Goal: Task Accomplishment & Management: Use online tool/utility

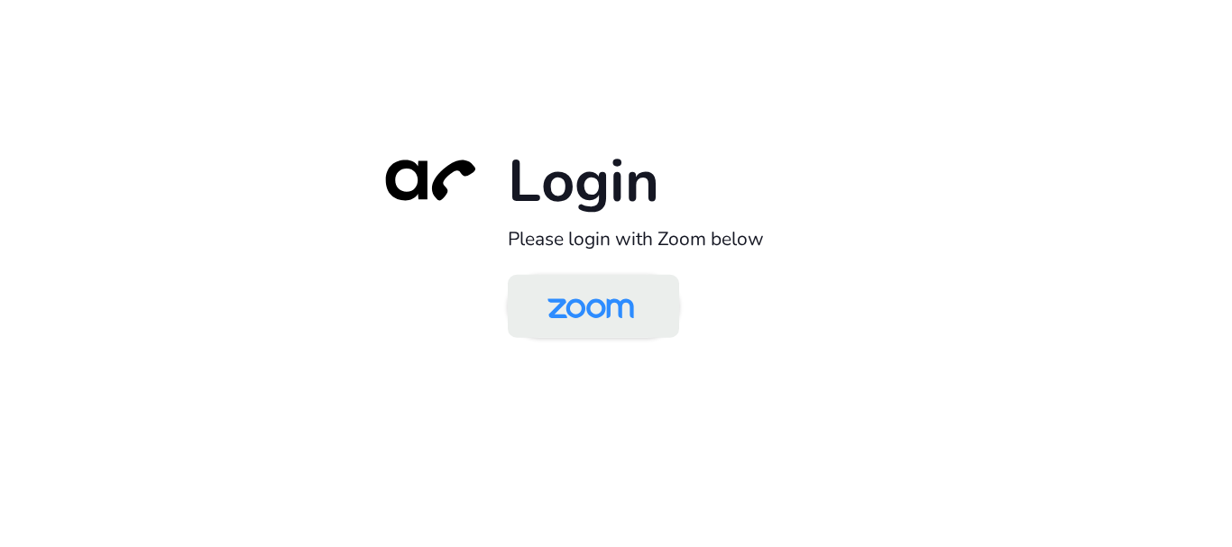
click at [593, 326] on img at bounding box center [590, 308] width 124 height 59
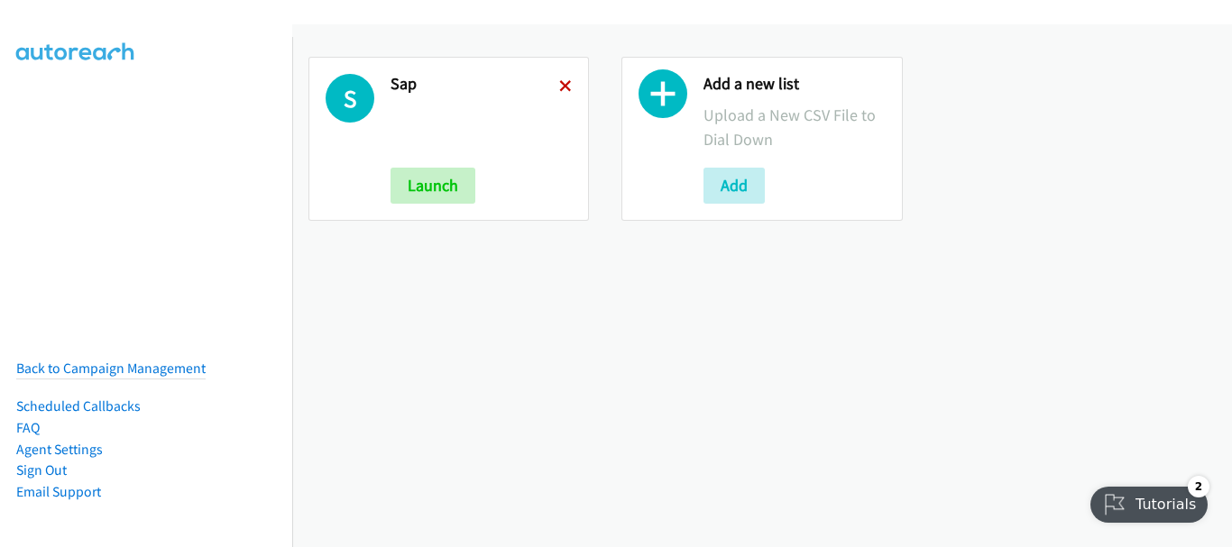
click at [559, 86] on icon at bounding box center [565, 87] width 13 height 13
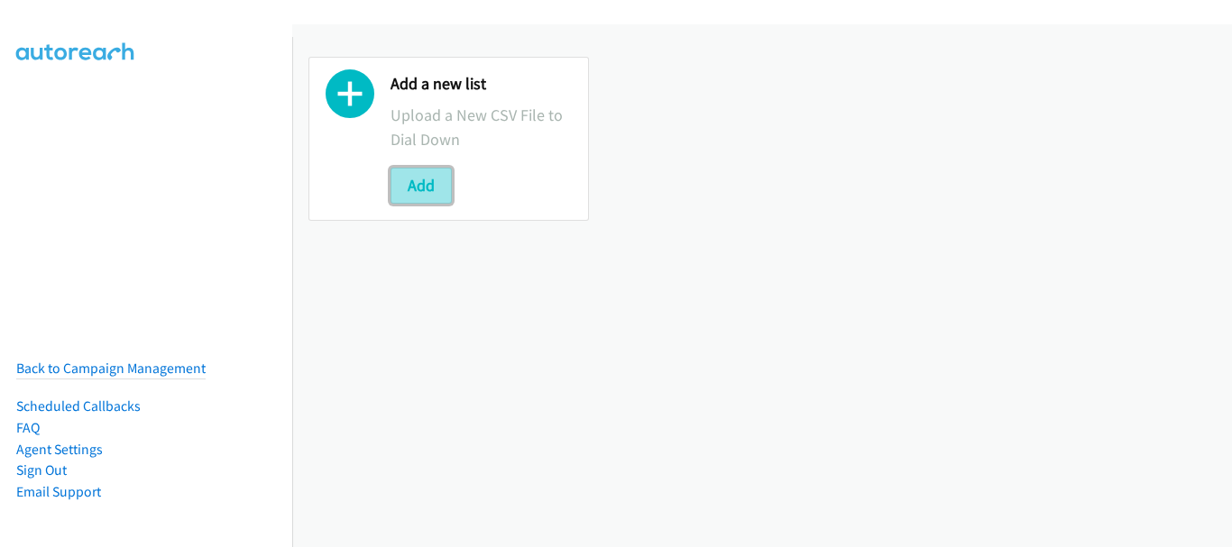
click at [421, 194] on button "Add" at bounding box center [420, 186] width 61 height 36
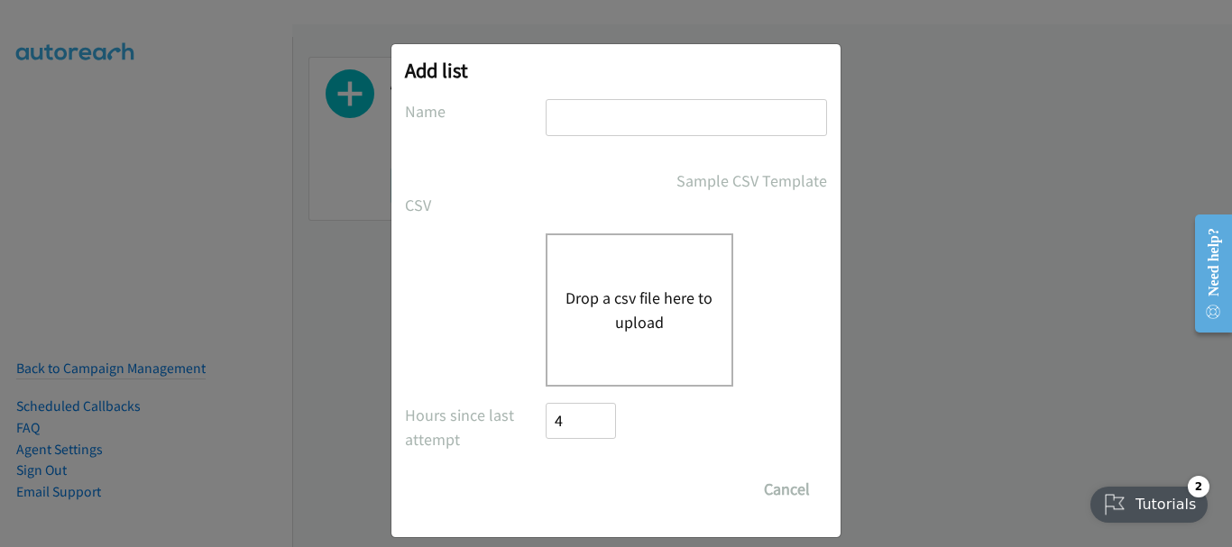
click at [621, 97] on div "Add list No phone fields were returned for that Report or List View Please uplo…" at bounding box center [615, 290] width 449 height 493
click at [618, 117] on input "text" at bounding box center [686, 117] width 281 height 37
type input "SAP"
click at [630, 299] on button "Drop a csv file here to upload" at bounding box center [639, 310] width 148 height 49
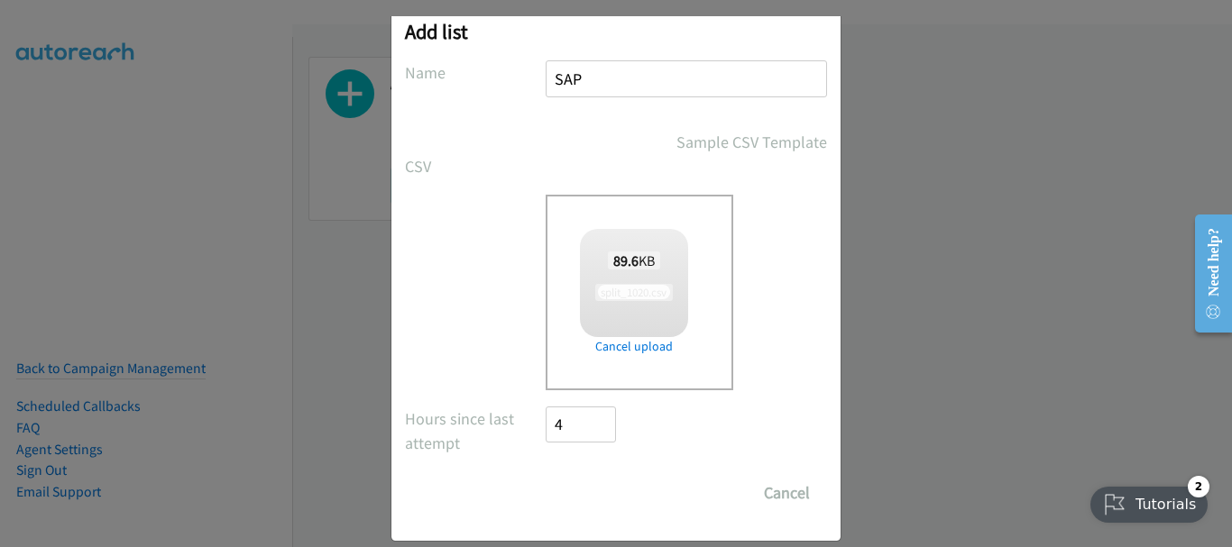
scroll to position [60, 0]
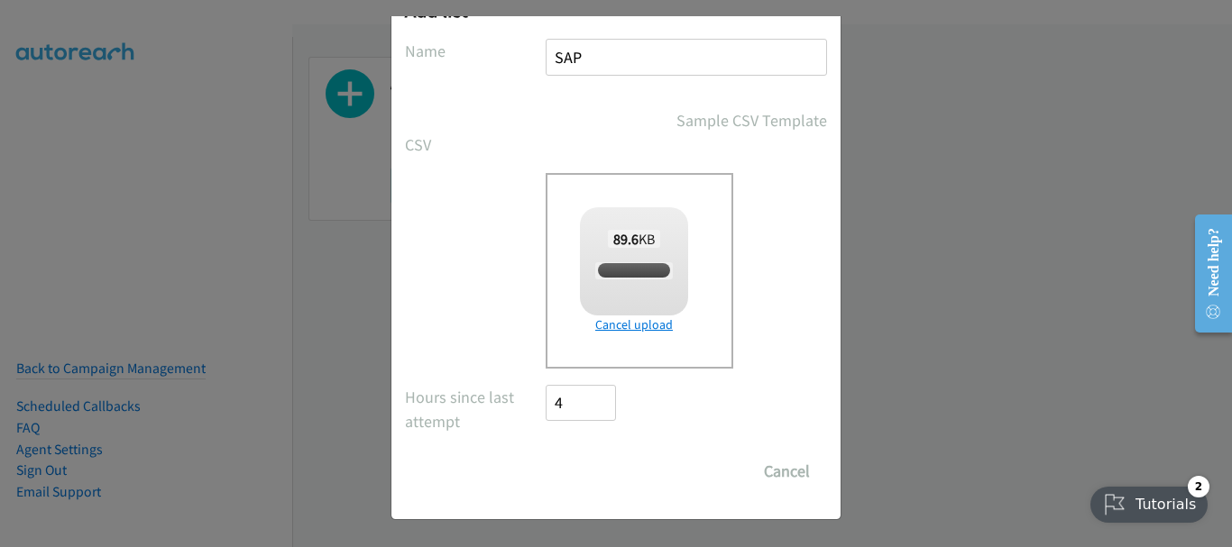
checkbox input "true"
click at [585, 486] on input "Save List" at bounding box center [593, 472] width 95 height 36
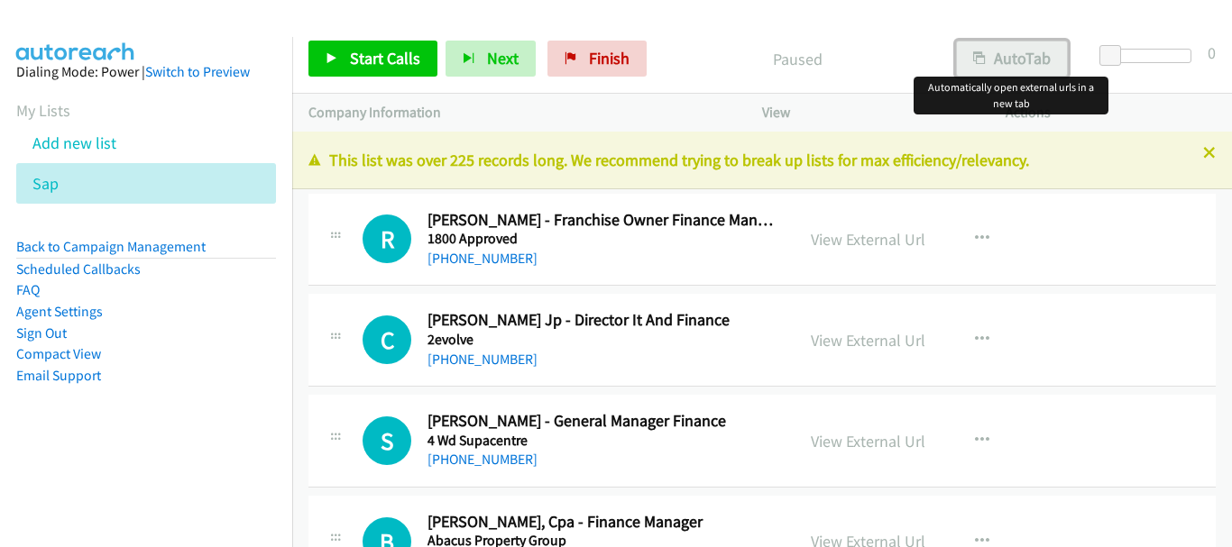
click at [1004, 57] on button "AutoTab" at bounding box center [1012, 59] width 112 height 36
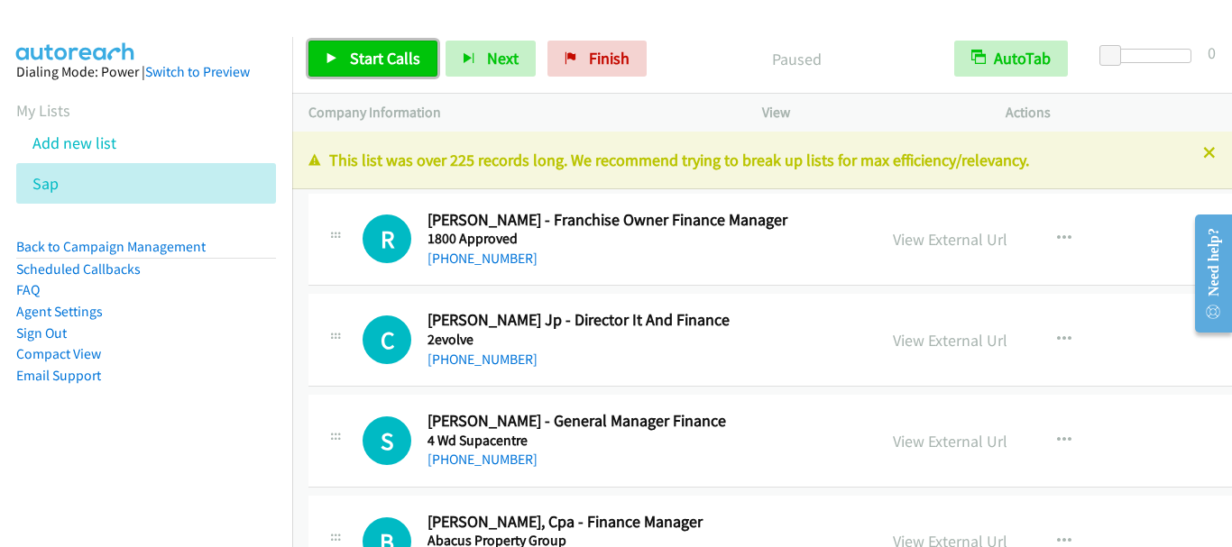
click at [363, 60] on span "Start Calls" at bounding box center [385, 58] width 70 height 21
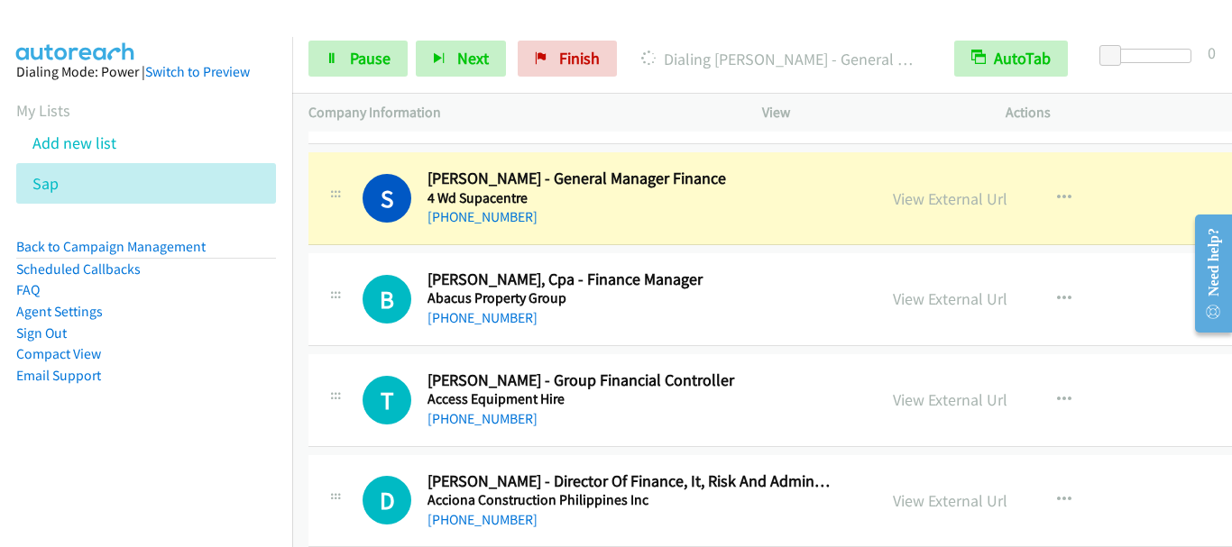
scroll to position [271, 0]
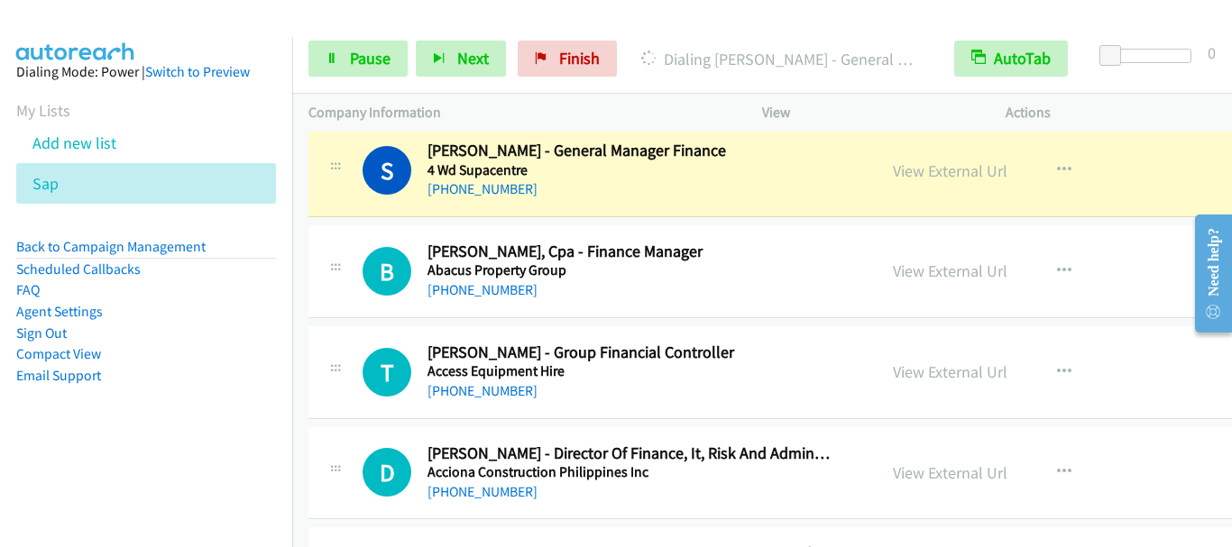
click at [684, 289] on div "[PHONE_NUMBER]" at bounding box center [629, 291] width 405 height 22
click at [385, 64] on span "Pause" at bounding box center [370, 58] width 41 height 21
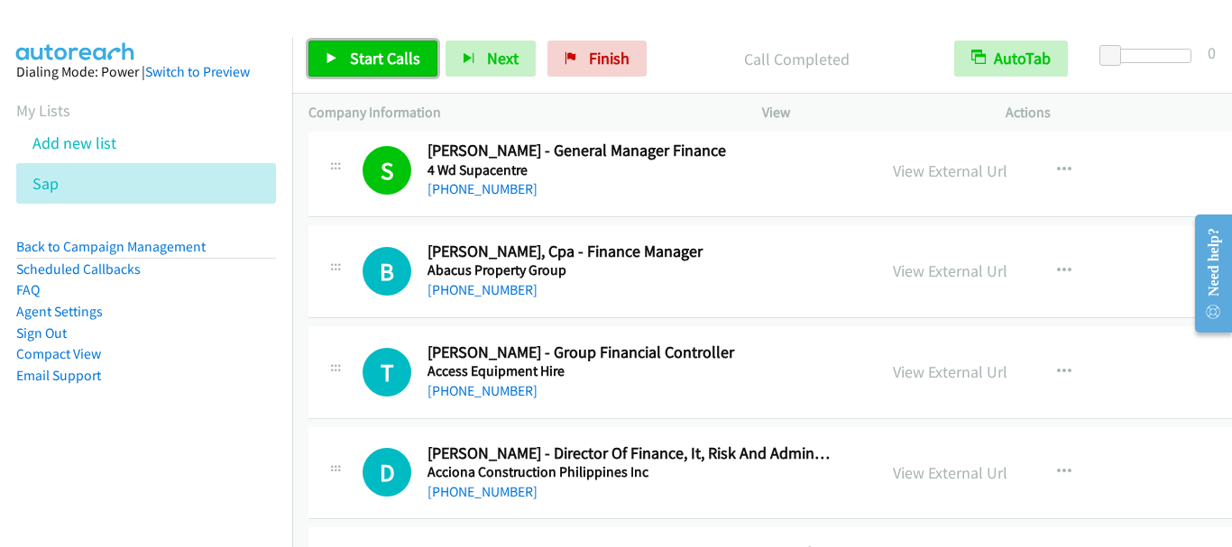
click at [375, 65] on span "Start Calls" at bounding box center [385, 58] width 70 height 21
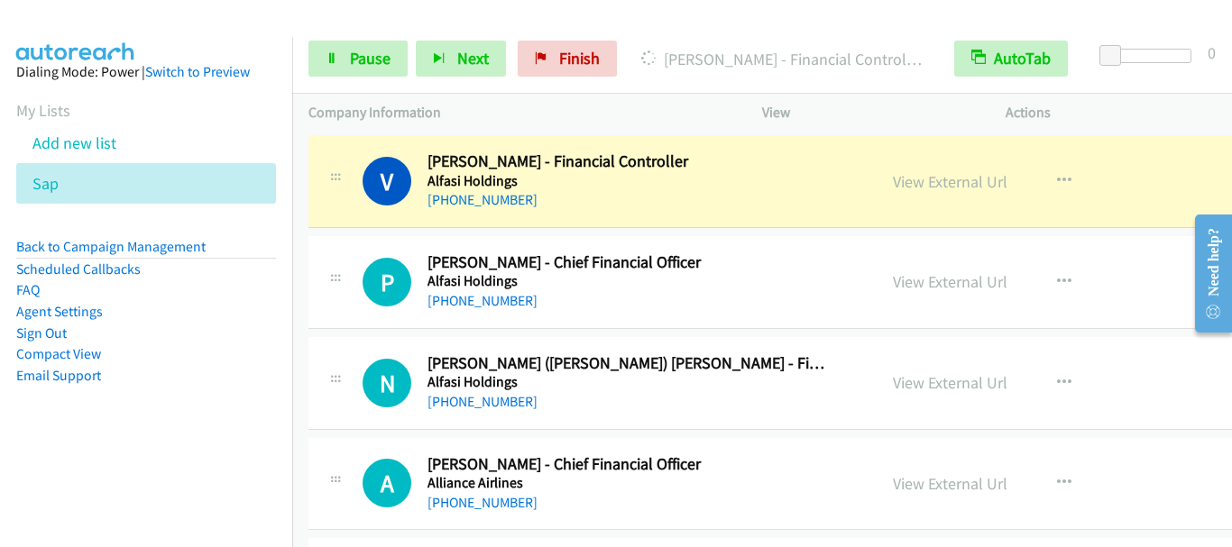
scroll to position [1894, 0]
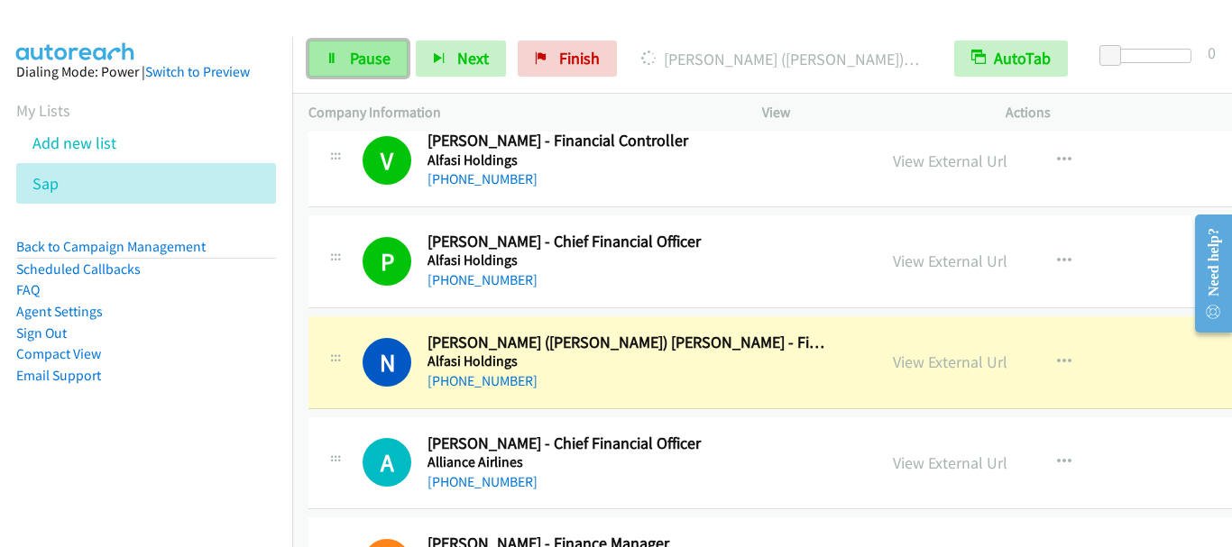
click at [335, 58] on icon at bounding box center [332, 59] width 13 height 13
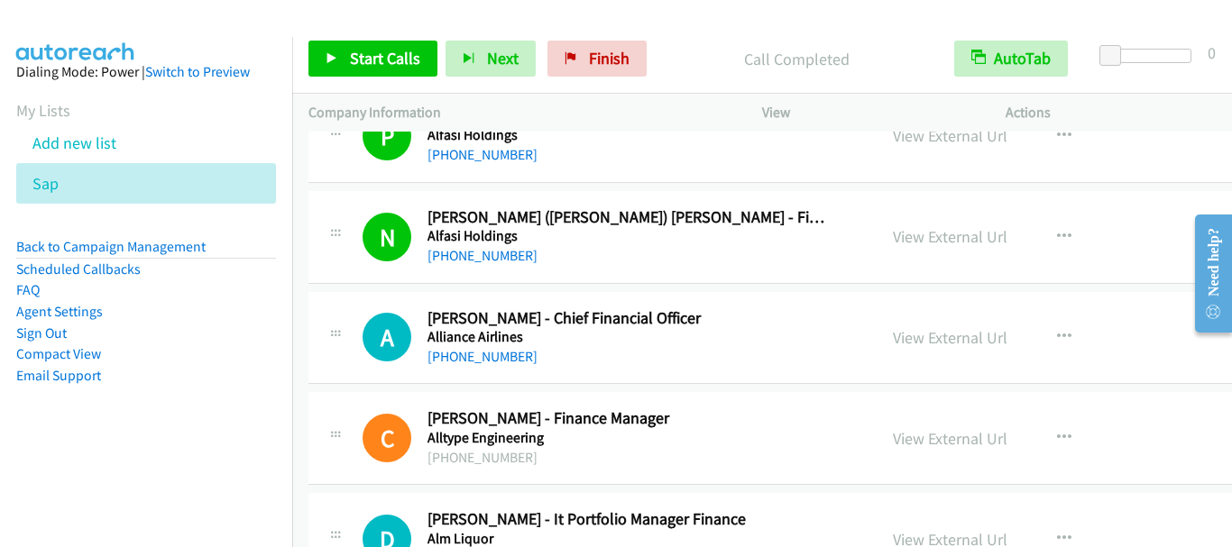
scroll to position [2074, 0]
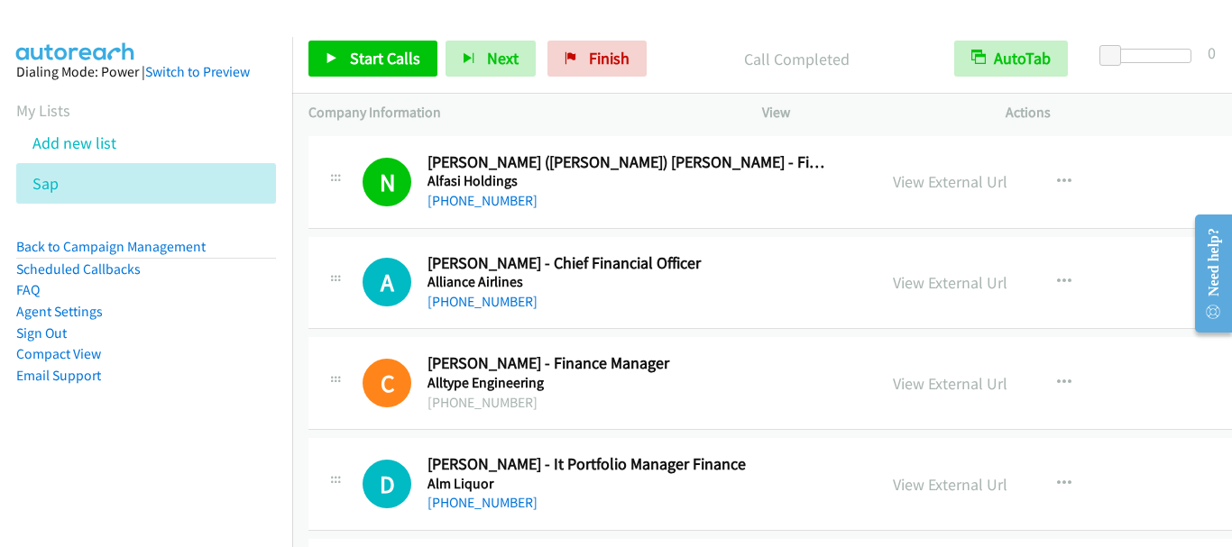
click at [372, 20] on div at bounding box center [608, 34] width 1216 height 69
click at [364, 53] on span "Start Calls" at bounding box center [385, 58] width 70 height 21
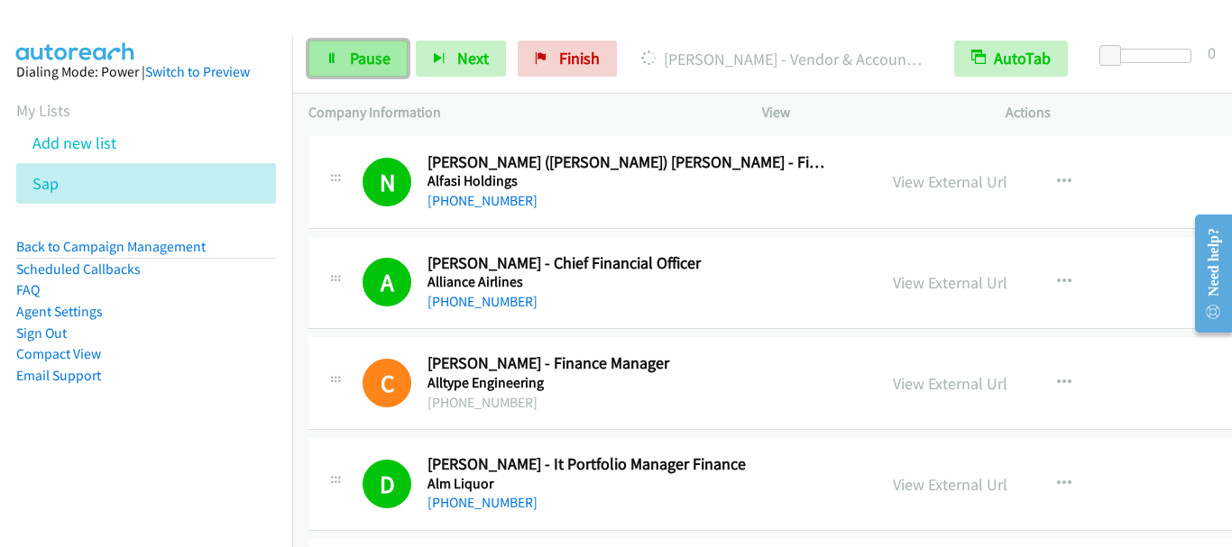
click at [350, 57] on span "Pause" at bounding box center [370, 58] width 41 height 21
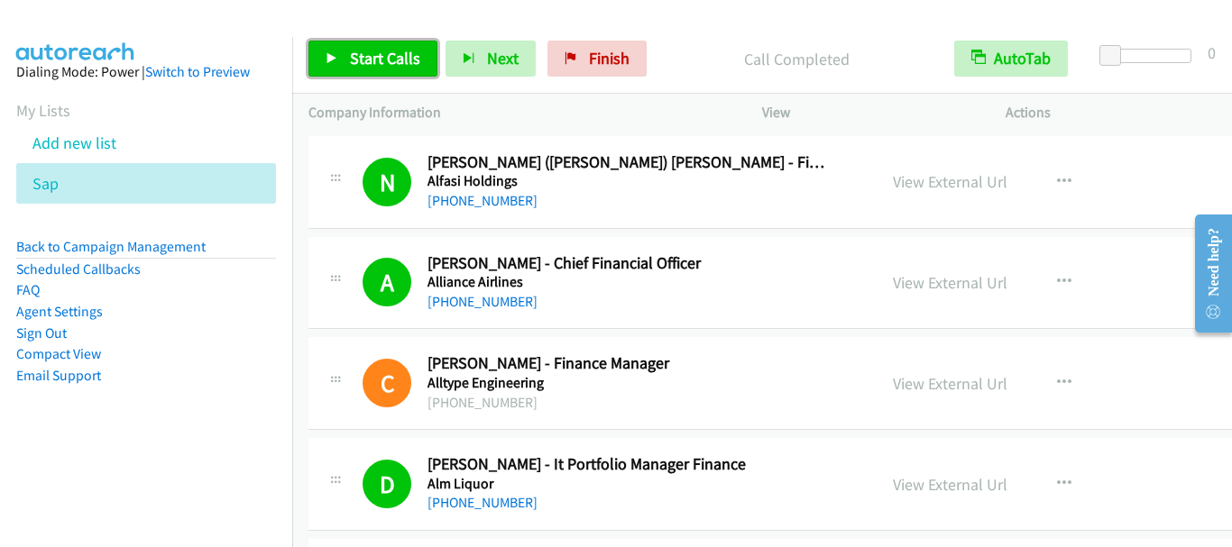
click at [409, 69] on link "Start Calls" at bounding box center [372, 59] width 129 height 36
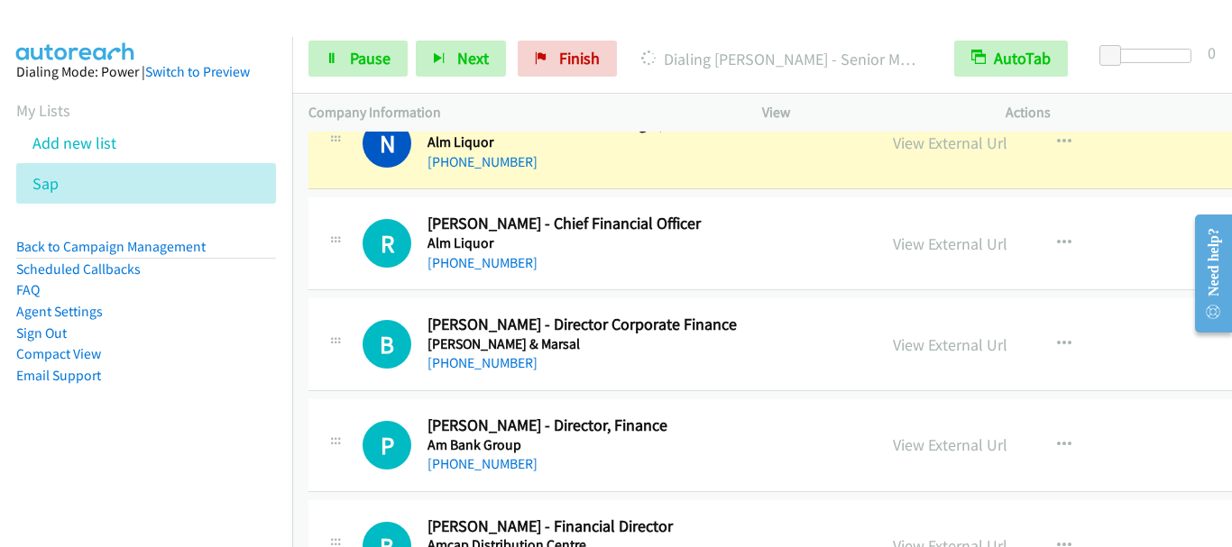
scroll to position [2615, 0]
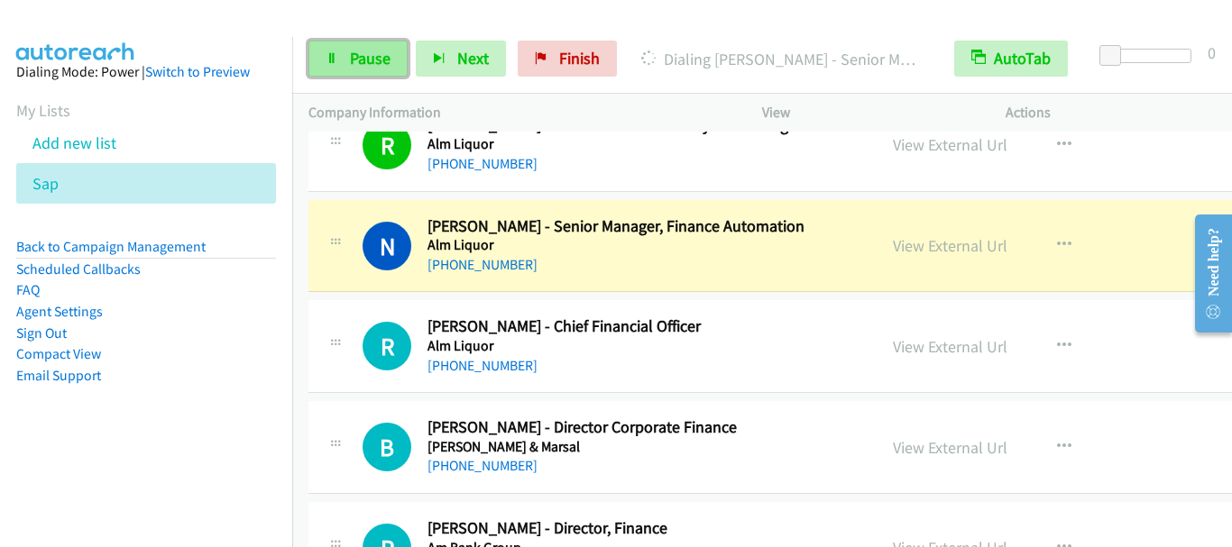
click at [352, 61] on span "Pause" at bounding box center [370, 58] width 41 height 21
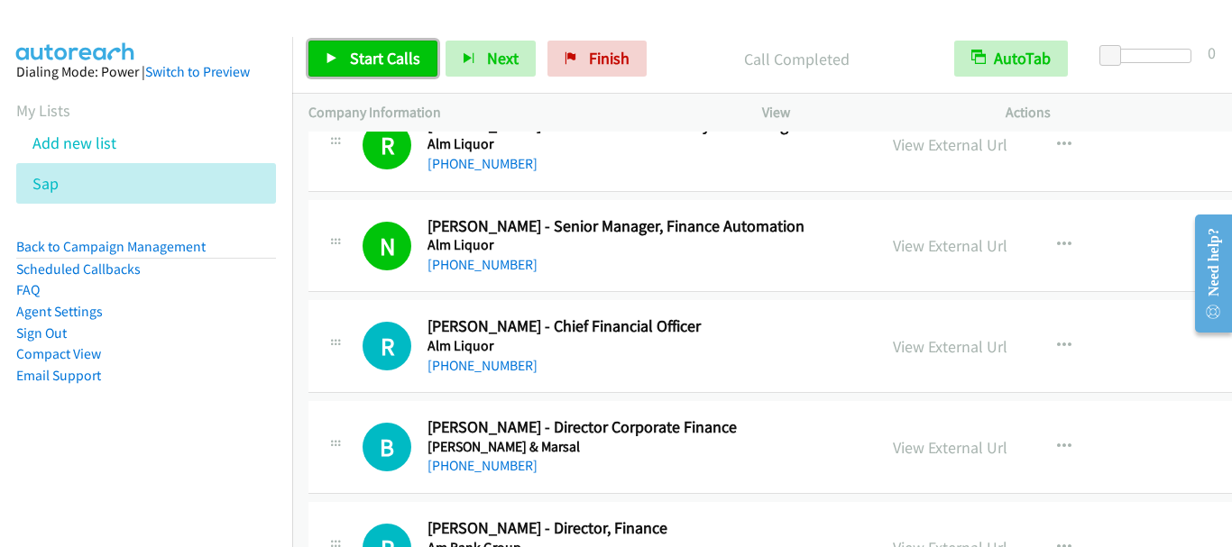
click at [412, 75] on link "Start Calls" at bounding box center [372, 59] width 129 height 36
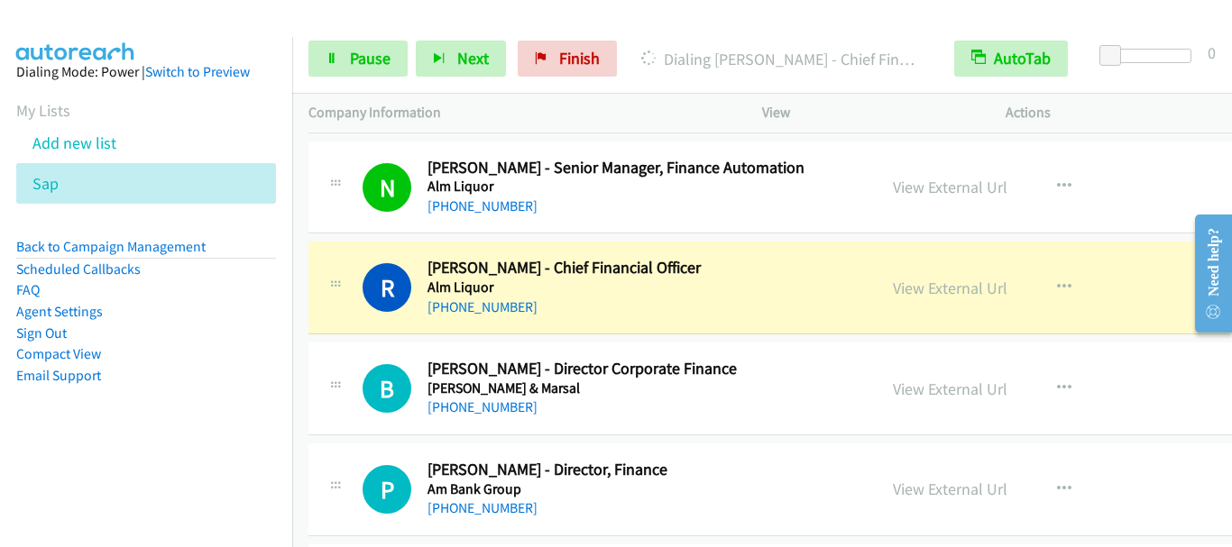
scroll to position [2706, 0]
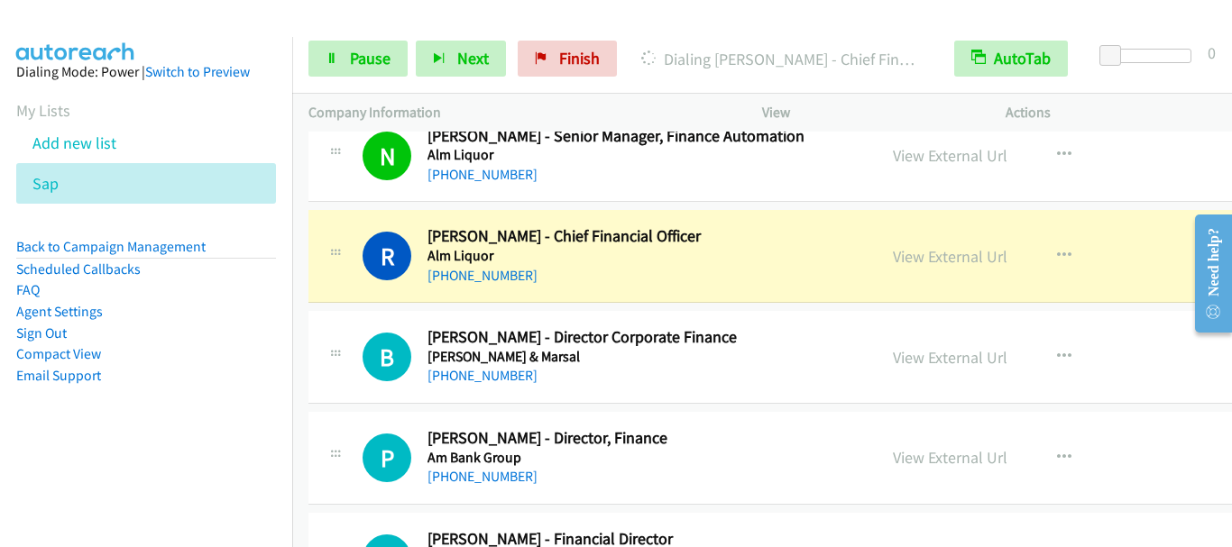
click at [343, 16] on div at bounding box center [608, 34] width 1216 height 69
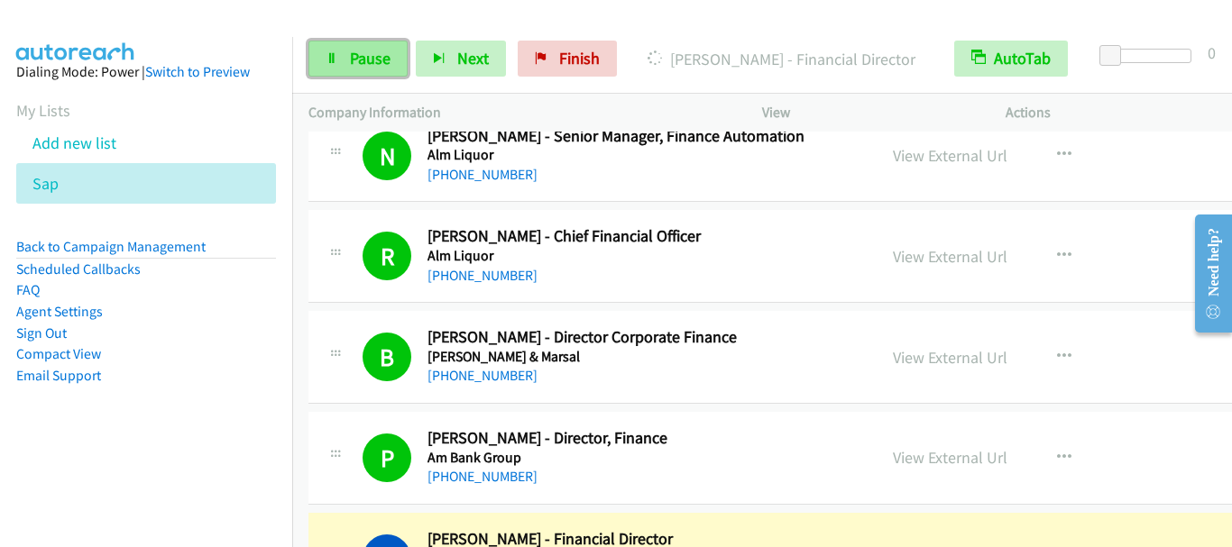
click at [365, 60] on span "Pause" at bounding box center [370, 58] width 41 height 21
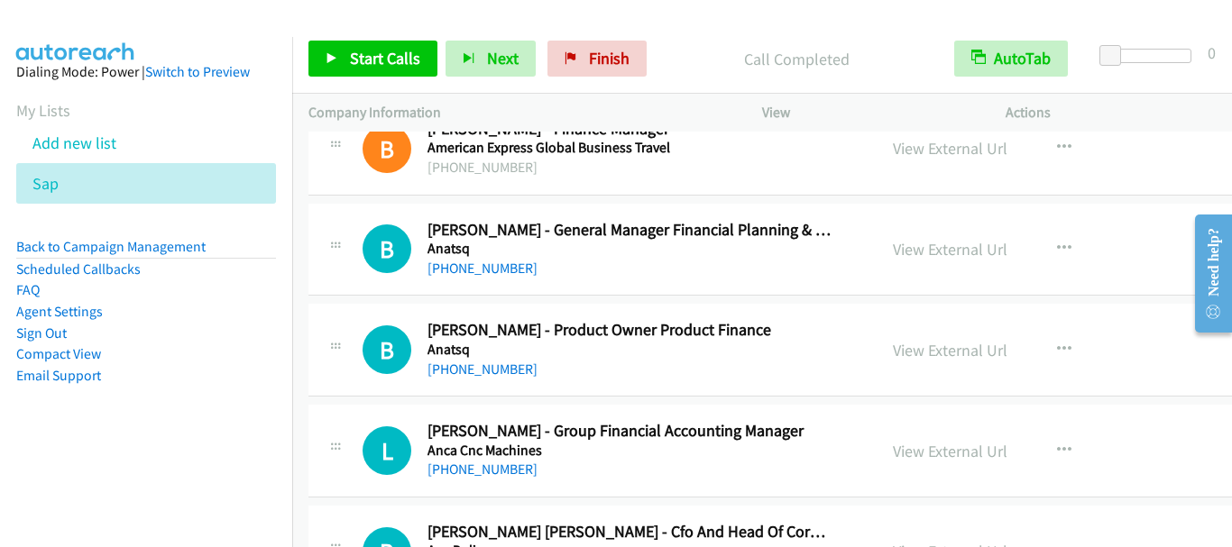
scroll to position [3247, 0]
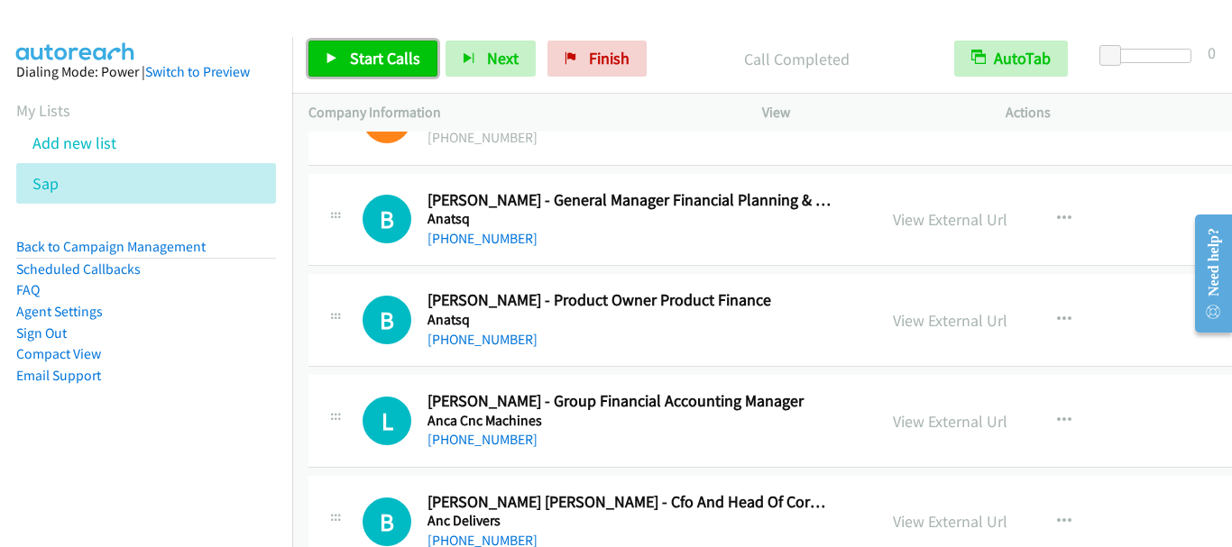
click at [379, 60] on span "Start Calls" at bounding box center [385, 58] width 70 height 21
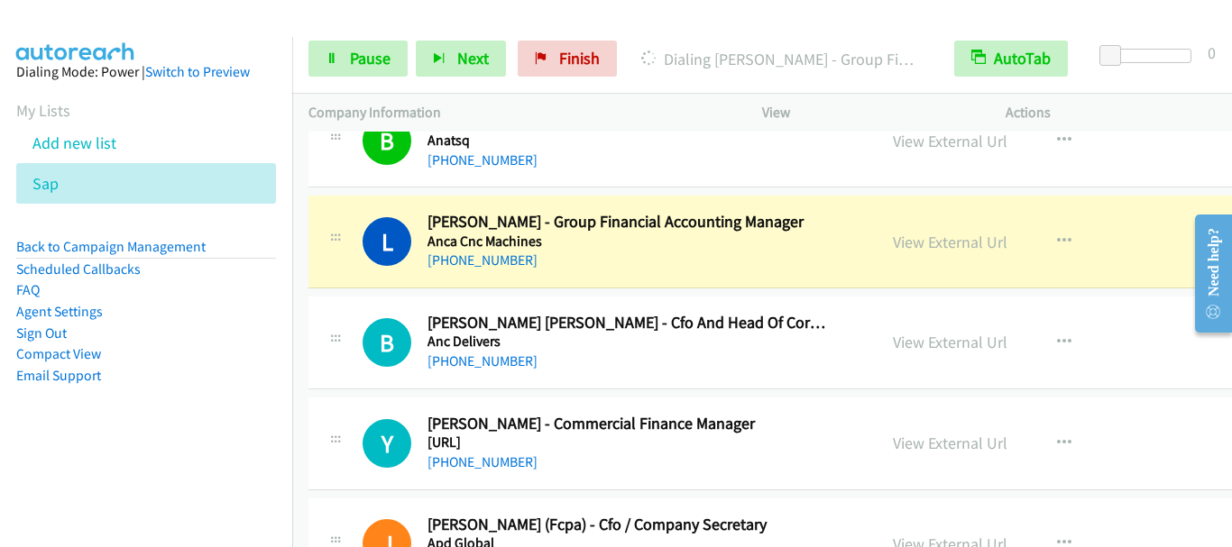
scroll to position [3427, 0]
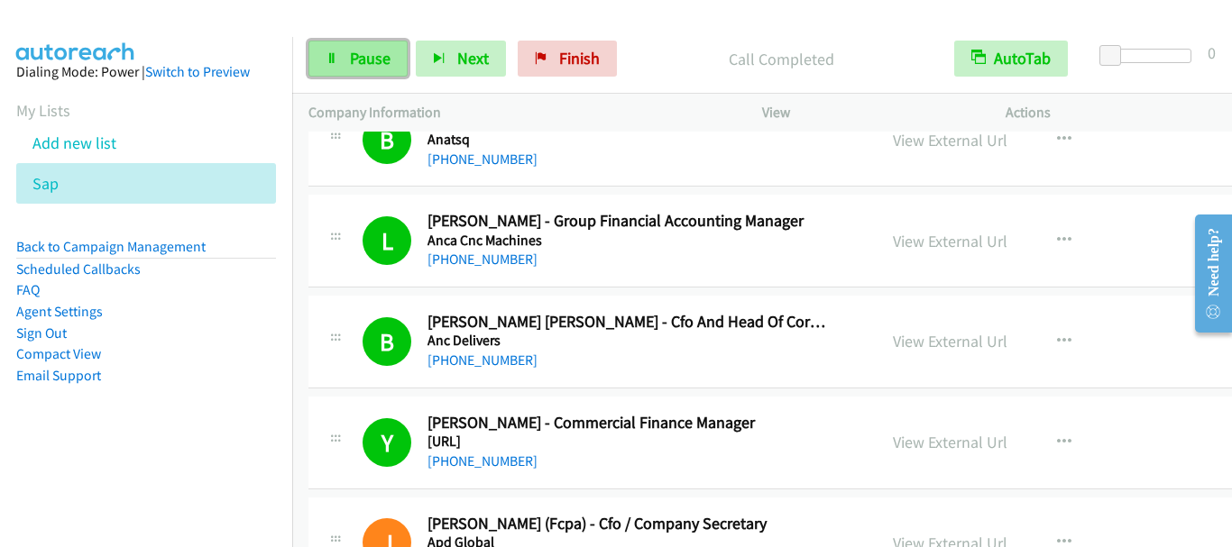
click at [371, 67] on span "Pause" at bounding box center [370, 58] width 41 height 21
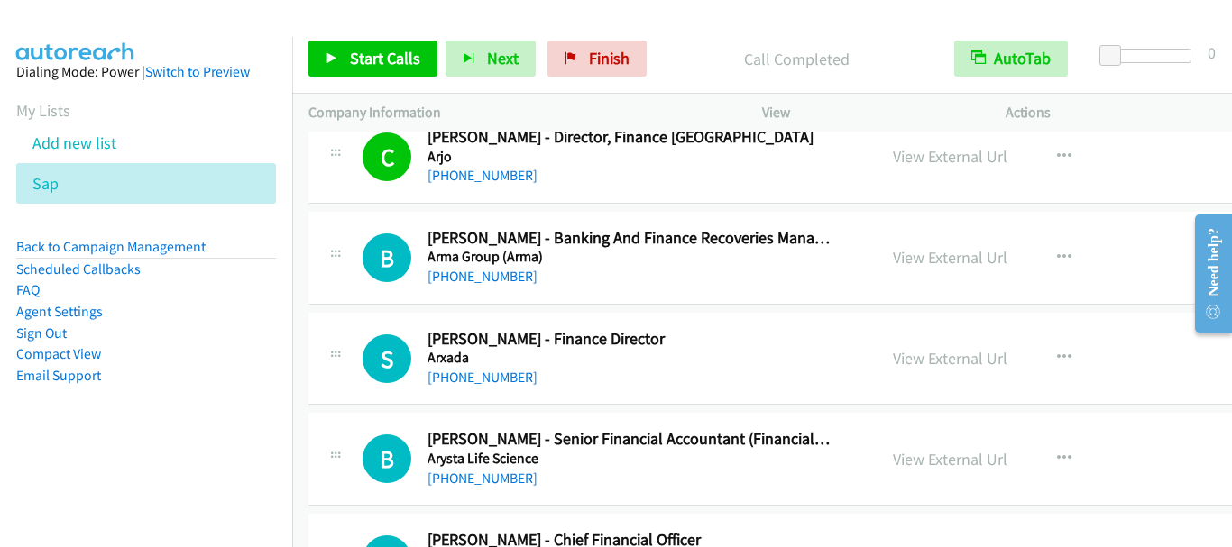
scroll to position [4148, 0]
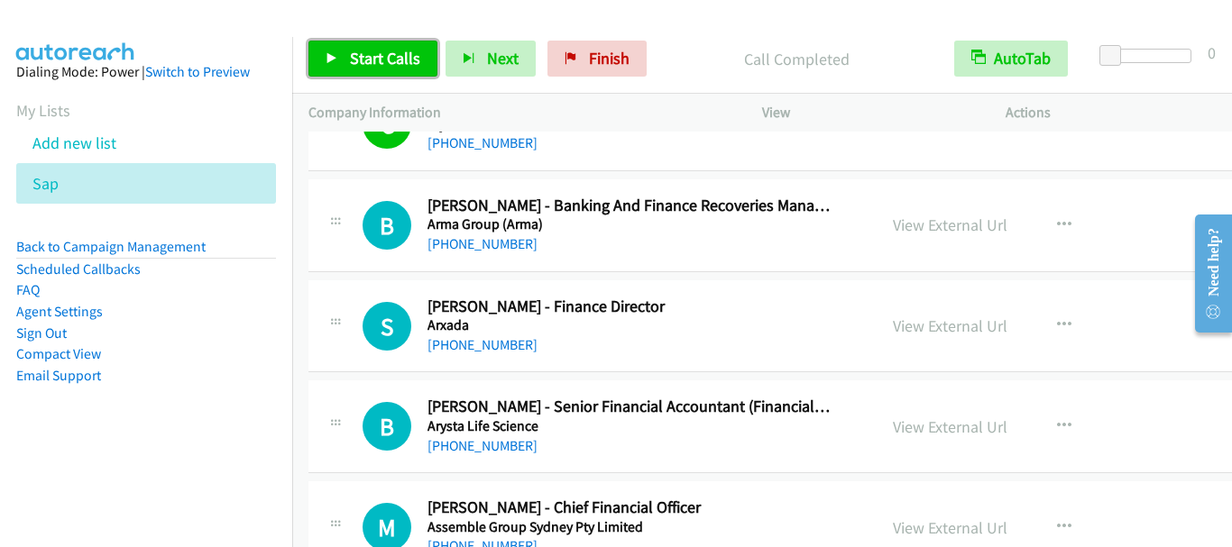
click at [378, 55] on span "Start Calls" at bounding box center [385, 58] width 70 height 21
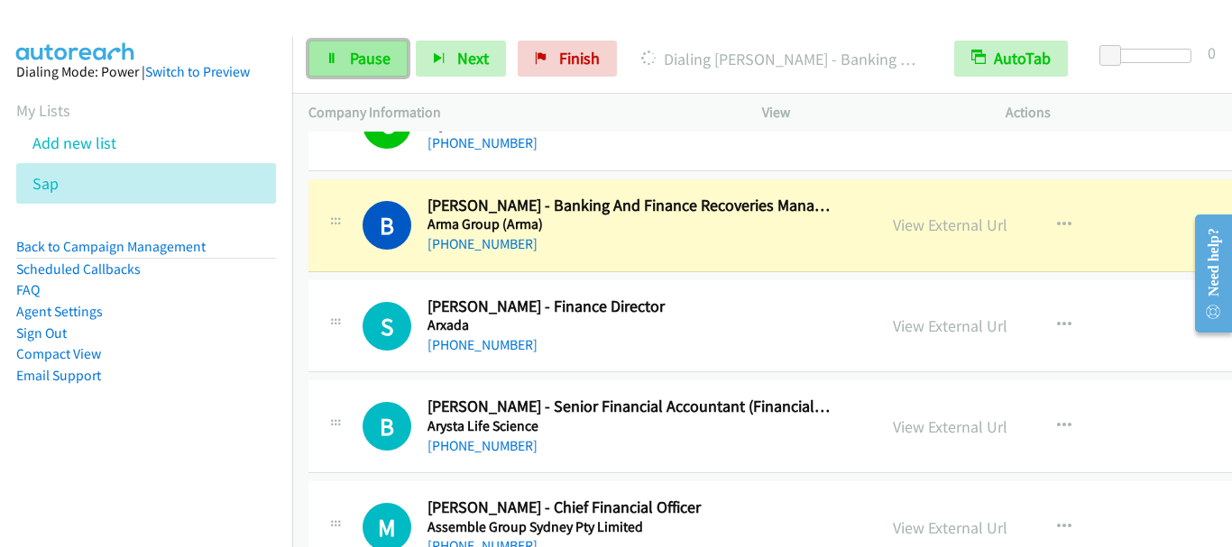
click at [342, 61] on link "Pause" at bounding box center [357, 59] width 99 height 36
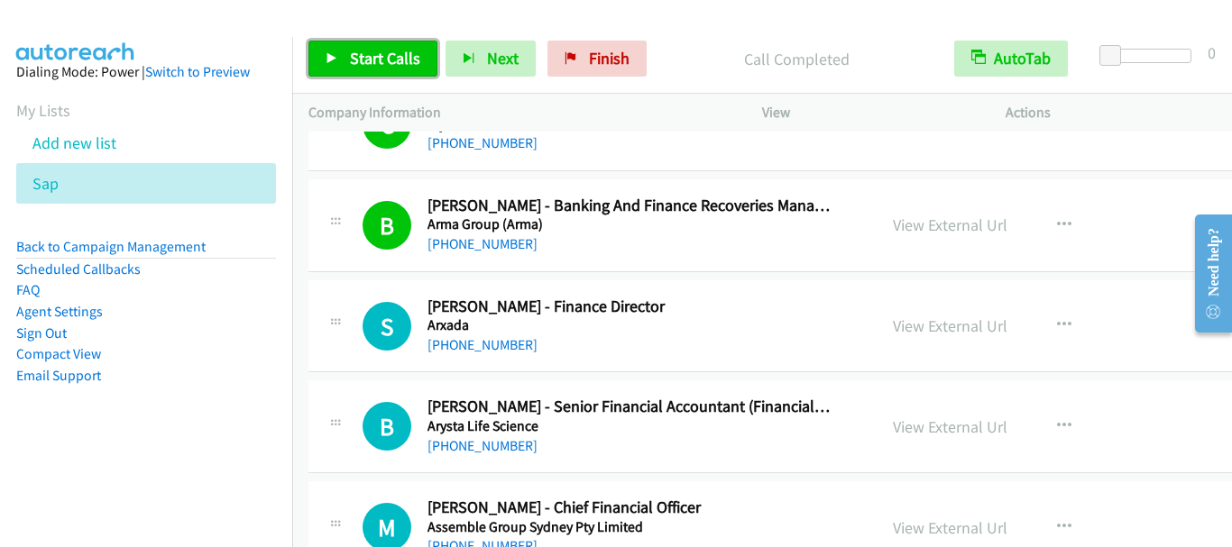
click at [374, 62] on span "Start Calls" at bounding box center [385, 58] width 70 height 21
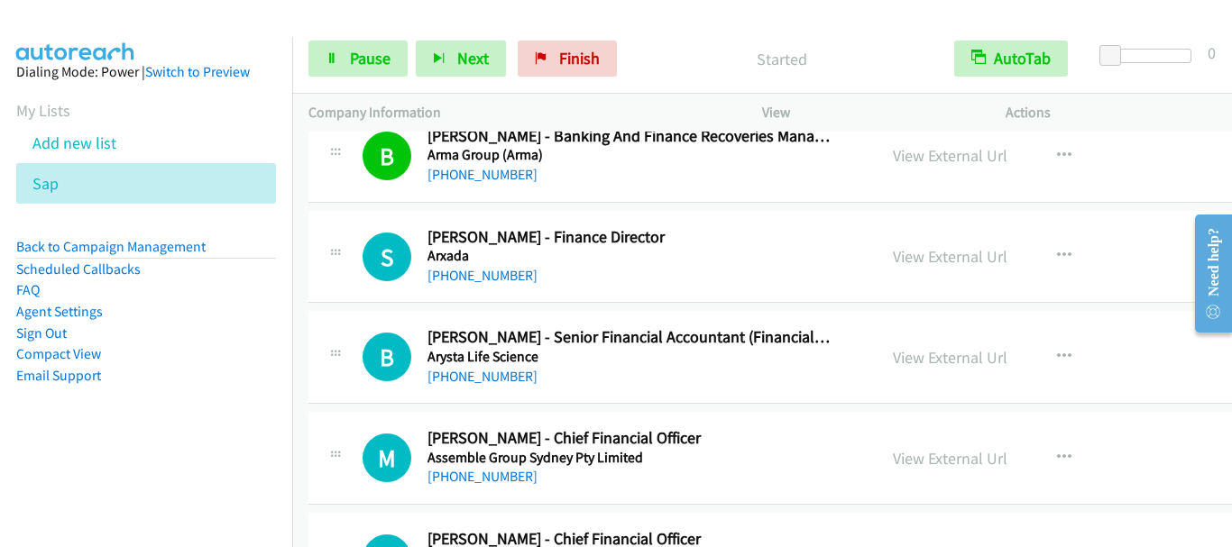
scroll to position [4239, 0]
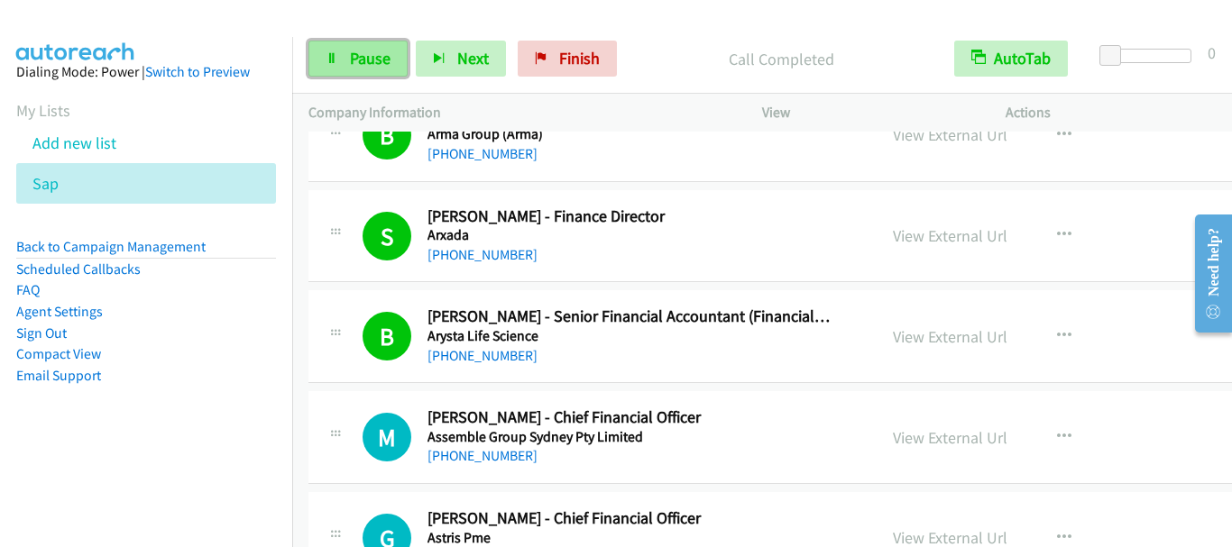
click at [364, 60] on span "Pause" at bounding box center [370, 58] width 41 height 21
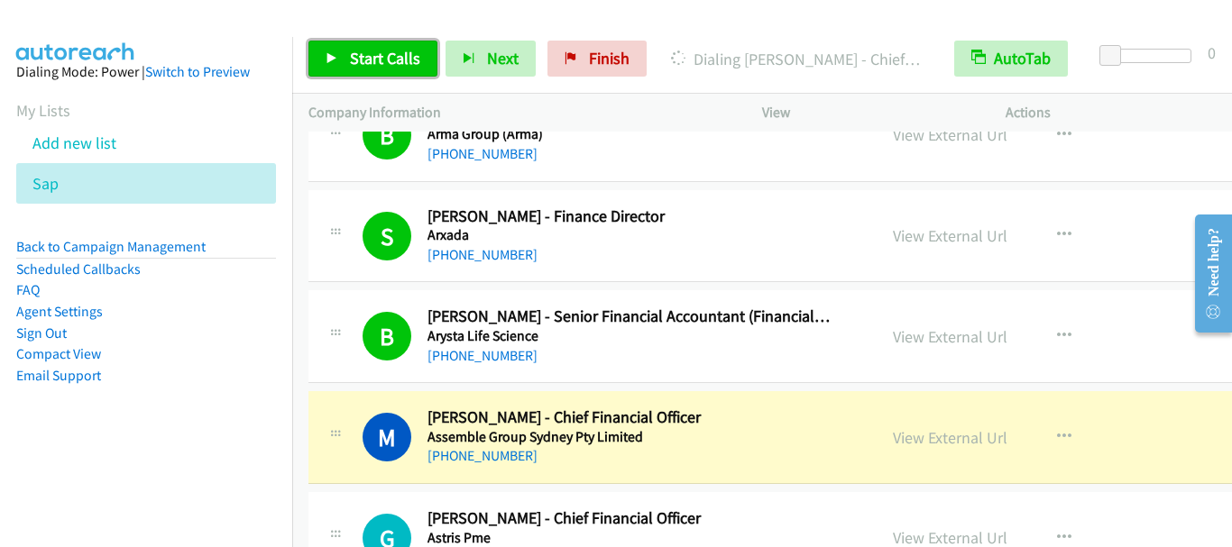
click at [381, 59] on span "Start Calls" at bounding box center [385, 58] width 70 height 21
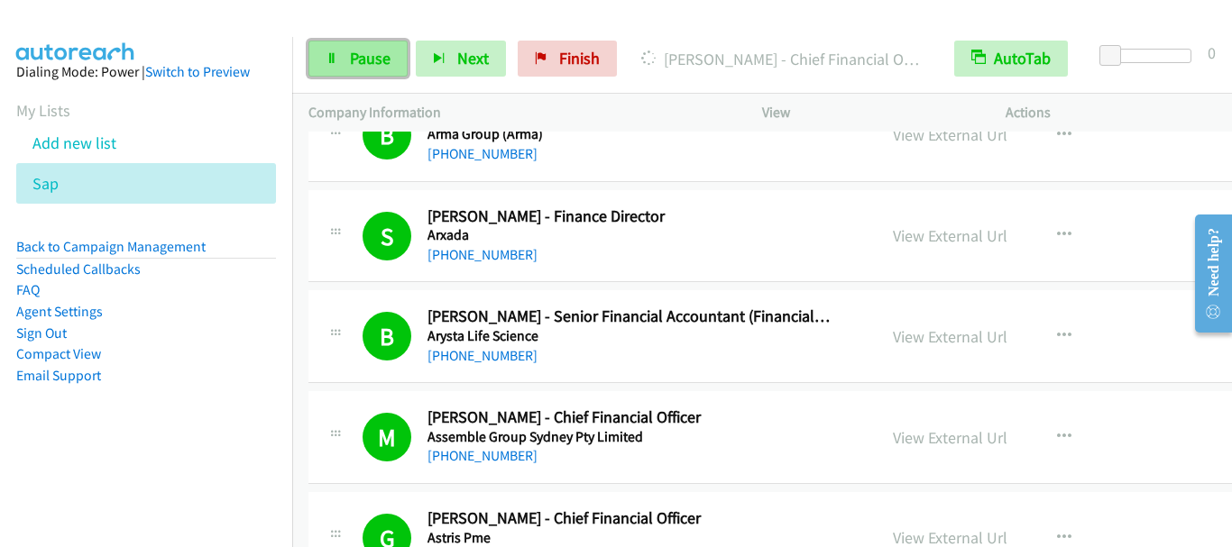
click at [363, 67] on span "Pause" at bounding box center [370, 58] width 41 height 21
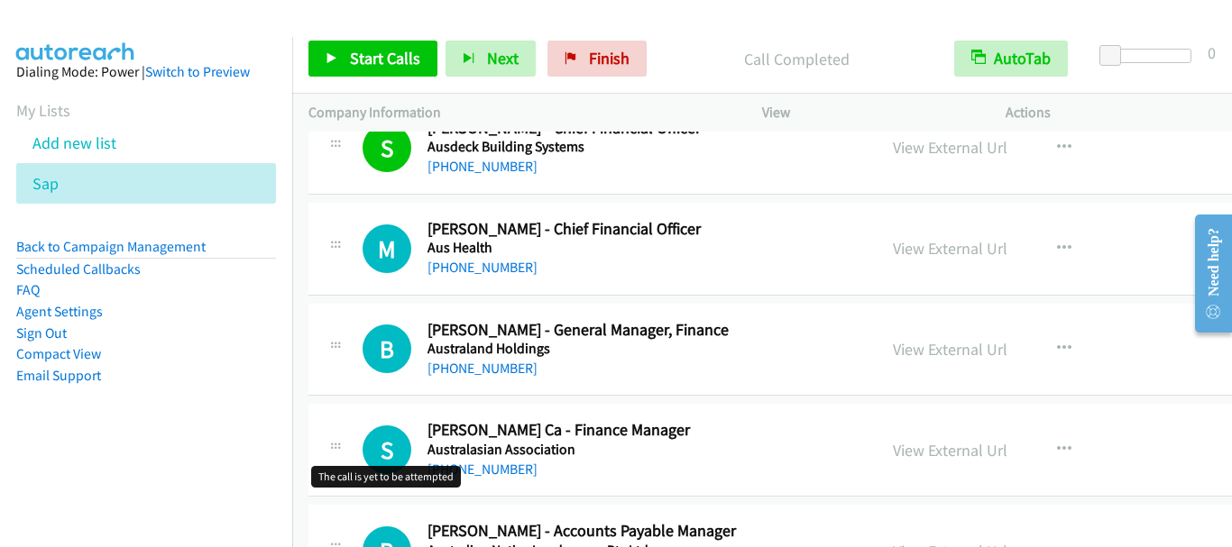
scroll to position [5231, 0]
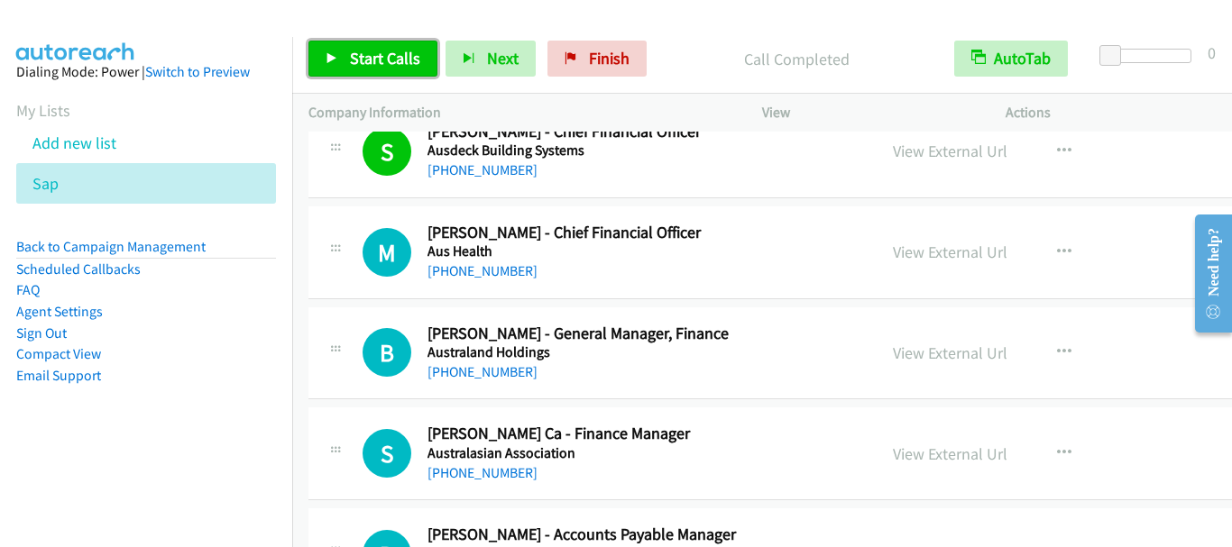
click at [369, 53] on span "Start Calls" at bounding box center [385, 58] width 70 height 21
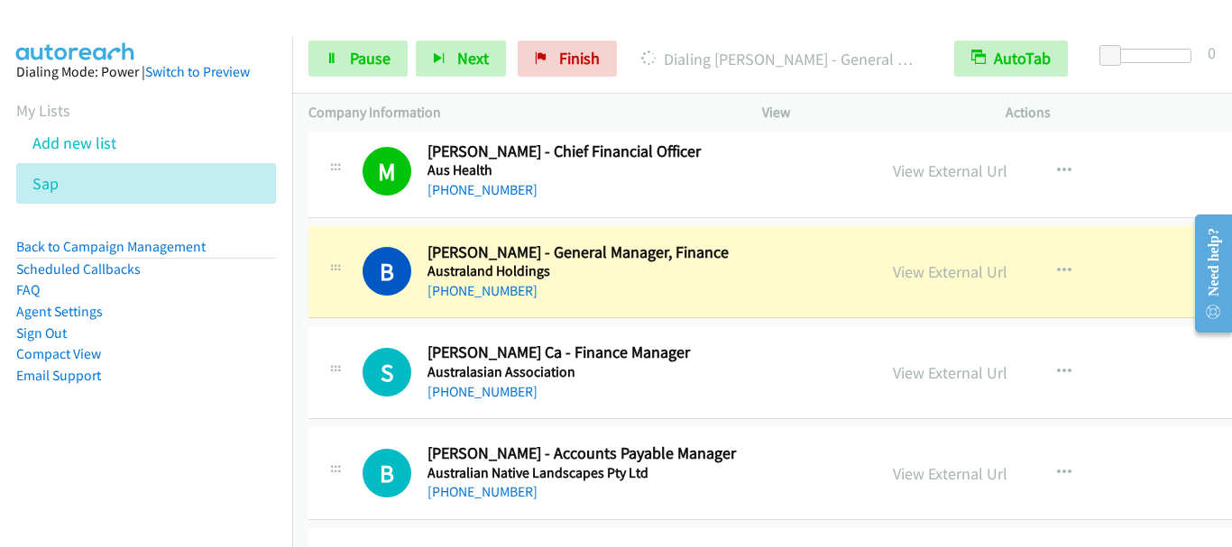
scroll to position [5411, 0]
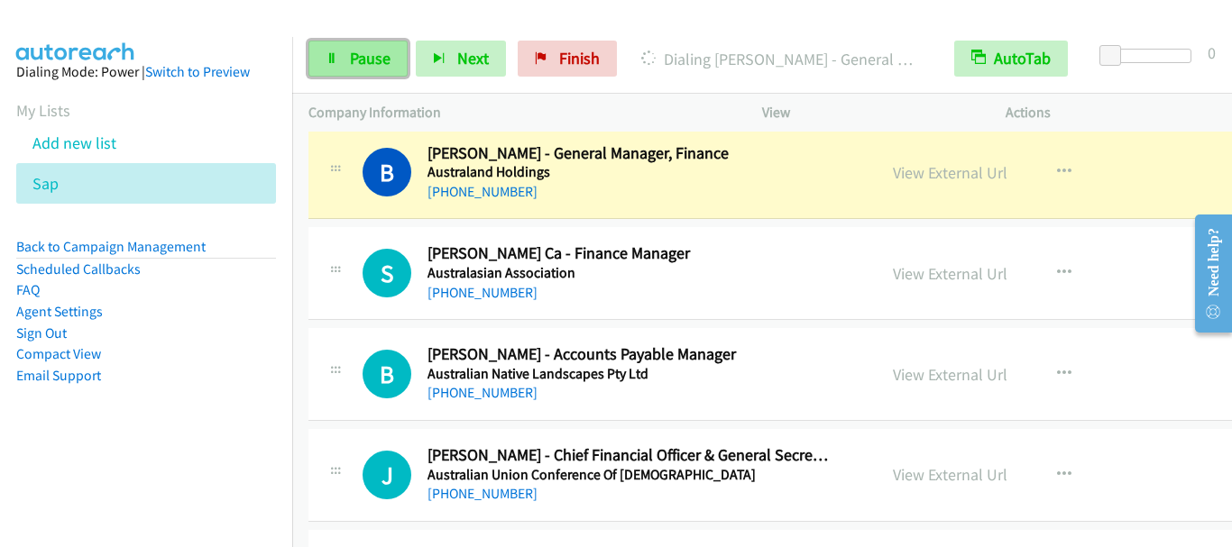
click at [333, 67] on link "Pause" at bounding box center [357, 59] width 99 height 36
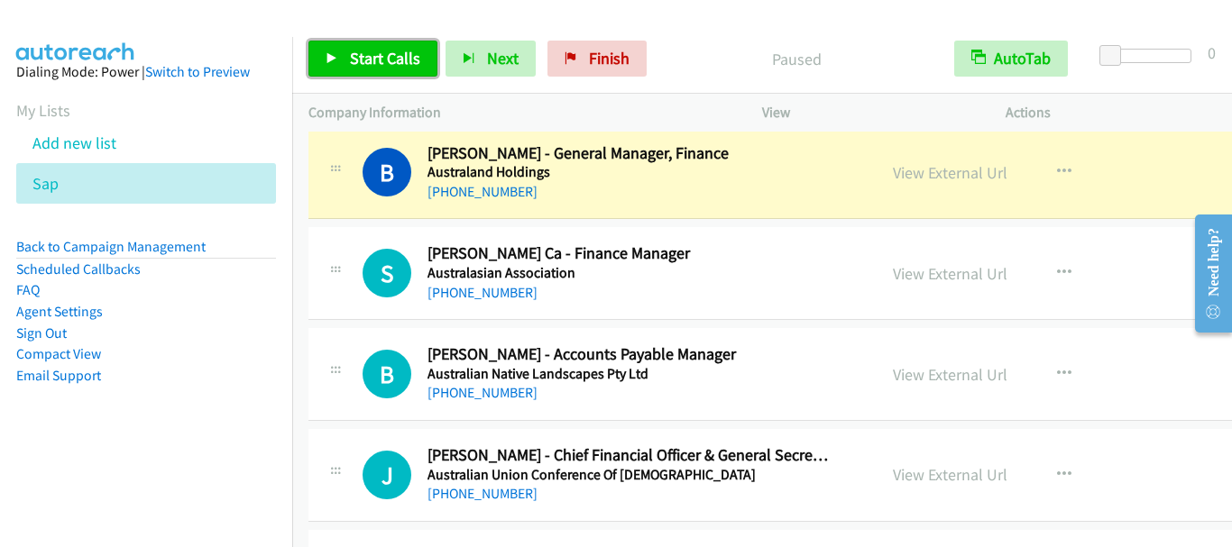
click at [356, 73] on link "Start Calls" at bounding box center [372, 59] width 129 height 36
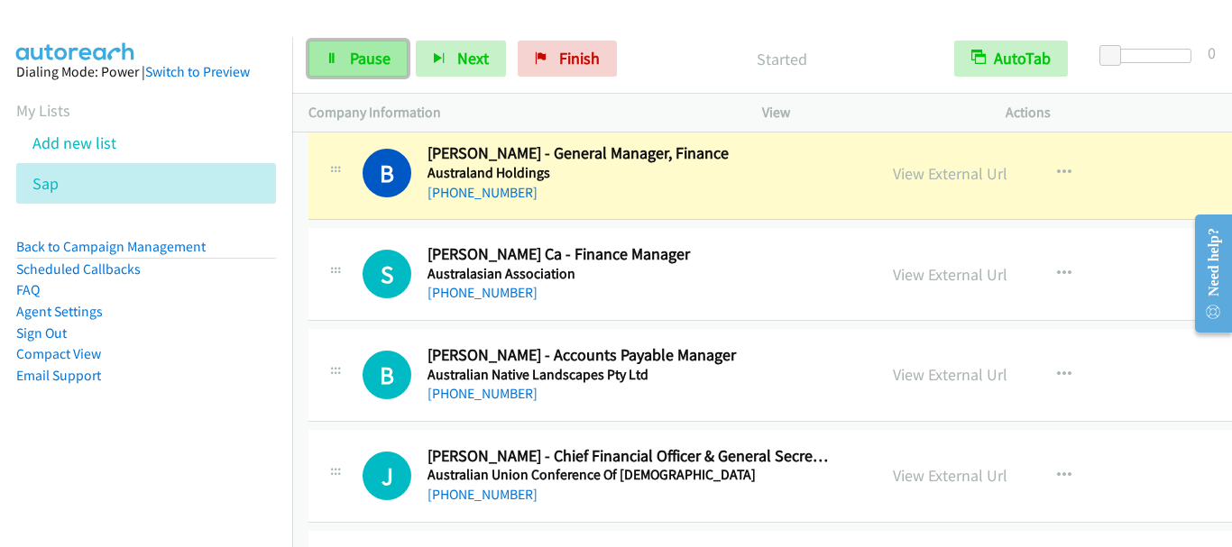
click at [345, 68] on link "Pause" at bounding box center [357, 59] width 99 height 36
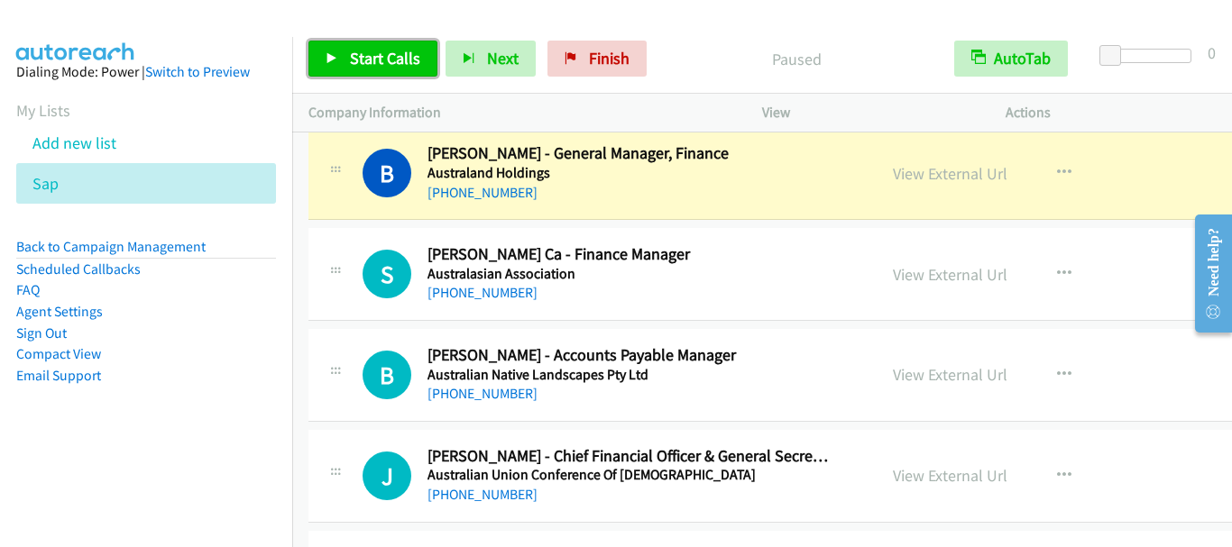
click at [403, 65] on span "Start Calls" at bounding box center [385, 58] width 70 height 21
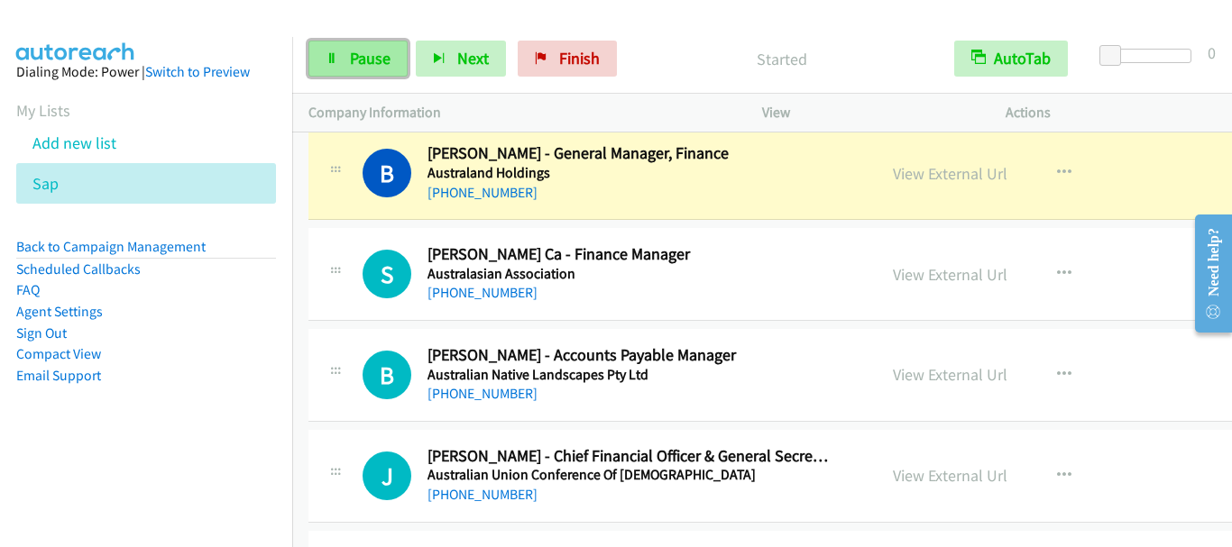
click at [381, 57] on span "Pause" at bounding box center [370, 58] width 41 height 21
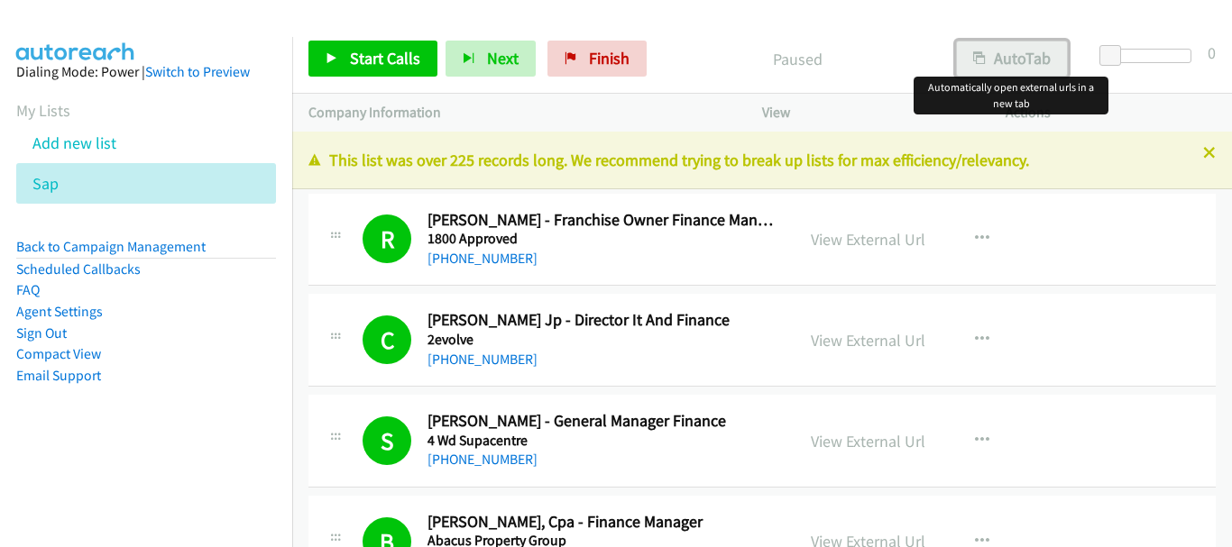
click at [1009, 65] on button "AutoTab" at bounding box center [1012, 59] width 112 height 36
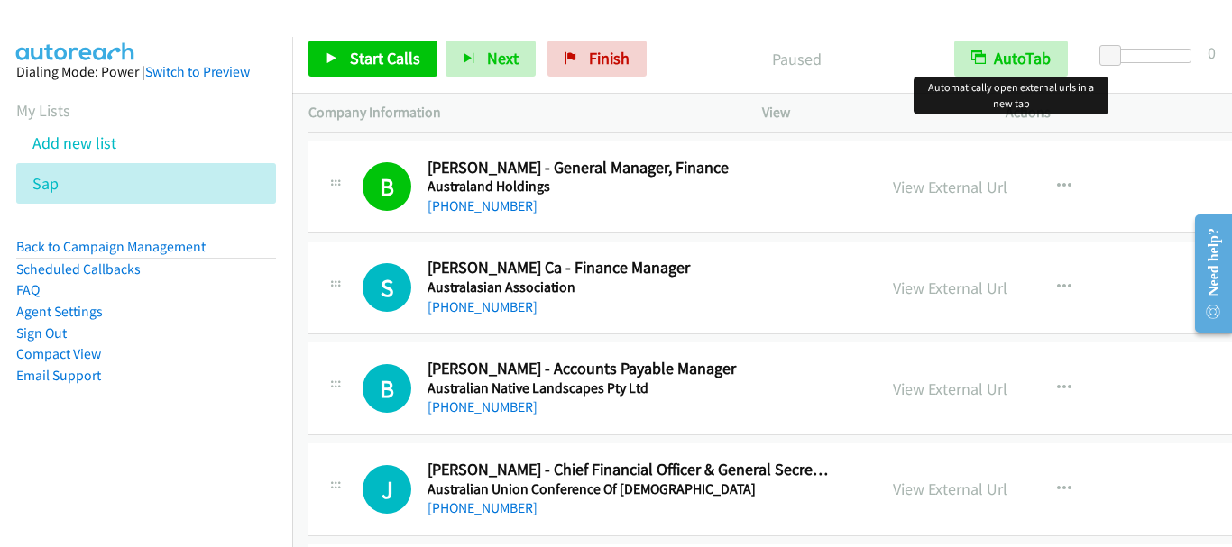
scroll to position [5411, 0]
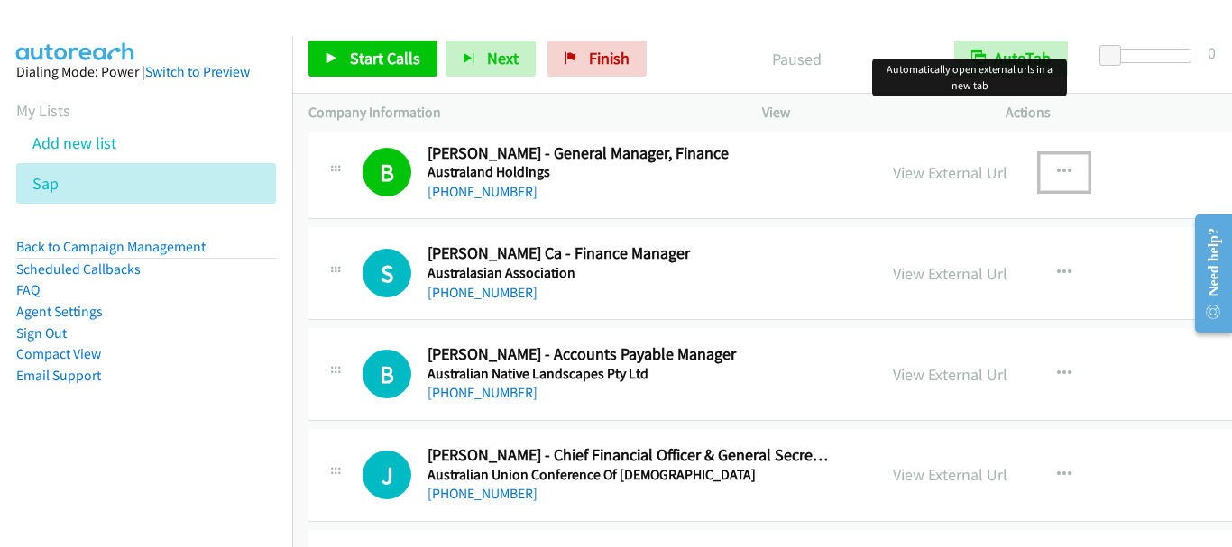
click at [1044, 173] on button "button" at bounding box center [1064, 172] width 49 height 36
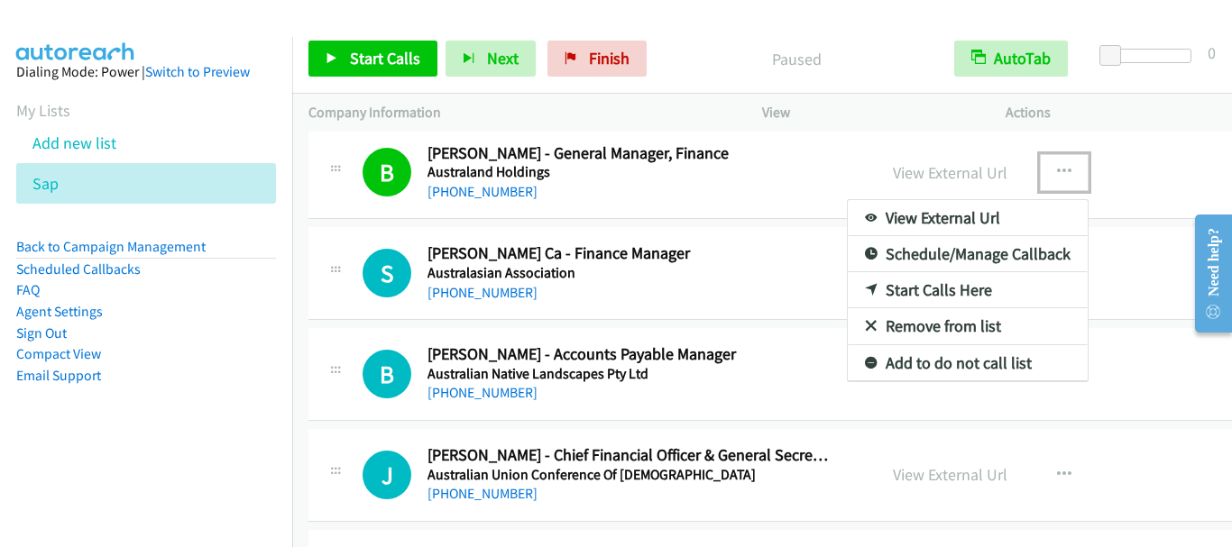
click at [937, 289] on link "Start Calls Here" at bounding box center [968, 290] width 240 height 36
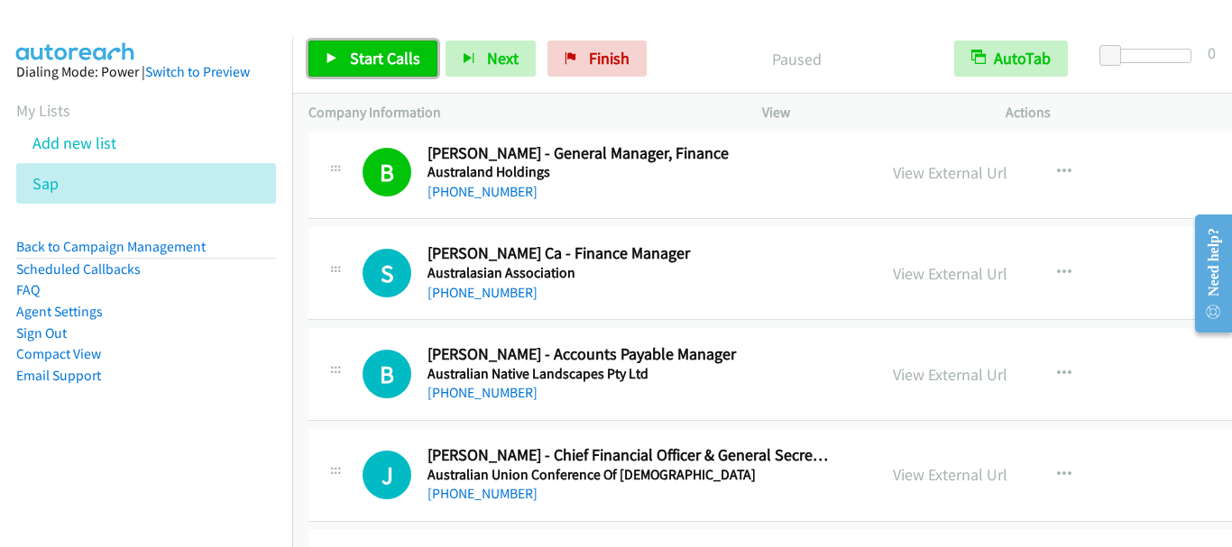
click at [397, 53] on span "Start Calls" at bounding box center [385, 58] width 70 height 21
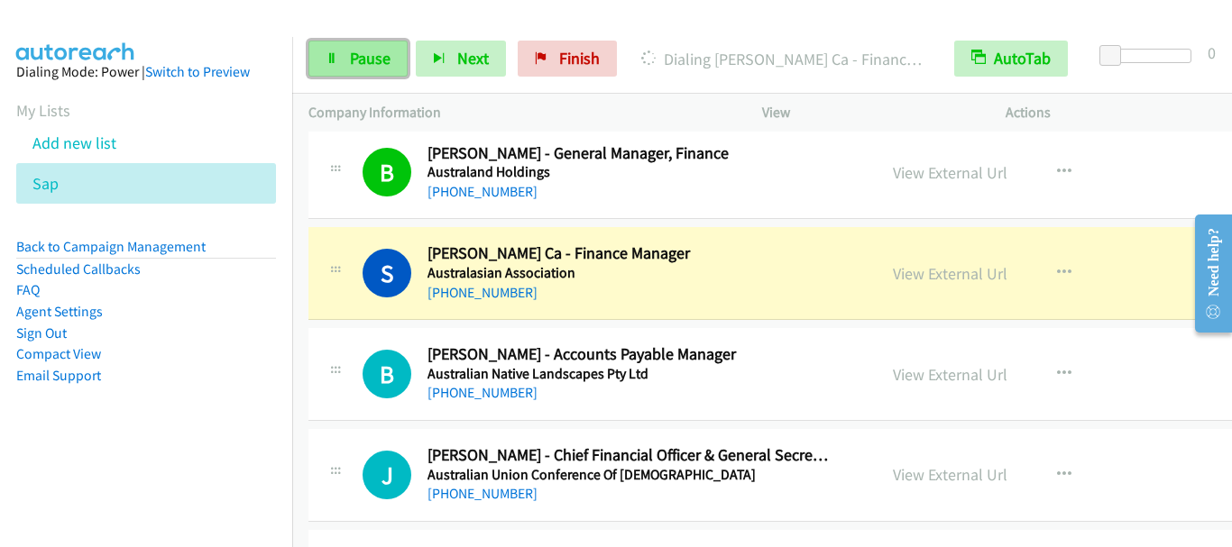
click at [360, 64] on span "Pause" at bounding box center [370, 58] width 41 height 21
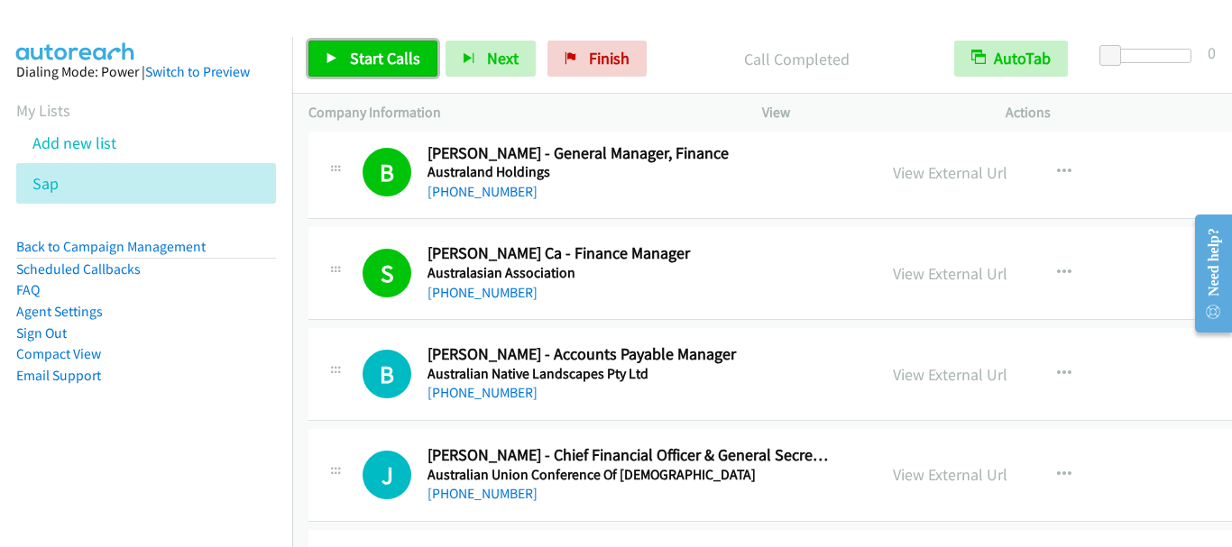
click at [386, 60] on span "Start Calls" at bounding box center [385, 58] width 70 height 21
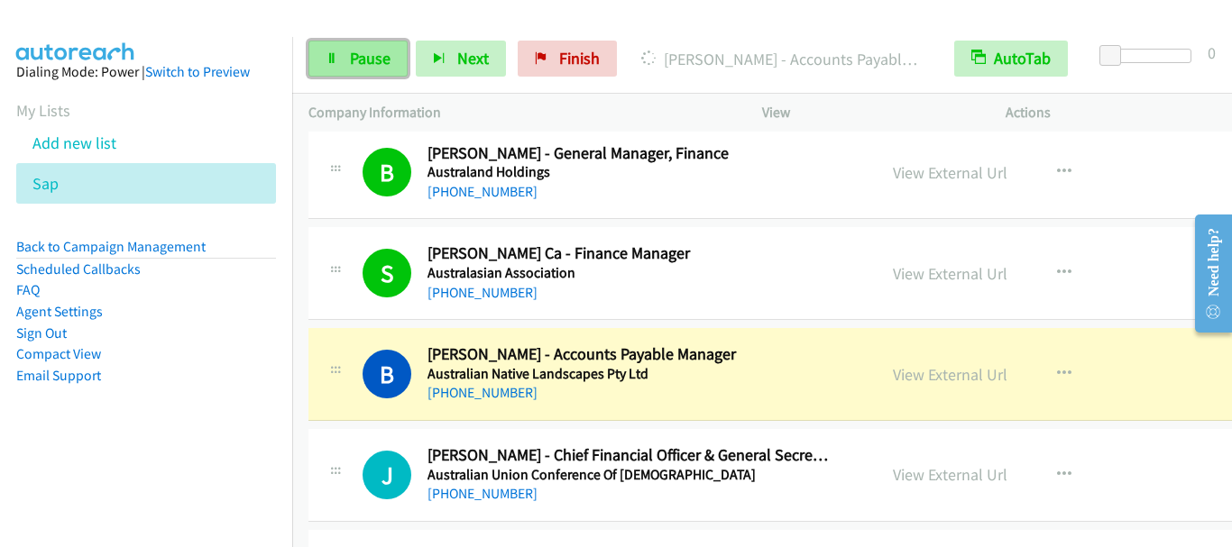
click at [363, 62] on span "Pause" at bounding box center [370, 58] width 41 height 21
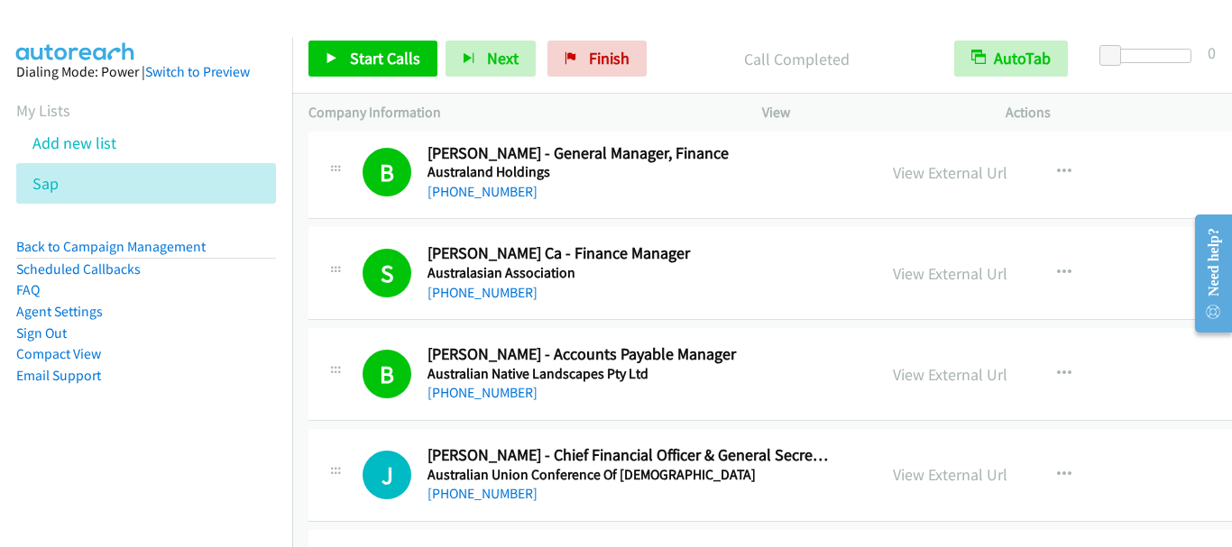
click at [368, 82] on div "Start Calls Pause Next Finish Call Completed AutoTab AutoTab 0" at bounding box center [762, 58] width 940 height 69
click at [351, 57] on span "Start Calls" at bounding box center [385, 58] width 70 height 21
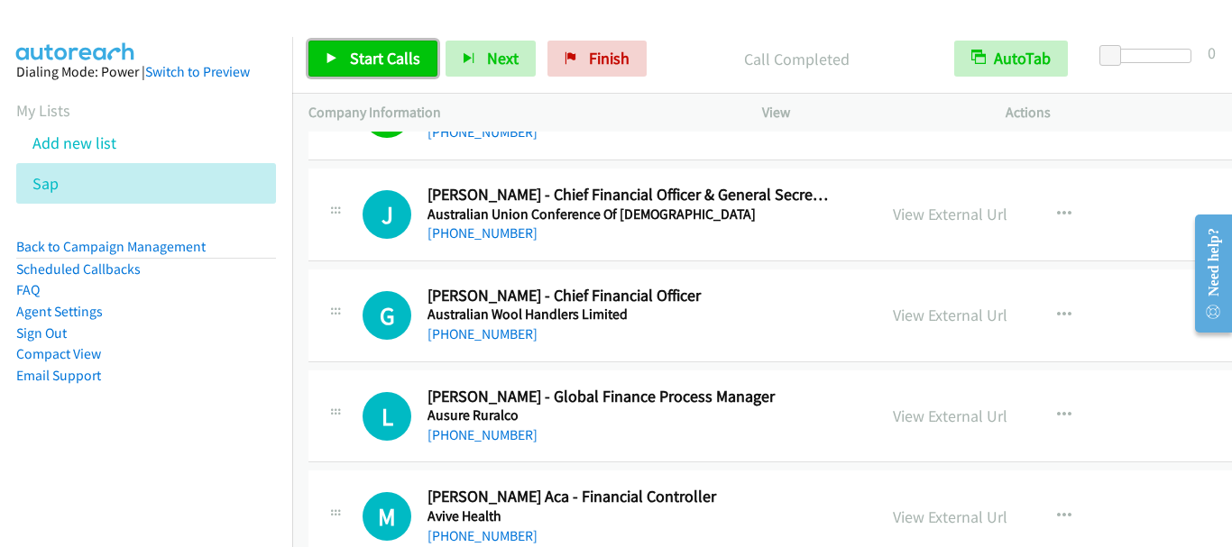
scroll to position [5682, 0]
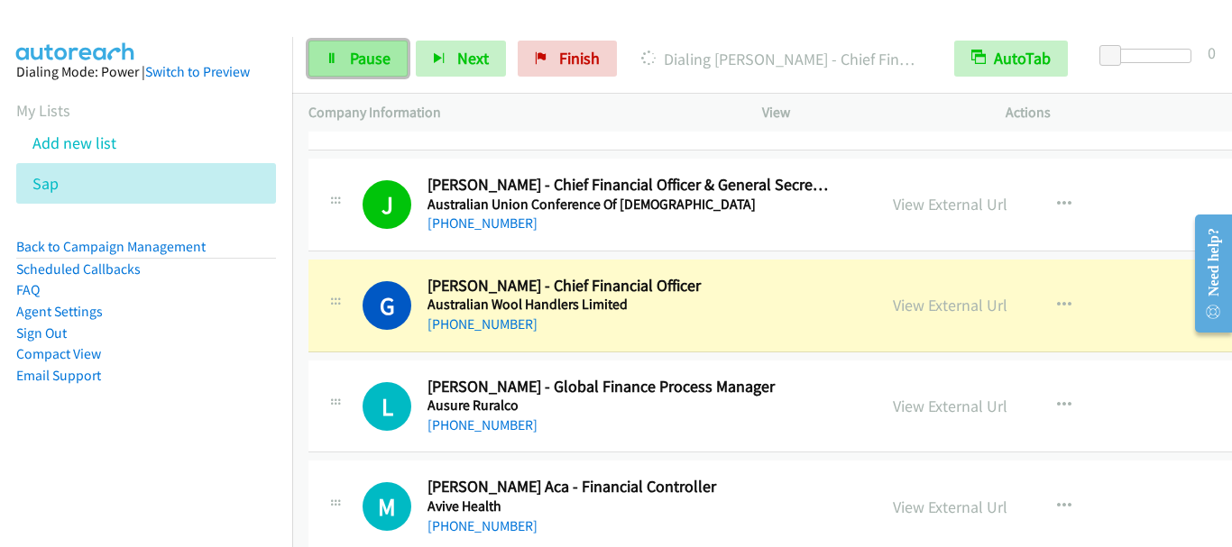
click at [350, 62] on span "Pause" at bounding box center [370, 58] width 41 height 21
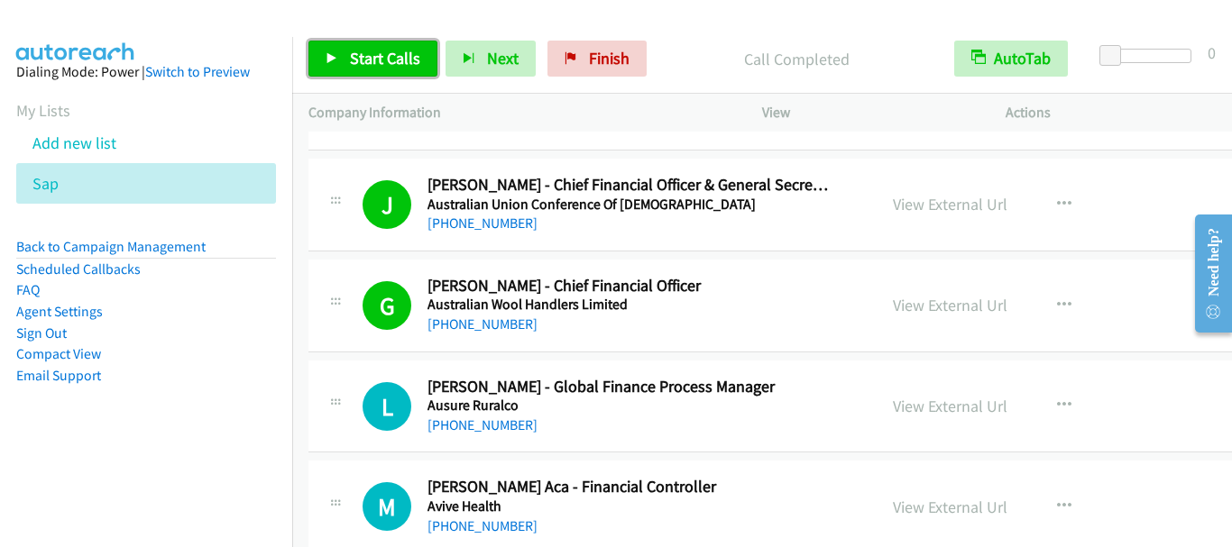
click at [370, 49] on link "Start Calls" at bounding box center [372, 59] width 129 height 36
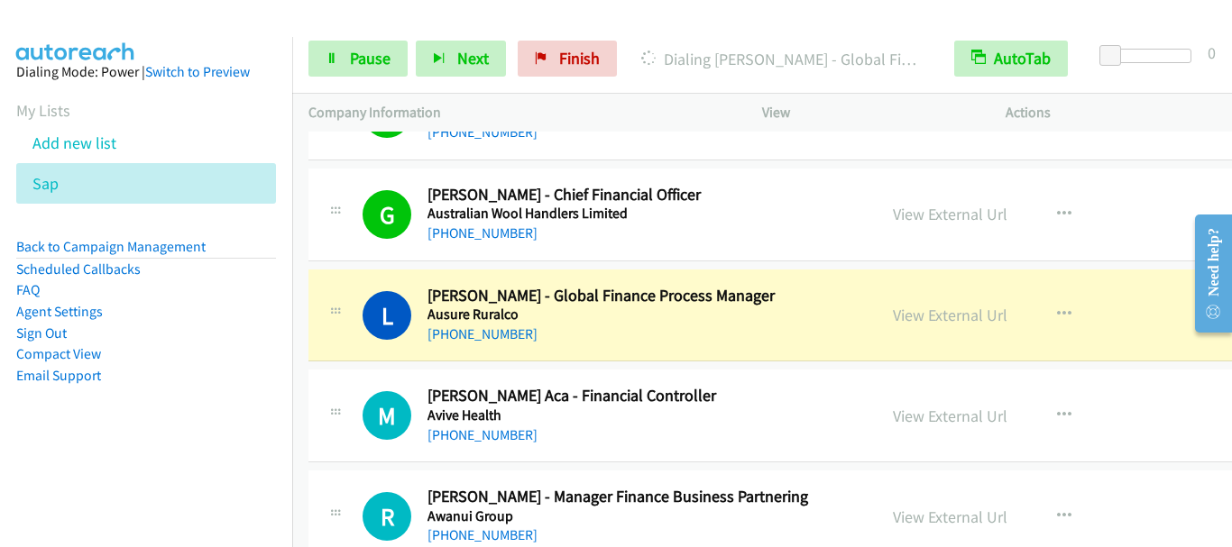
scroll to position [5862, 0]
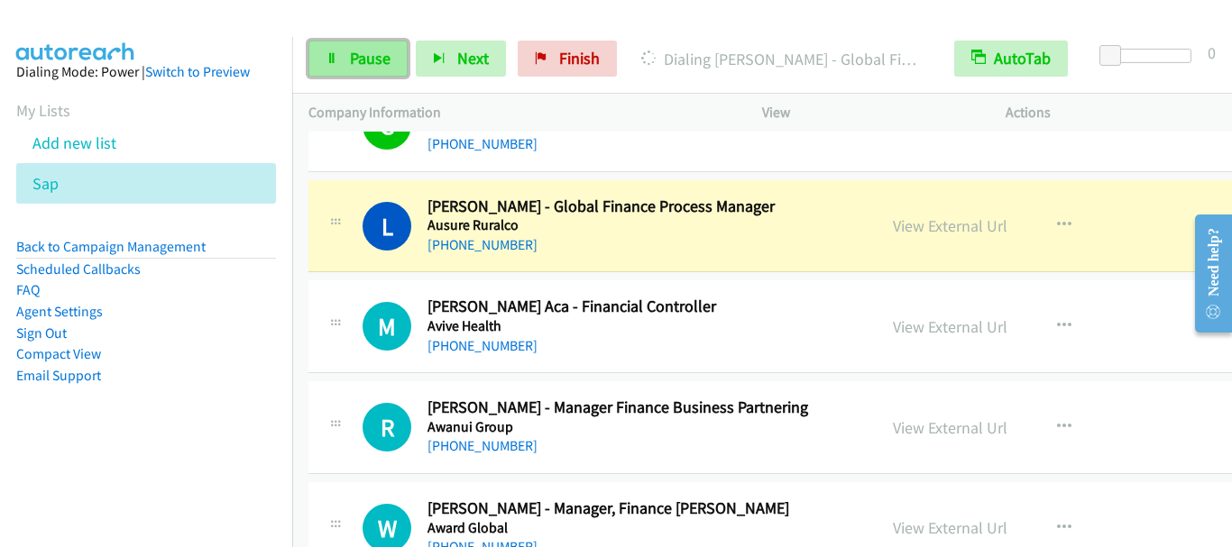
click at [372, 56] on span "Pause" at bounding box center [370, 58] width 41 height 21
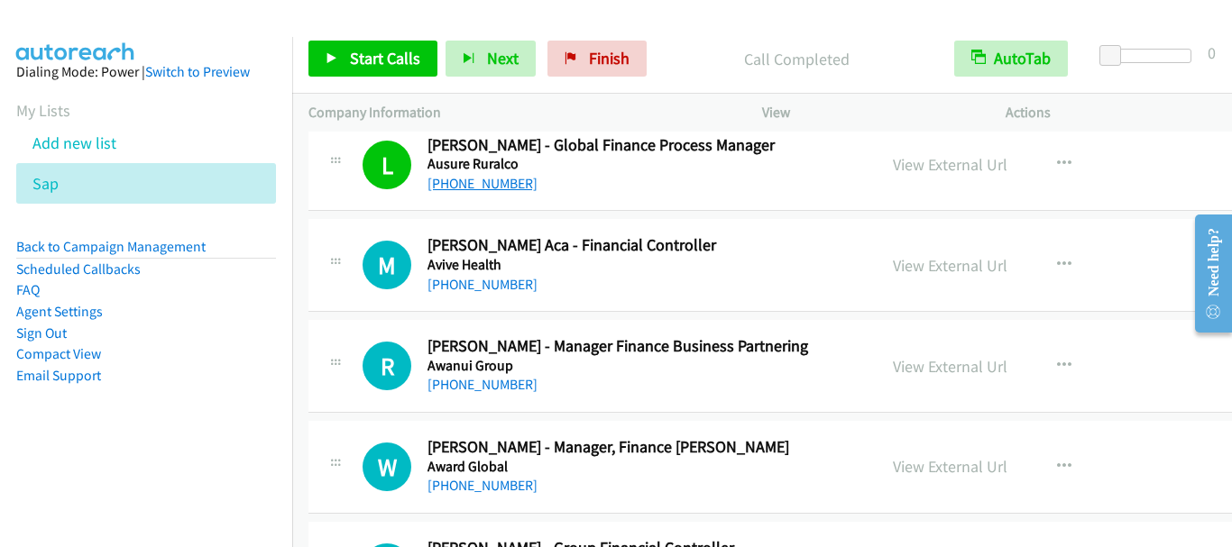
scroll to position [5952, 0]
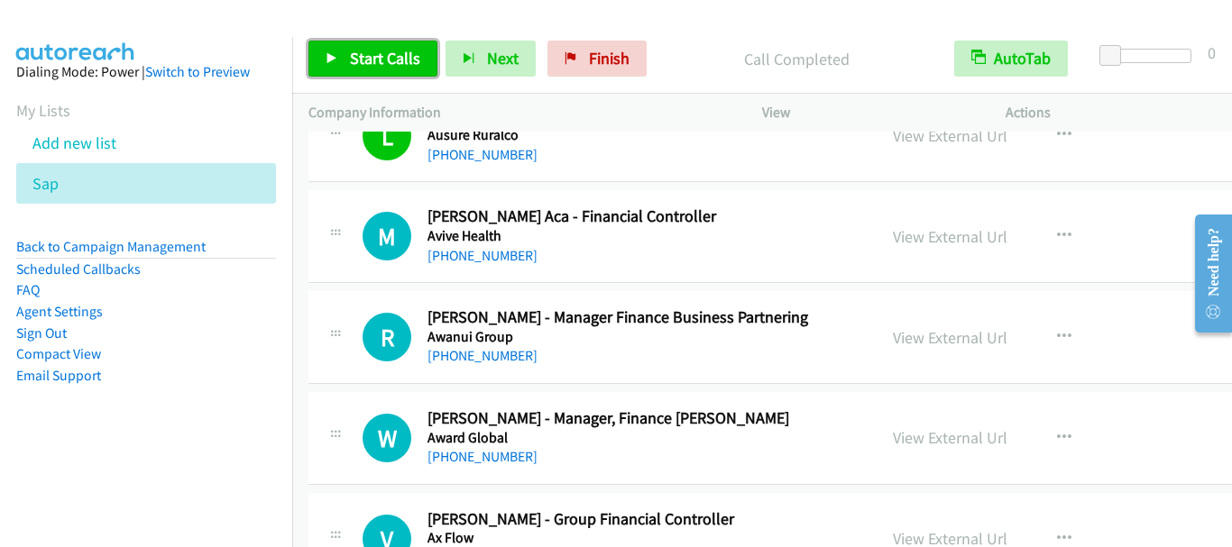
click at [362, 62] on span "Start Calls" at bounding box center [385, 58] width 70 height 21
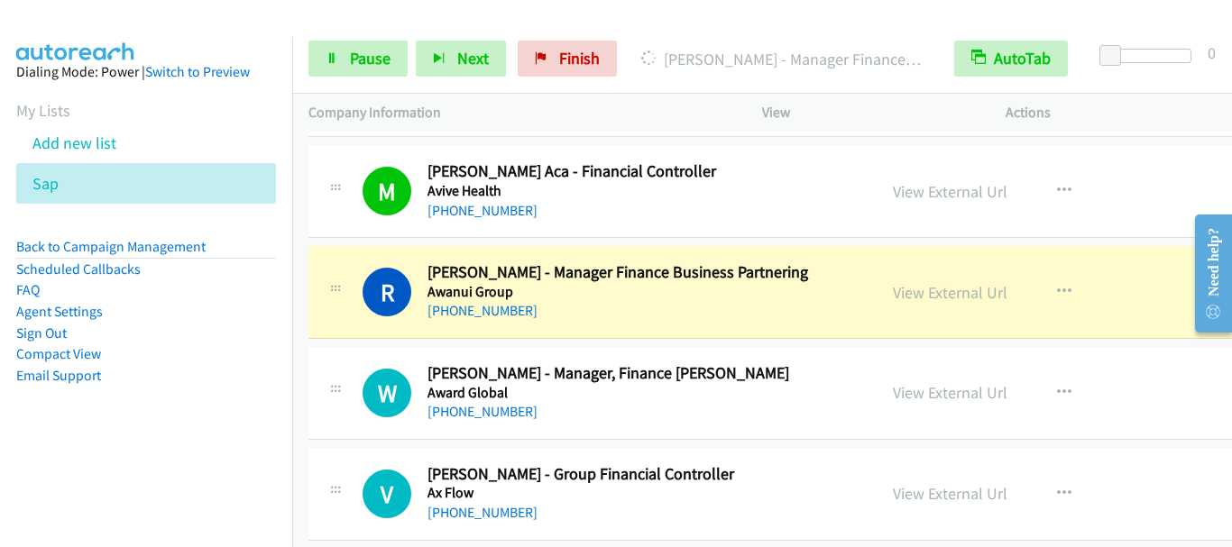
scroll to position [6042, 0]
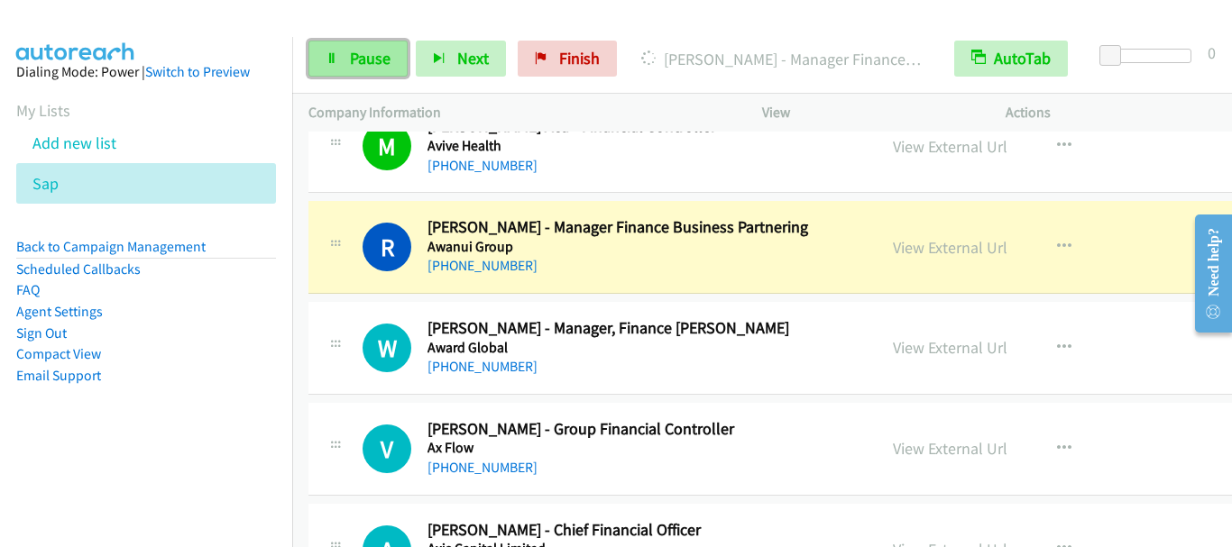
click at [362, 67] on span "Pause" at bounding box center [370, 58] width 41 height 21
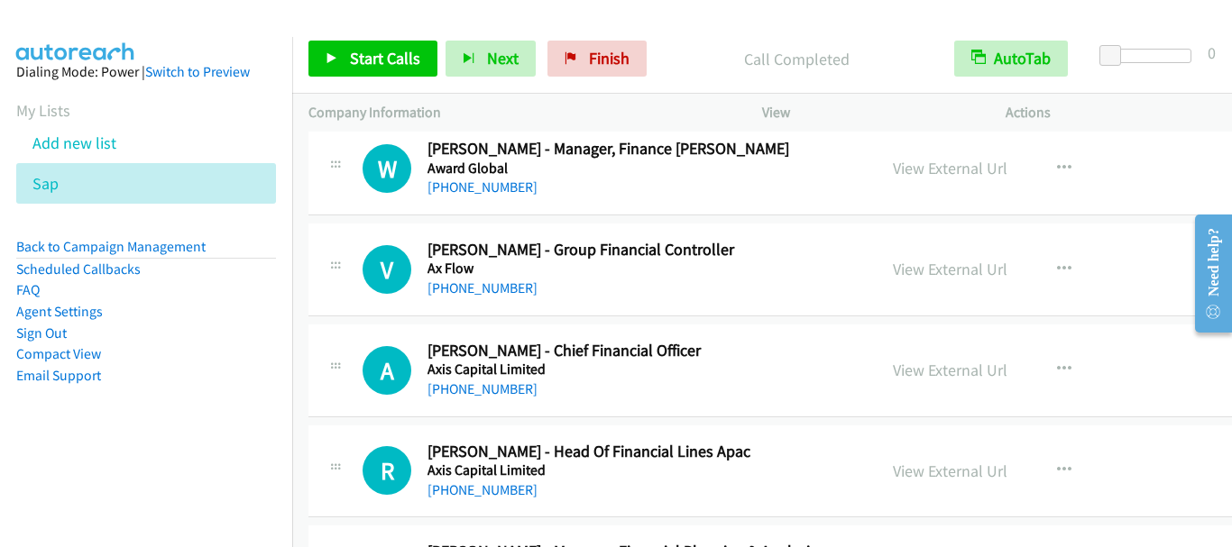
scroll to position [6223, 0]
click at [350, 61] on span "Start Calls" at bounding box center [385, 58] width 70 height 21
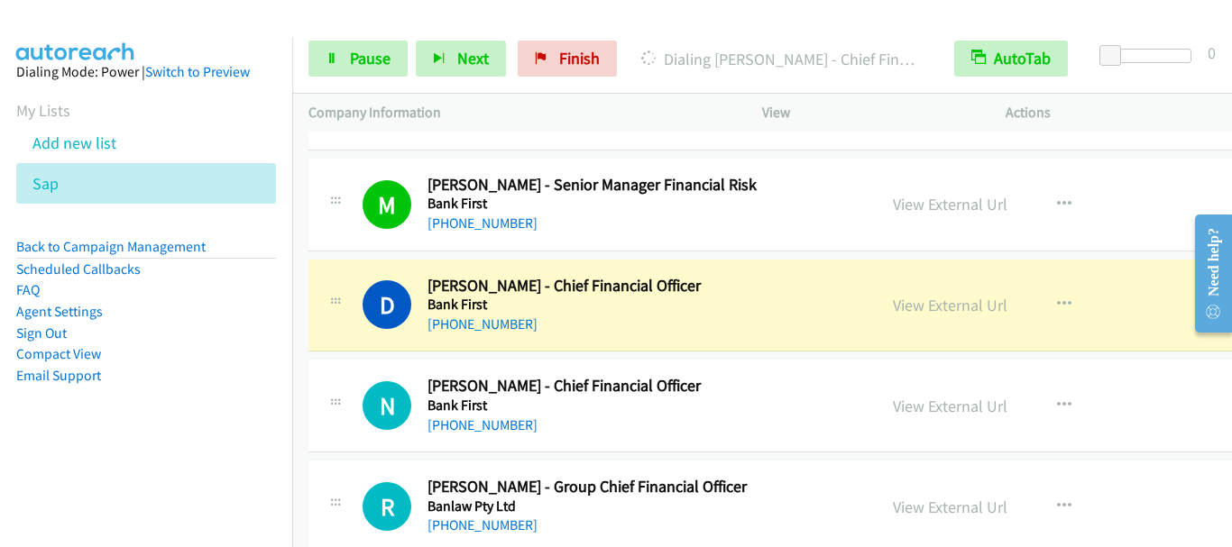
scroll to position [6944, 0]
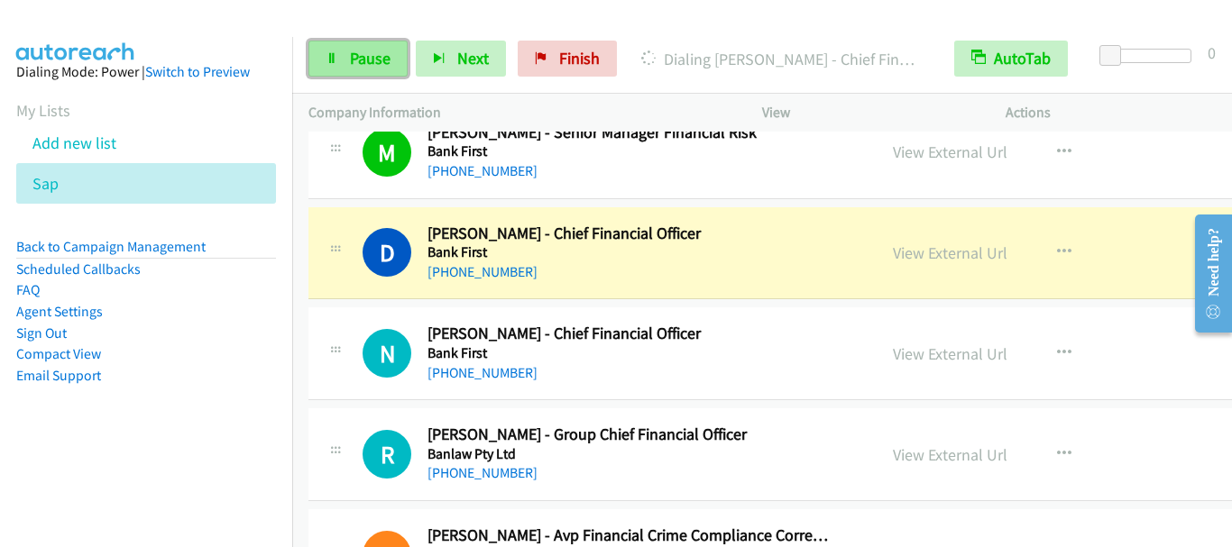
click at [378, 65] on span "Pause" at bounding box center [370, 58] width 41 height 21
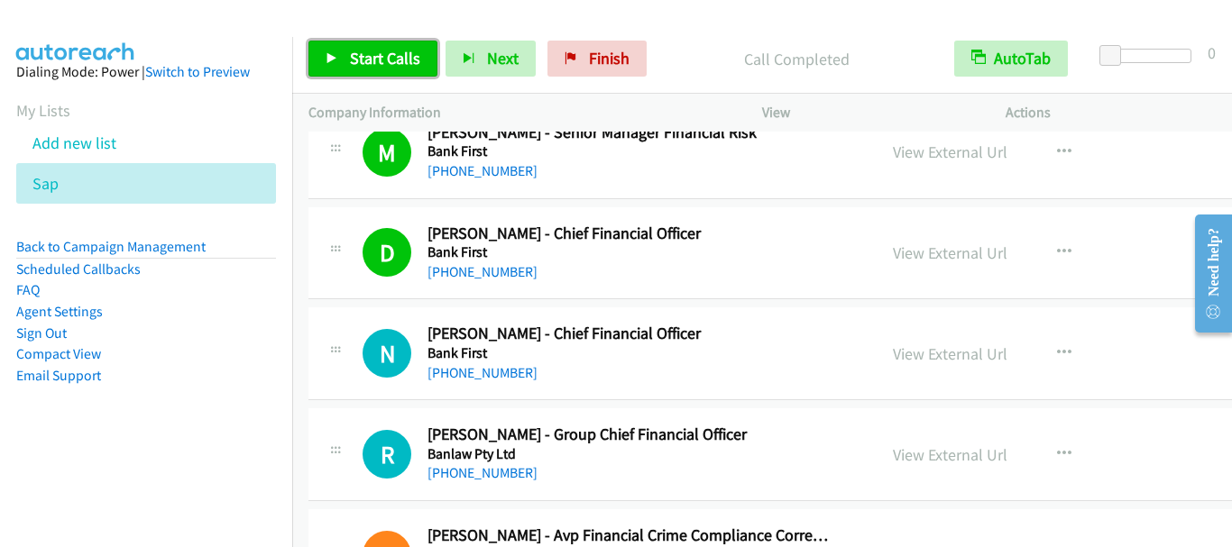
click at [409, 58] on span "Start Calls" at bounding box center [385, 58] width 70 height 21
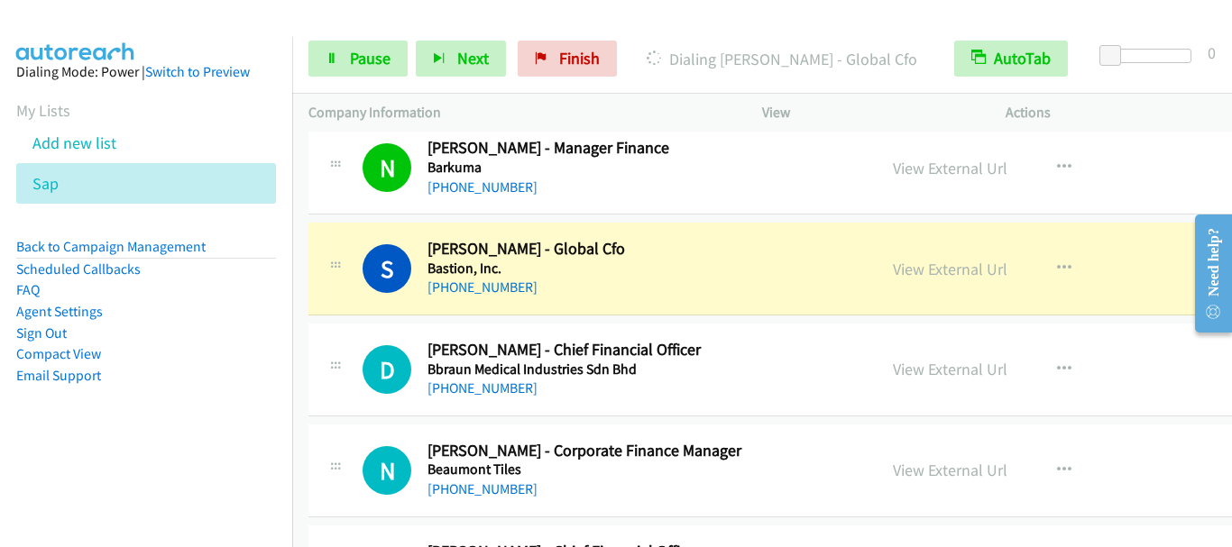
scroll to position [7666, 0]
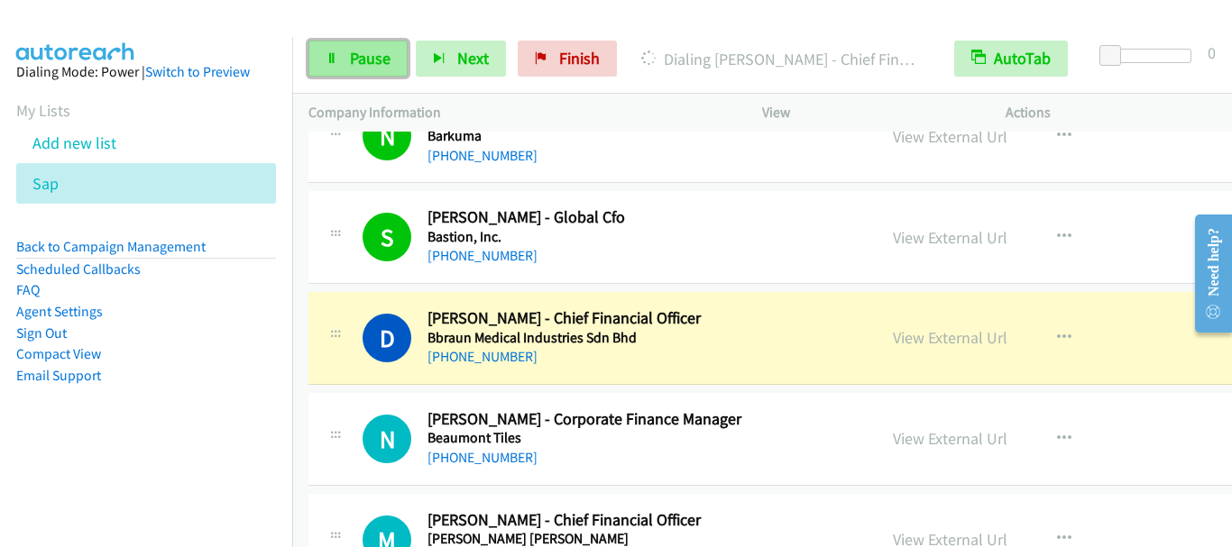
click at [366, 60] on span "Pause" at bounding box center [370, 58] width 41 height 21
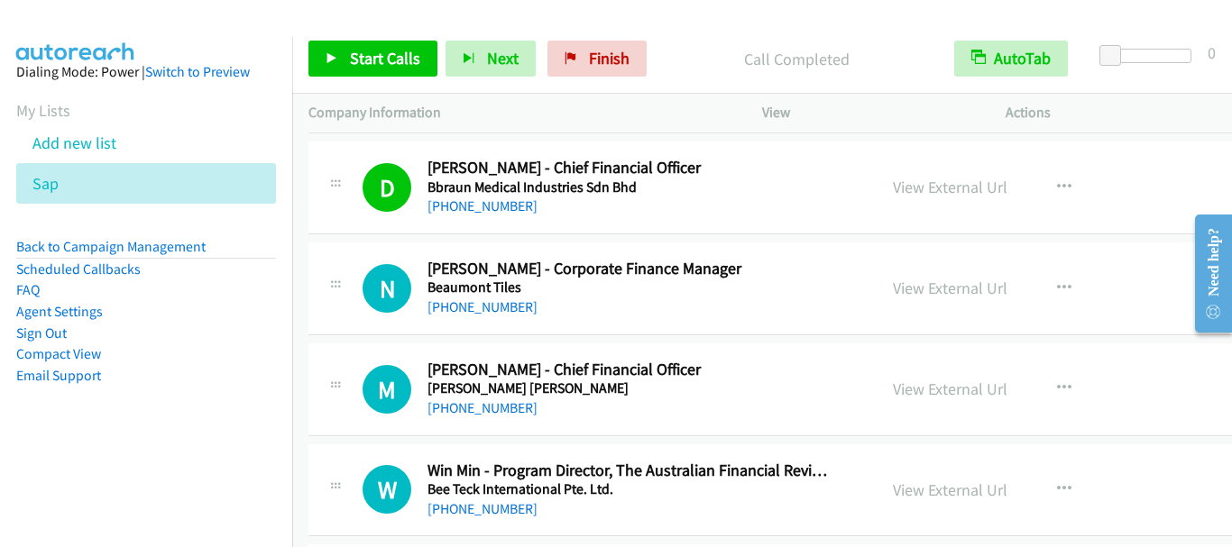
scroll to position [7846, 0]
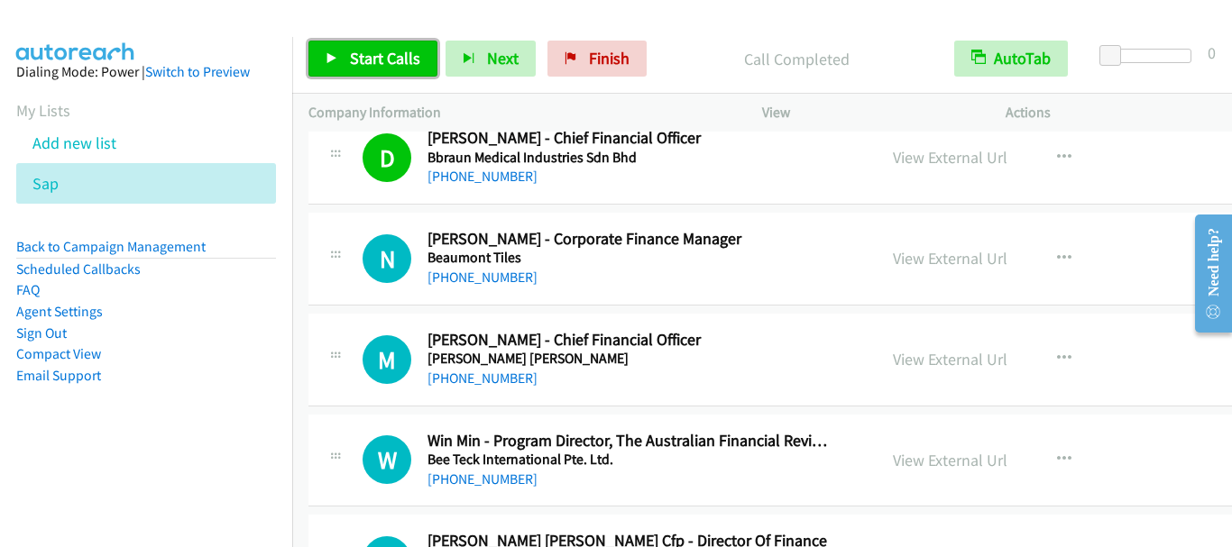
click at [381, 68] on span "Start Calls" at bounding box center [385, 58] width 70 height 21
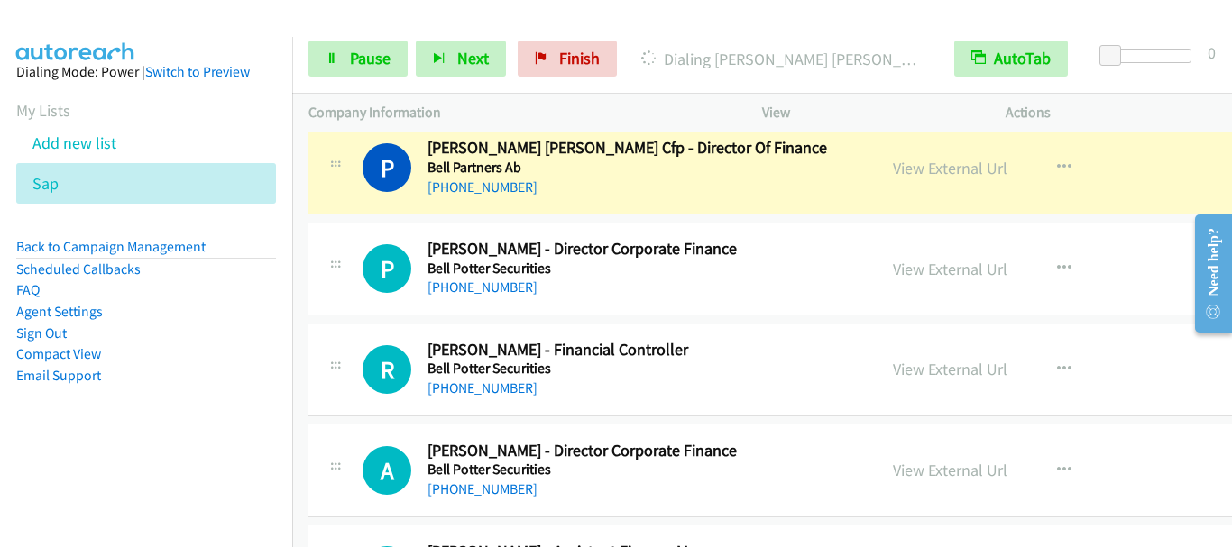
scroll to position [8207, 0]
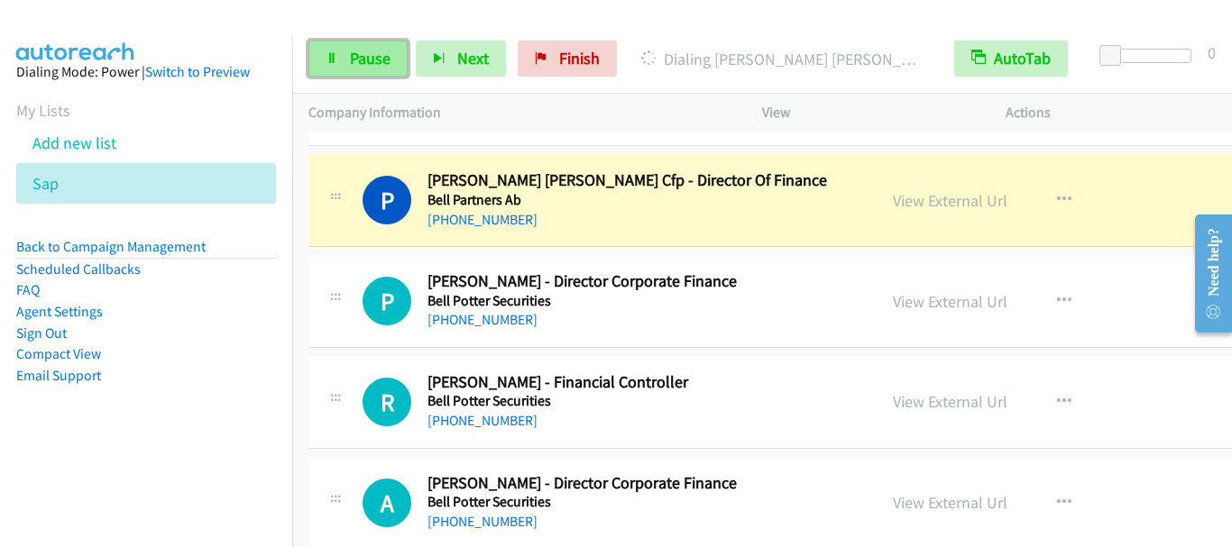
click at [380, 60] on span "Pause" at bounding box center [370, 58] width 41 height 21
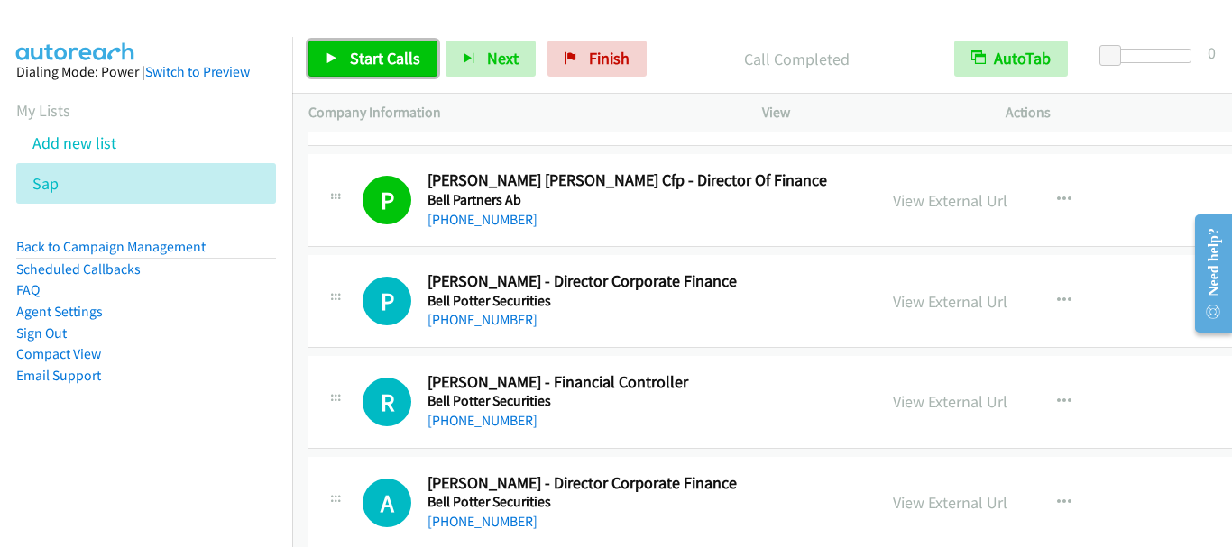
click at [369, 60] on span "Start Calls" at bounding box center [385, 58] width 70 height 21
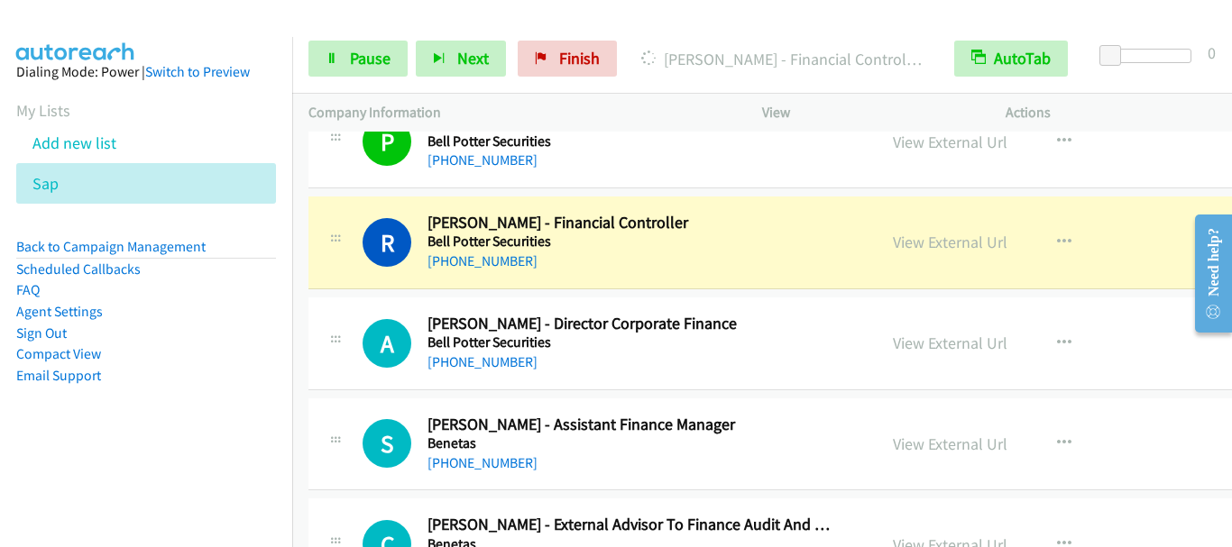
scroll to position [8387, 0]
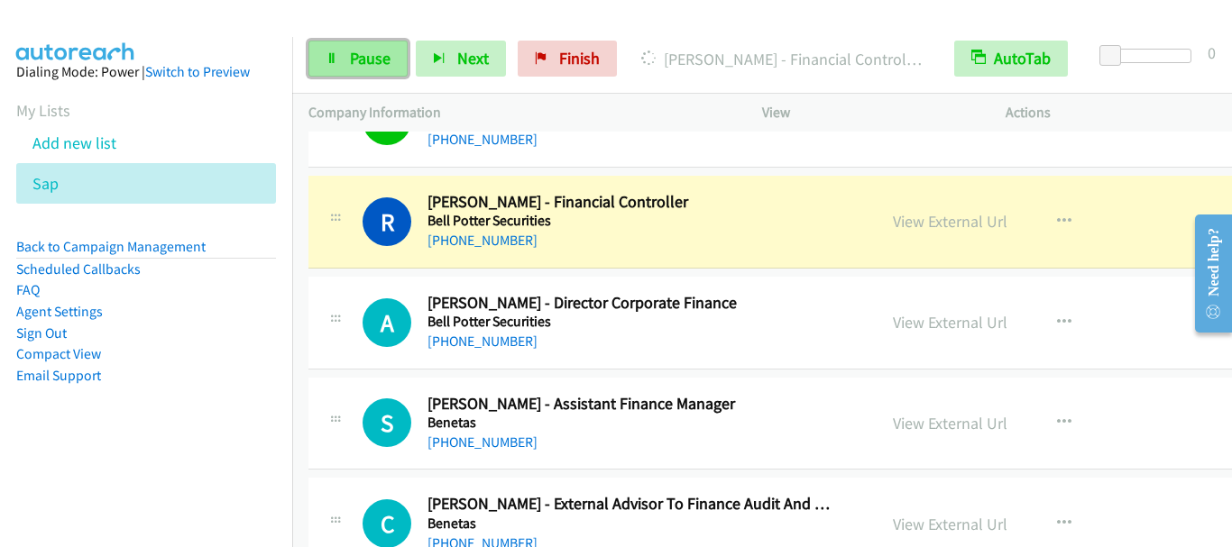
click at [362, 55] on span "Pause" at bounding box center [370, 58] width 41 height 21
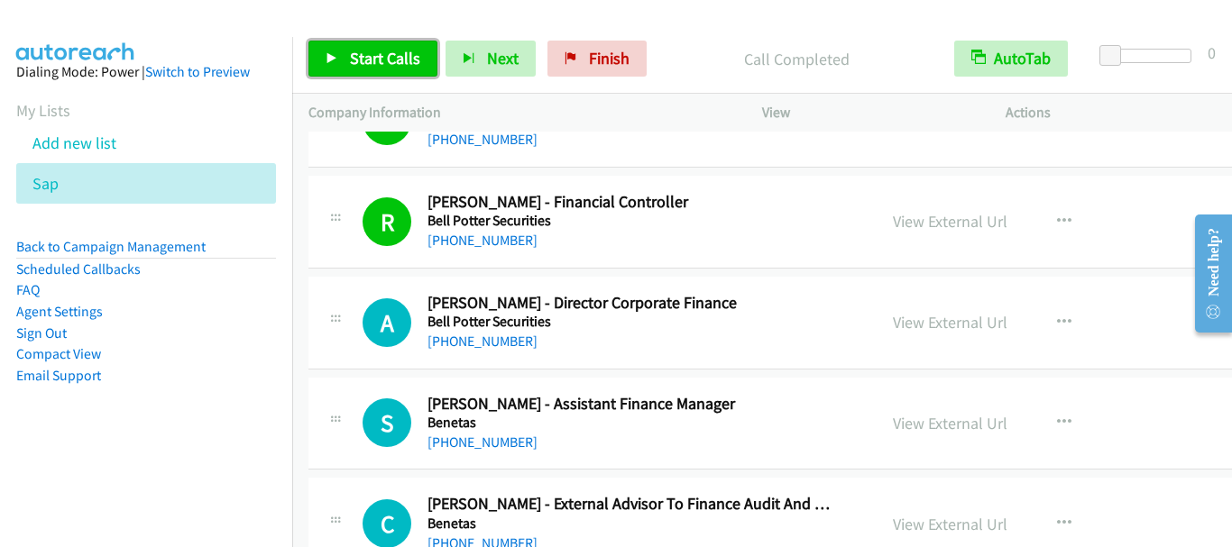
click at [404, 64] on span "Start Calls" at bounding box center [385, 58] width 70 height 21
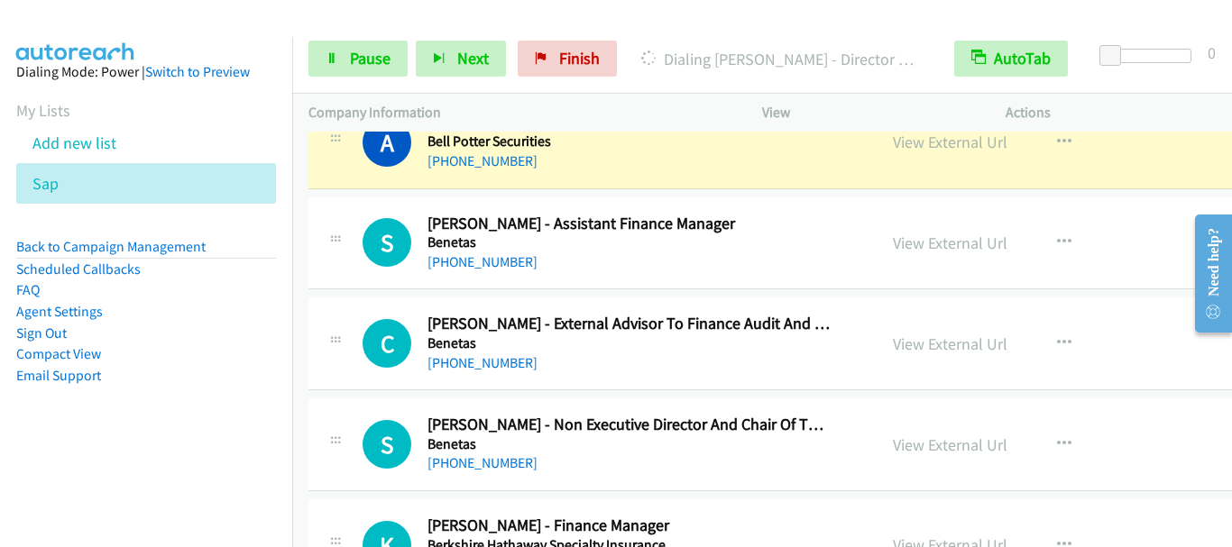
scroll to position [8477, 0]
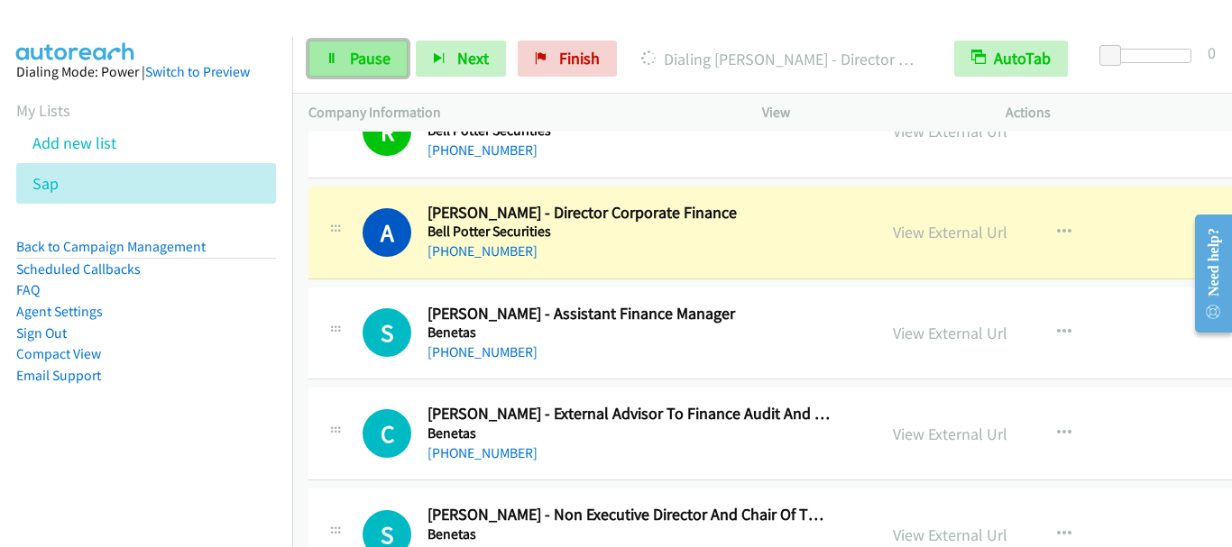
click at [370, 55] on span "Pause" at bounding box center [370, 58] width 41 height 21
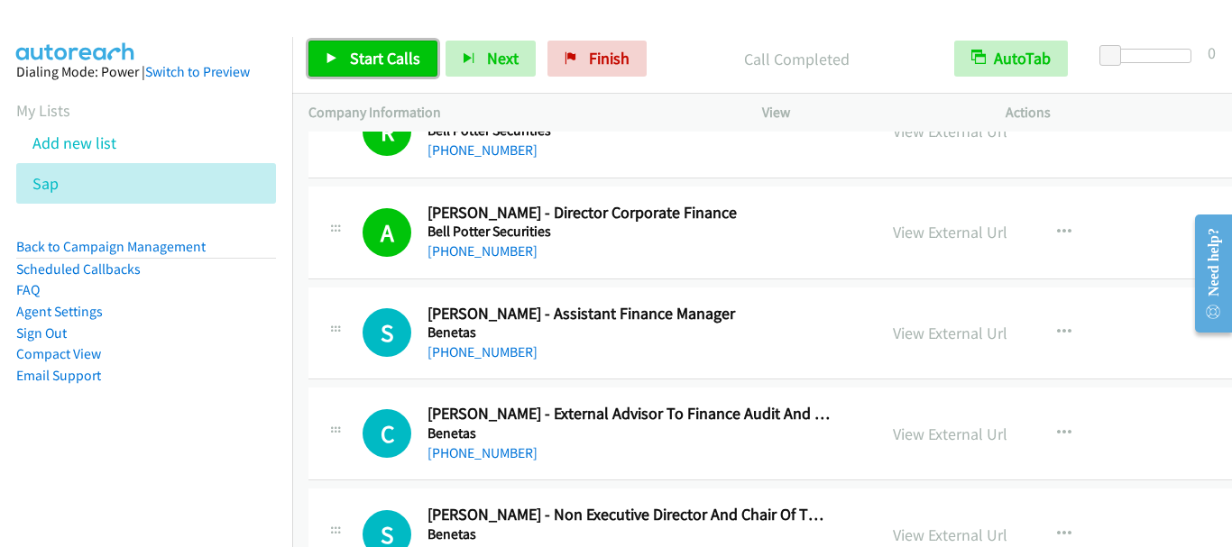
click at [362, 70] on link "Start Calls" at bounding box center [372, 59] width 129 height 36
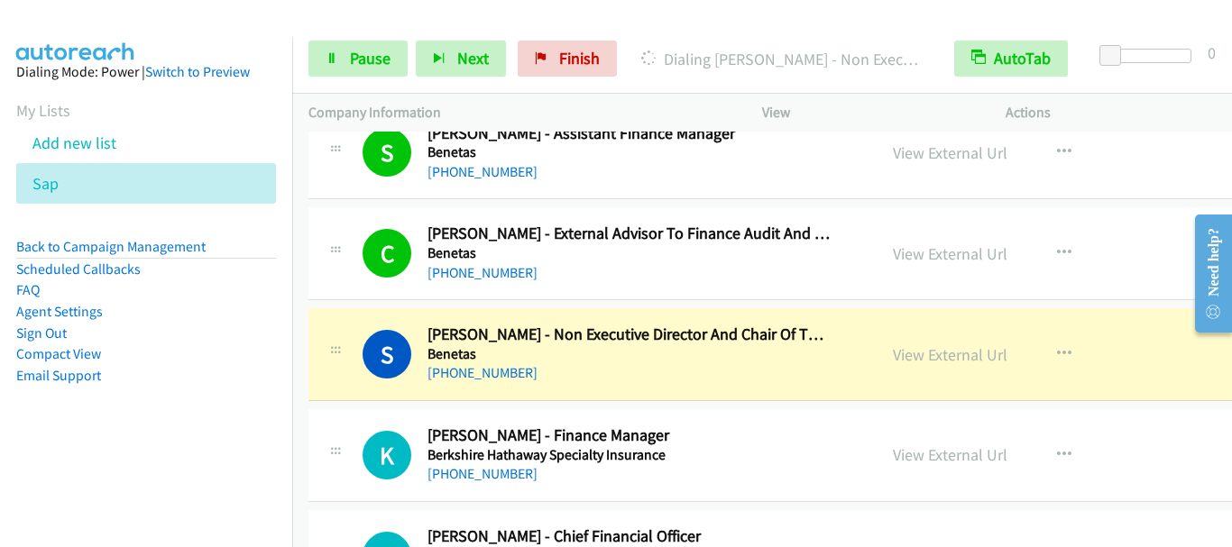
scroll to position [8748, 0]
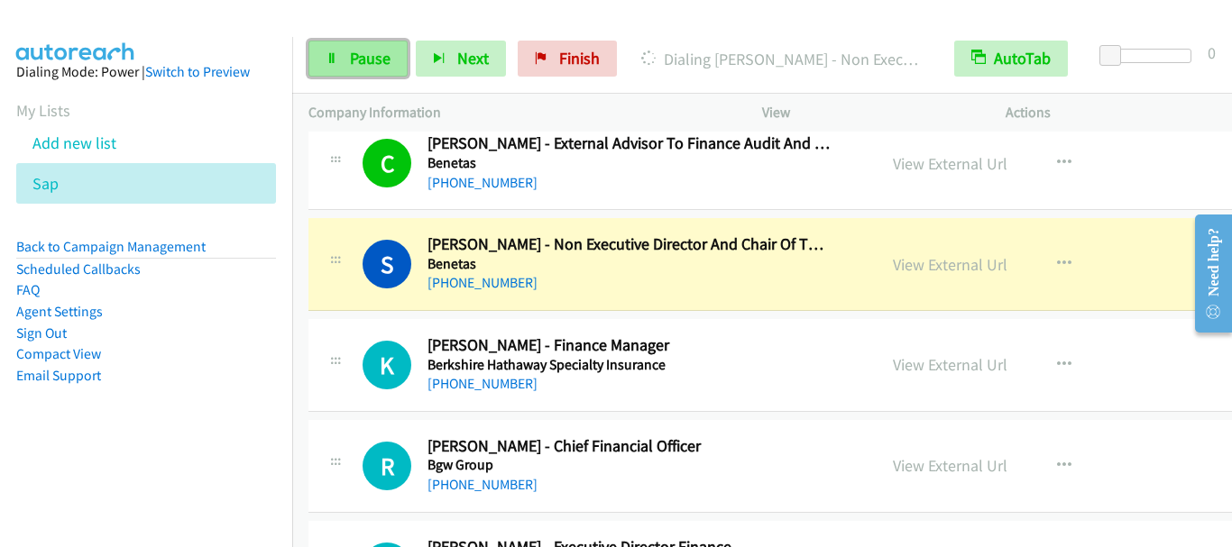
click at [363, 55] on span "Pause" at bounding box center [370, 58] width 41 height 21
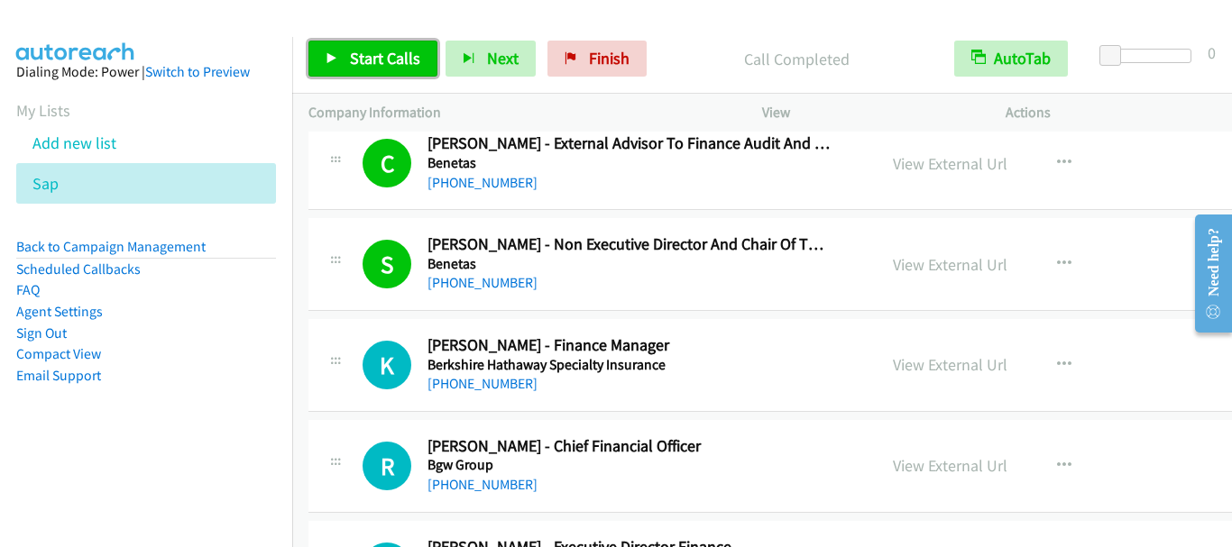
click at [369, 63] on span "Start Calls" at bounding box center [385, 58] width 70 height 21
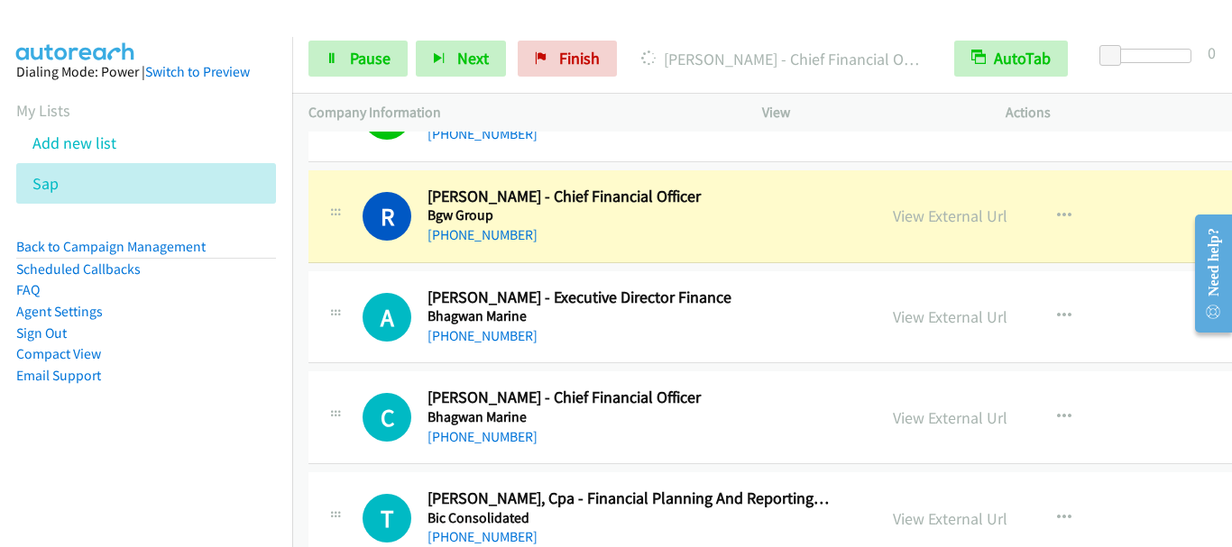
scroll to position [9018, 0]
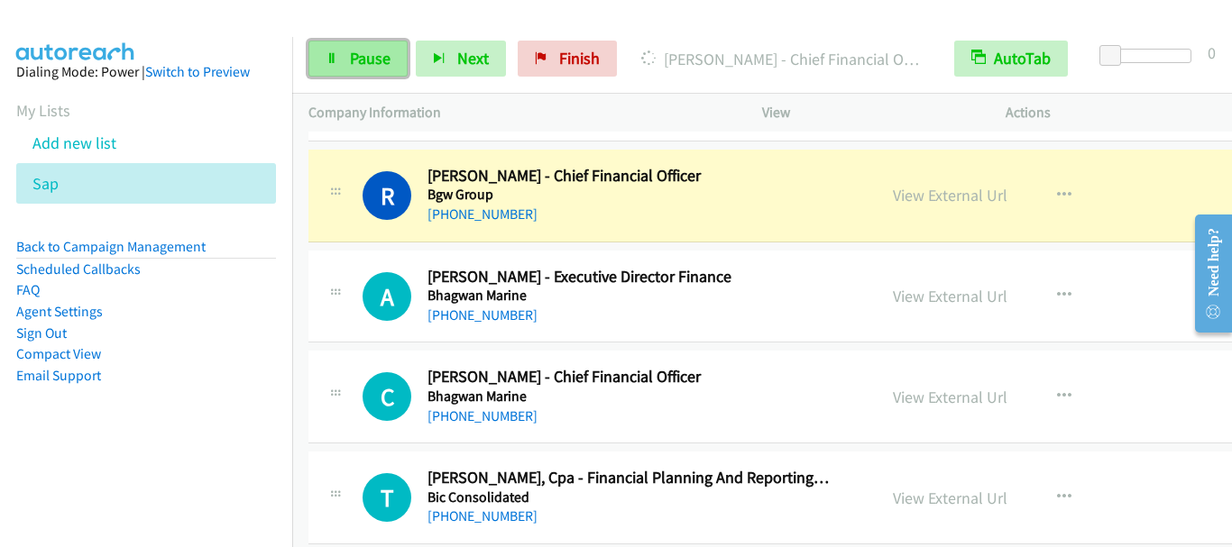
click at [358, 53] on span "Pause" at bounding box center [370, 58] width 41 height 21
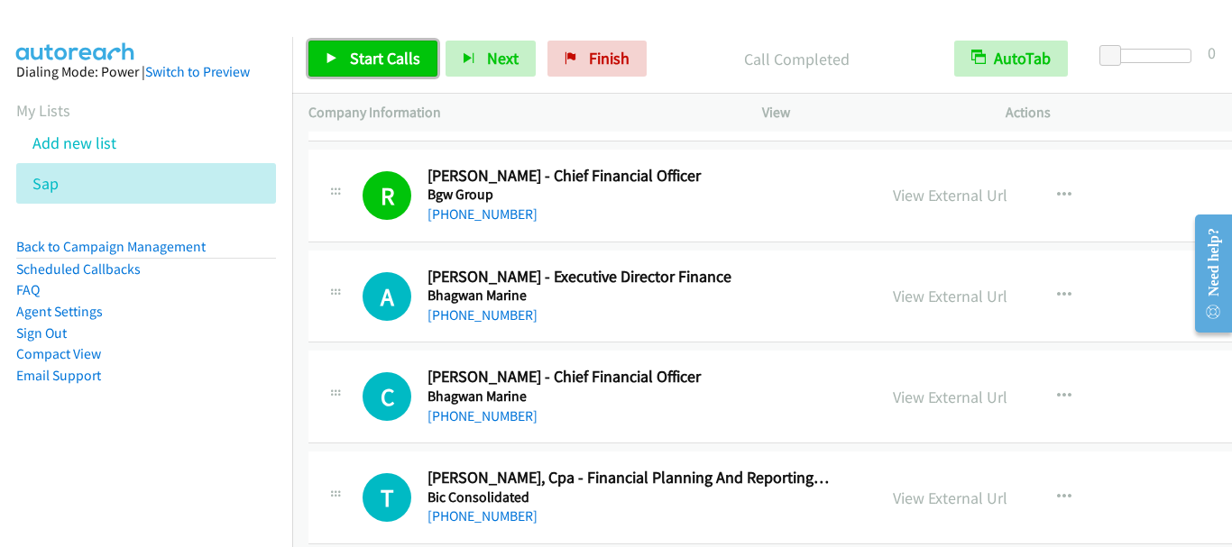
click at [380, 56] on span "Start Calls" at bounding box center [385, 58] width 70 height 21
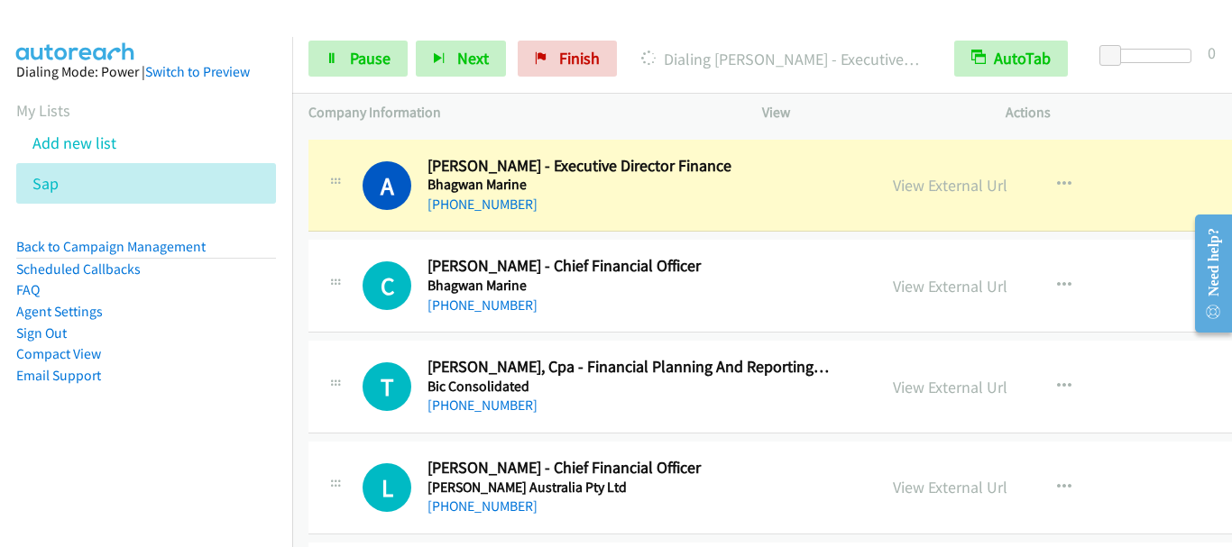
scroll to position [9109, 0]
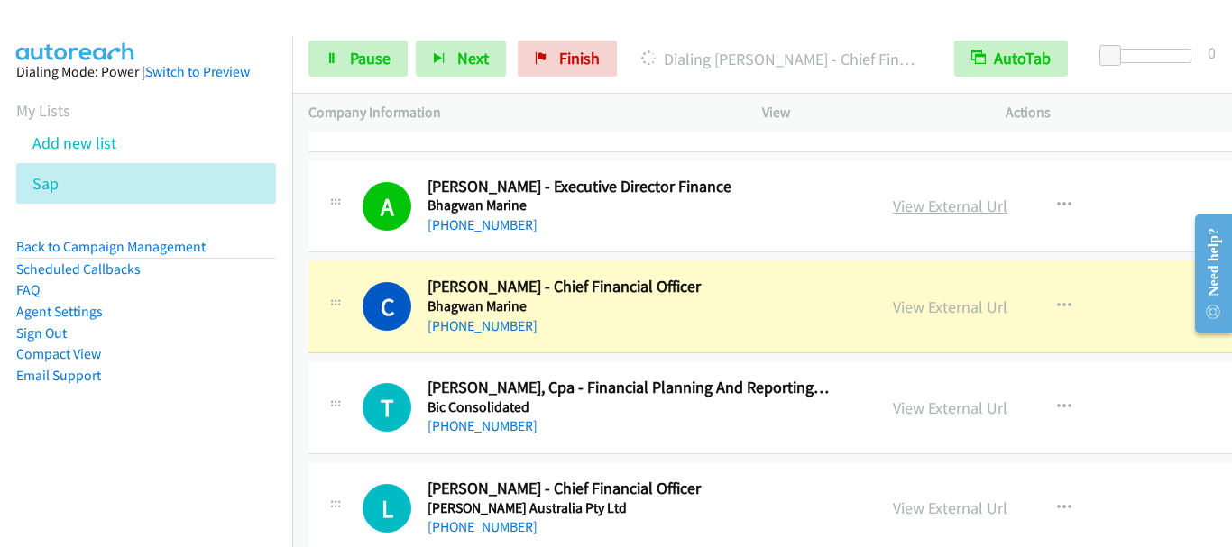
click at [925, 210] on link "View External Url" at bounding box center [950, 206] width 115 height 21
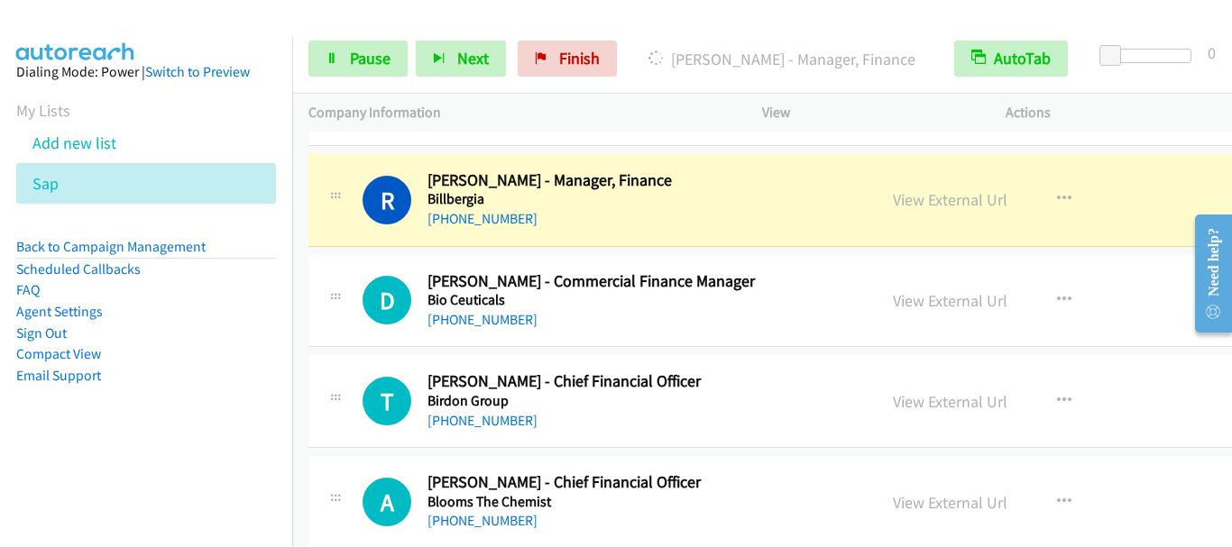
scroll to position [9650, 0]
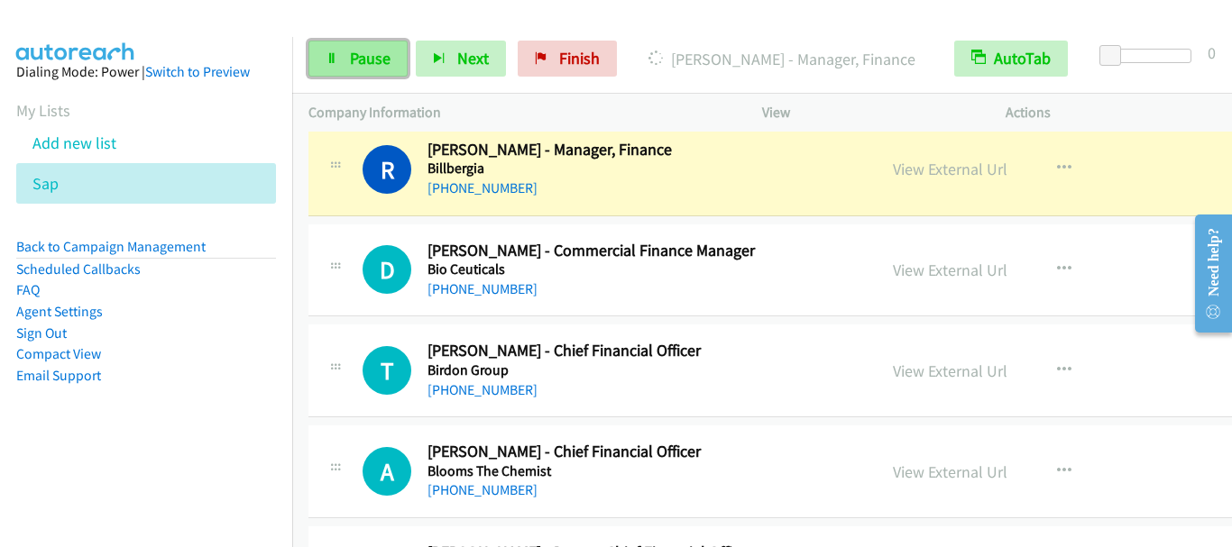
click at [381, 65] on span "Pause" at bounding box center [370, 58] width 41 height 21
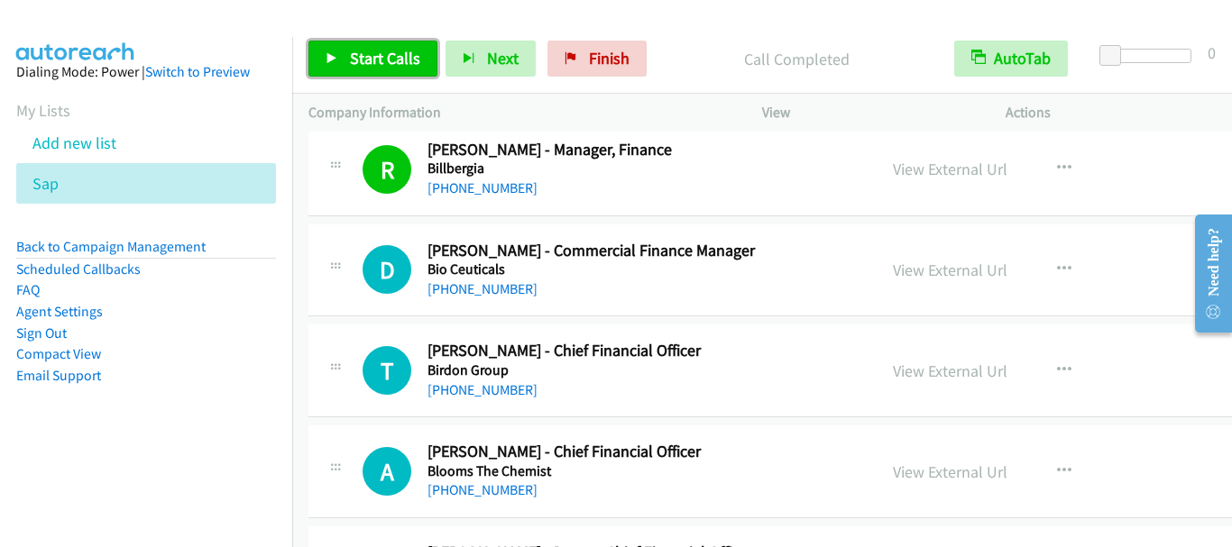
click at [387, 53] on span "Start Calls" at bounding box center [385, 58] width 70 height 21
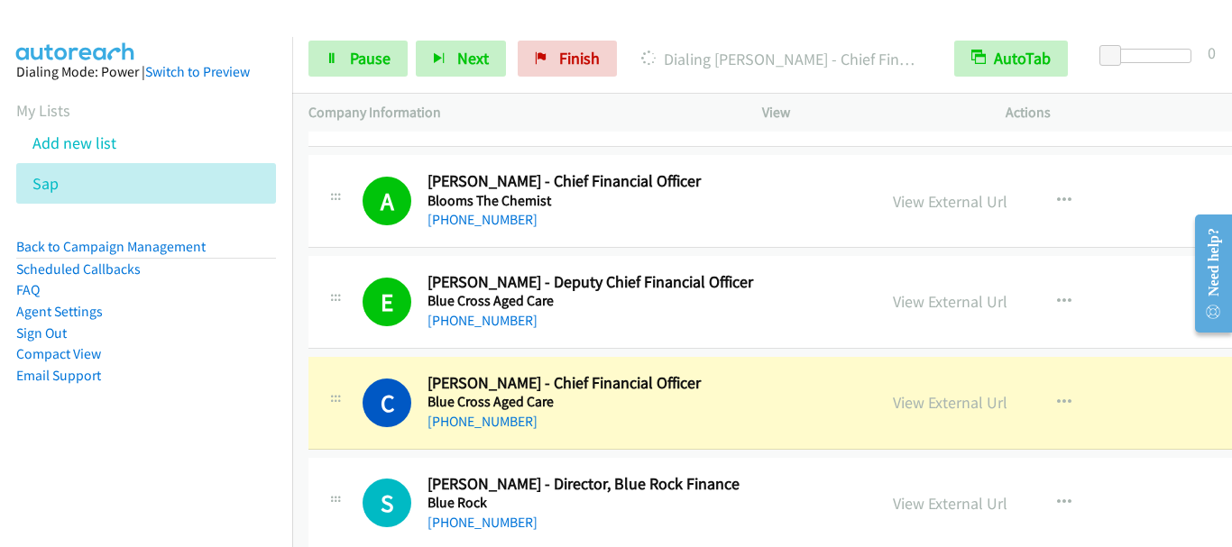
scroll to position [10010, 0]
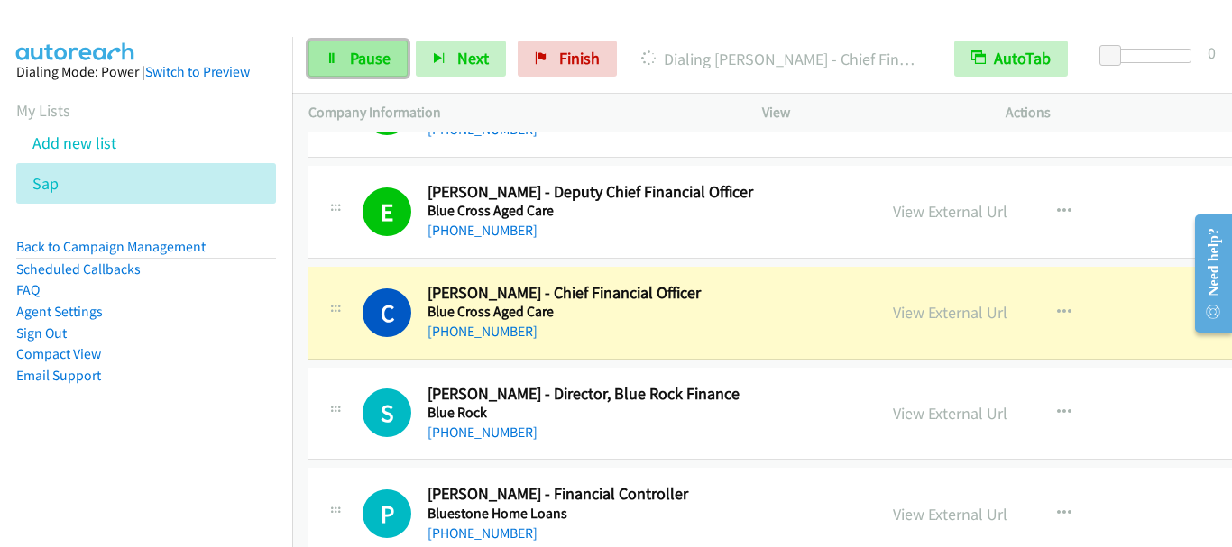
click at [376, 48] on span "Pause" at bounding box center [370, 58] width 41 height 21
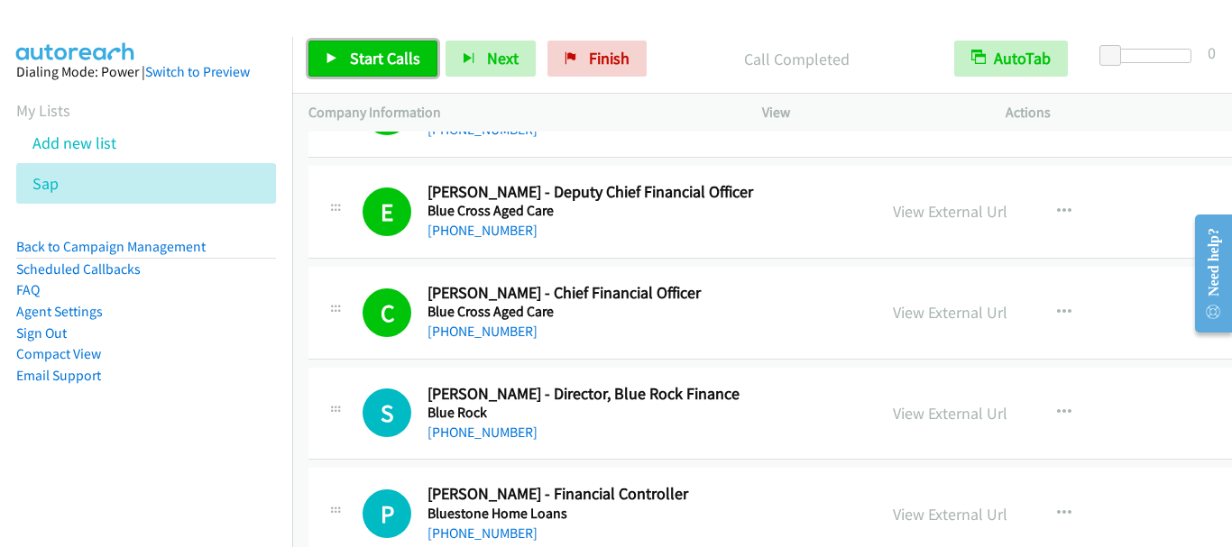
click at [377, 65] on span "Start Calls" at bounding box center [385, 58] width 70 height 21
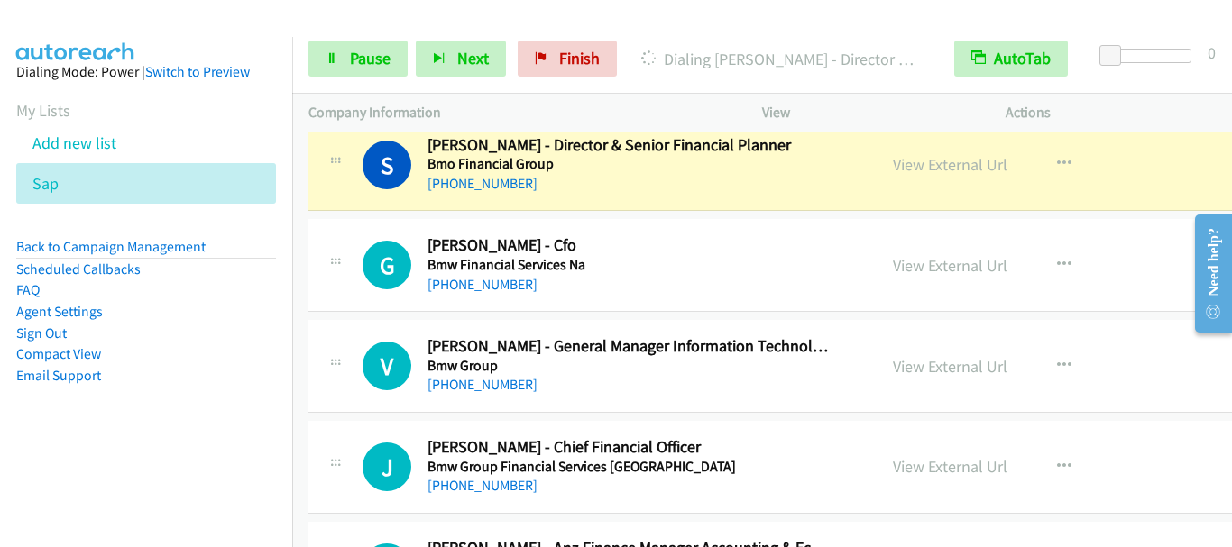
scroll to position [10732, 0]
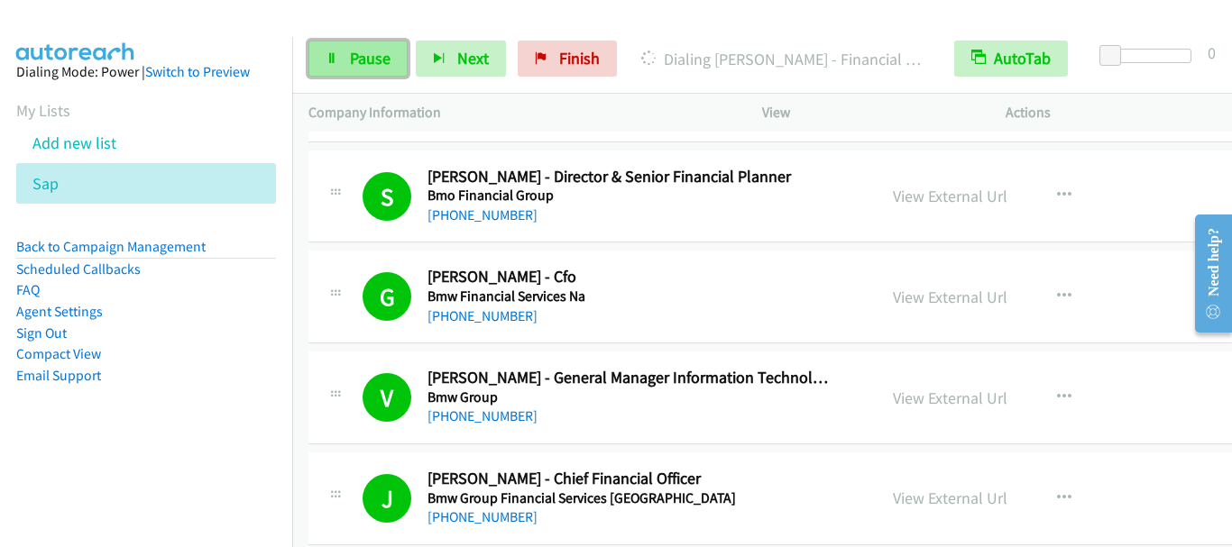
click at [369, 68] on span "Pause" at bounding box center [370, 58] width 41 height 21
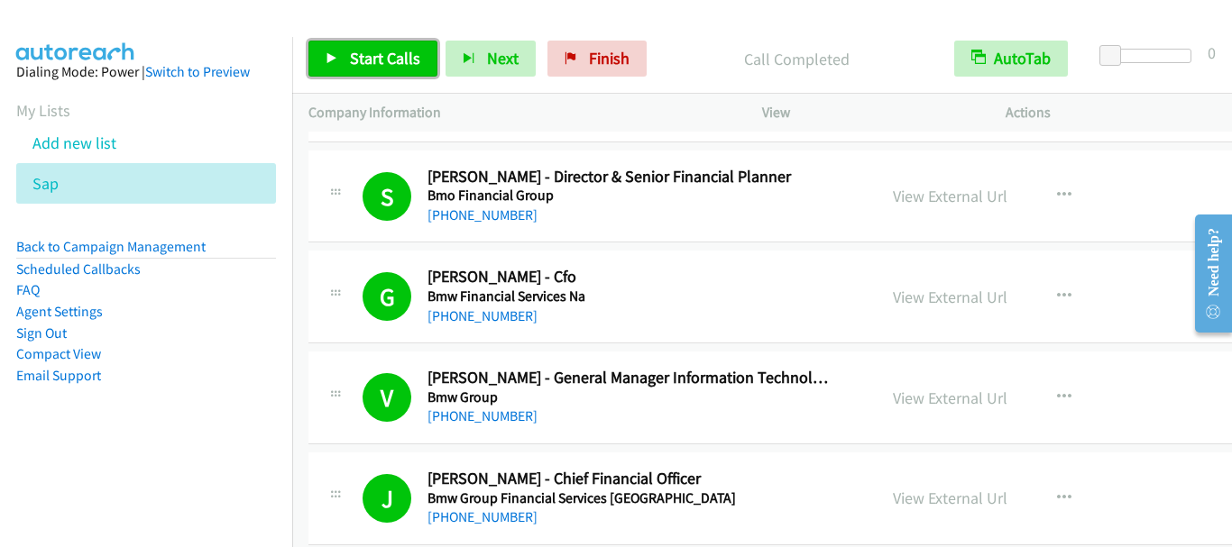
click at [377, 65] on span "Start Calls" at bounding box center [385, 58] width 70 height 21
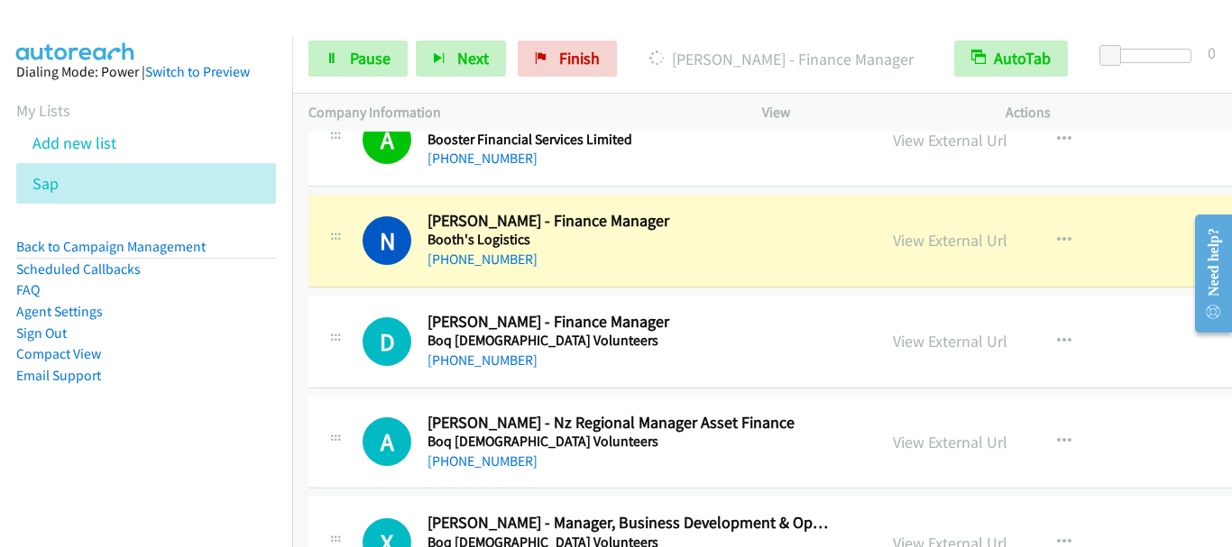
scroll to position [11634, 0]
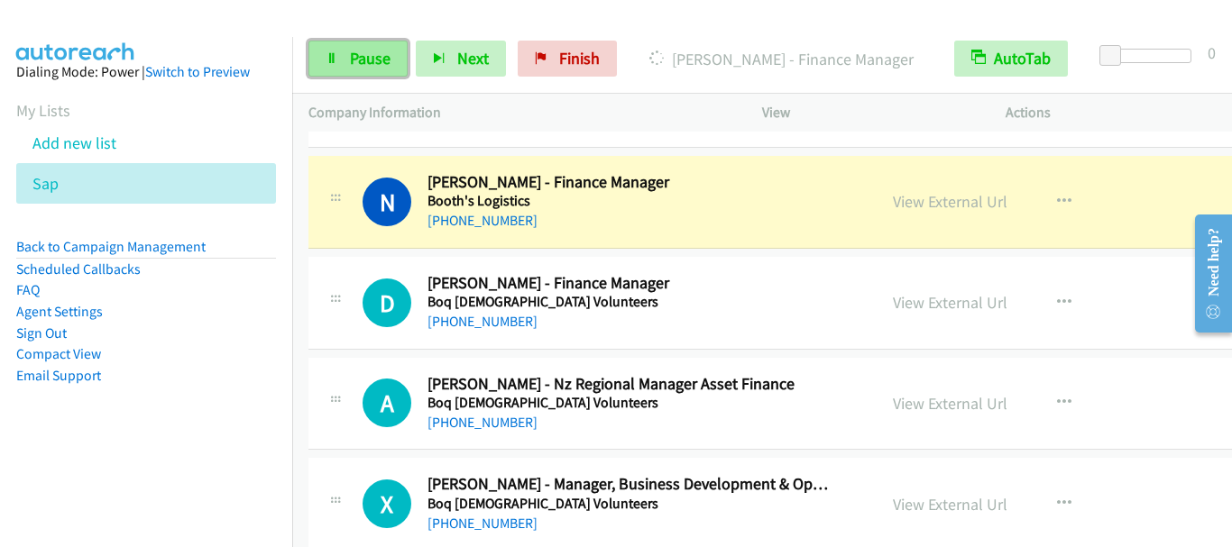
click at [364, 59] on span "Pause" at bounding box center [370, 58] width 41 height 21
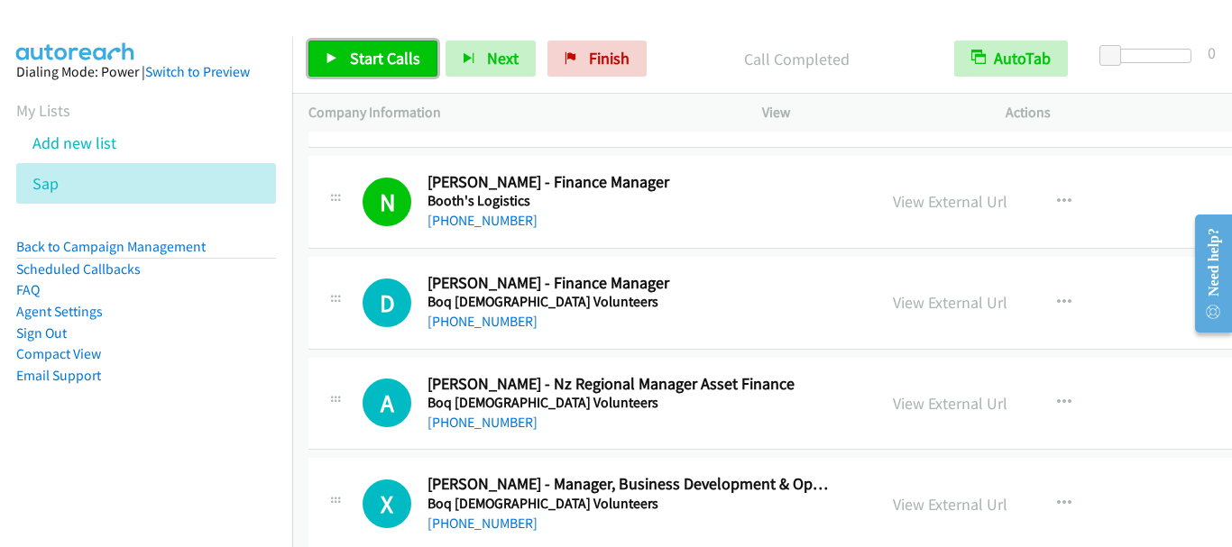
click at [362, 53] on span "Start Calls" at bounding box center [385, 58] width 70 height 21
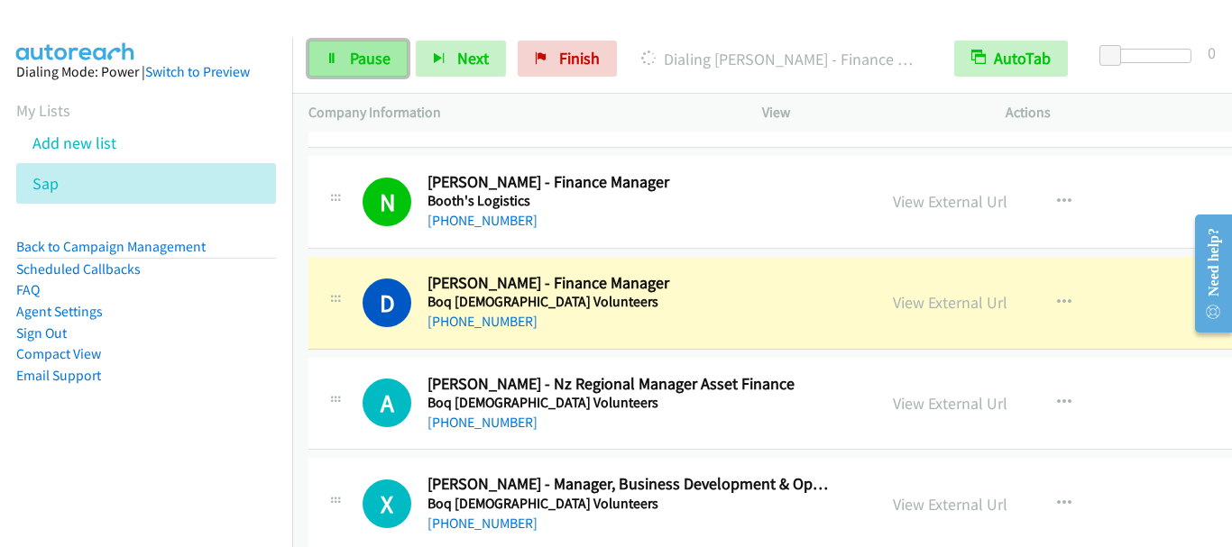
click at [387, 52] on span "Pause" at bounding box center [370, 58] width 41 height 21
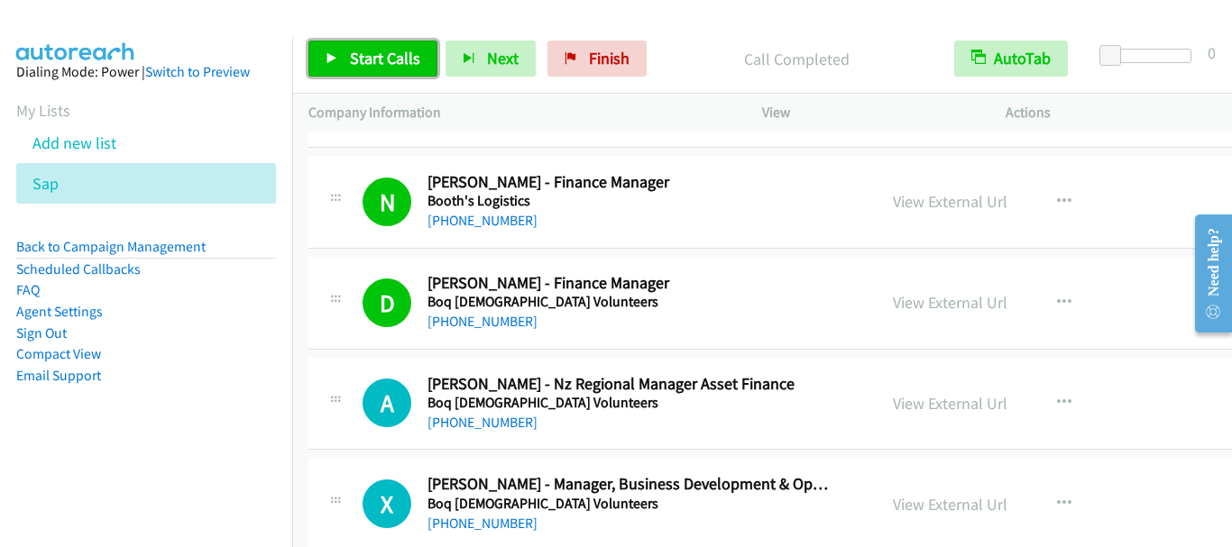
click at [363, 53] on span "Start Calls" at bounding box center [385, 58] width 70 height 21
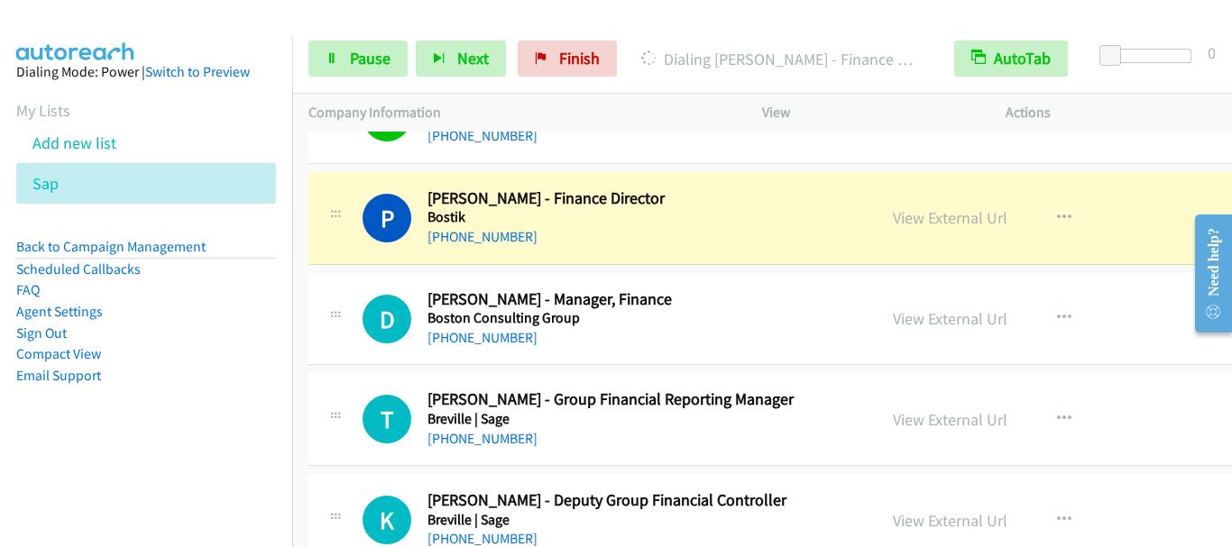
scroll to position [12265, 0]
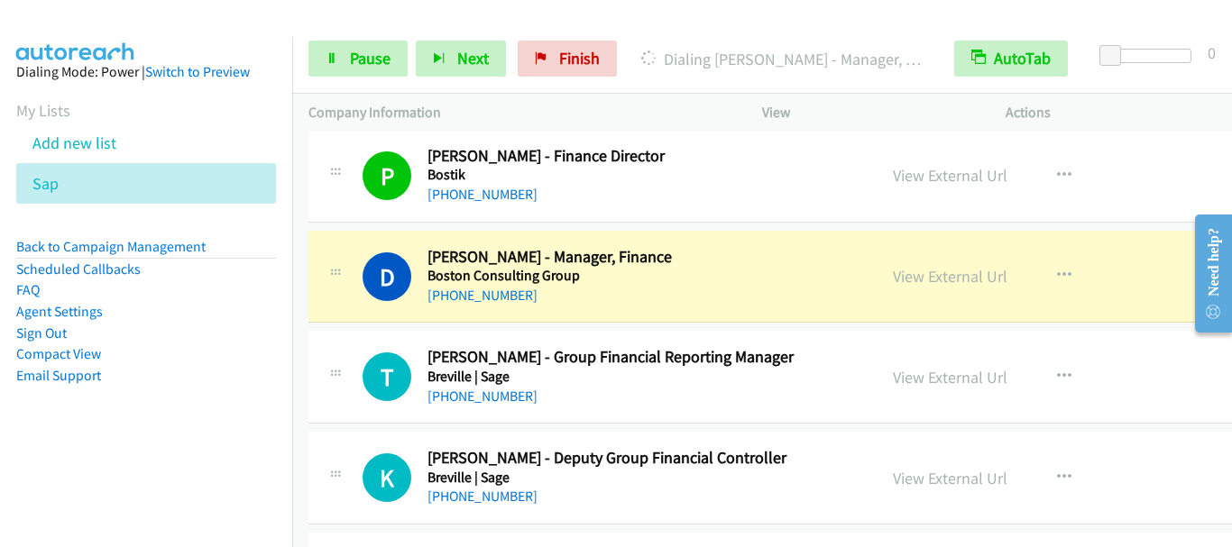
drag, startPoint x: 366, startPoint y: 583, endPoint x: 302, endPoint y: 583, distance: 64.0
drag, startPoint x: 302, startPoint y: 583, endPoint x: 780, endPoint y: 187, distance: 620.6
click at [782, 188] on div "[PHONE_NUMBER]" at bounding box center [629, 195] width 405 height 22
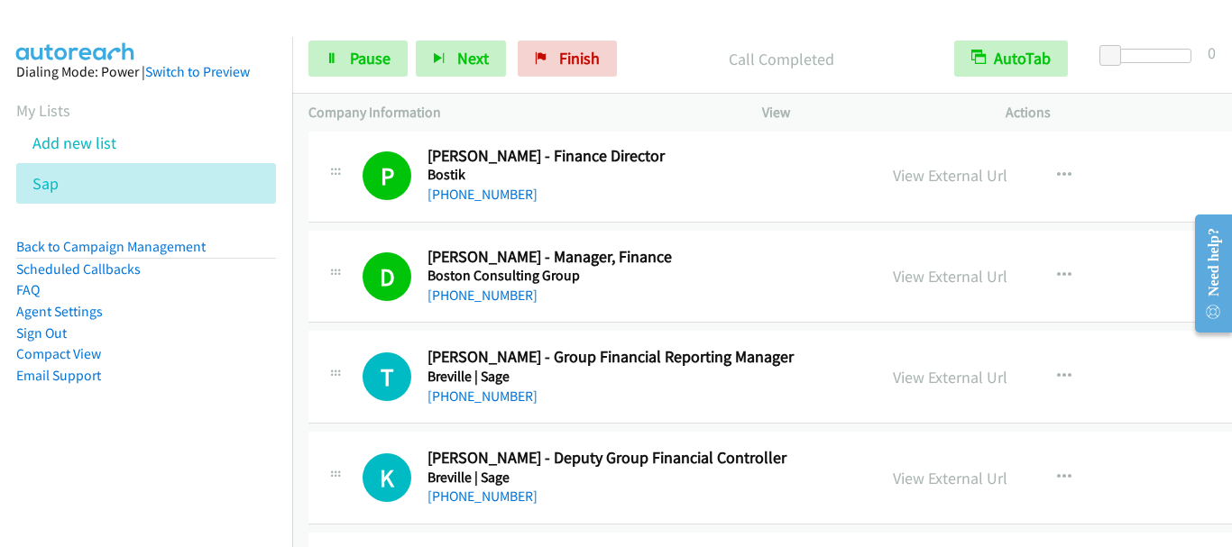
click at [151, 35] on div at bounding box center [608, 34] width 1216 height 69
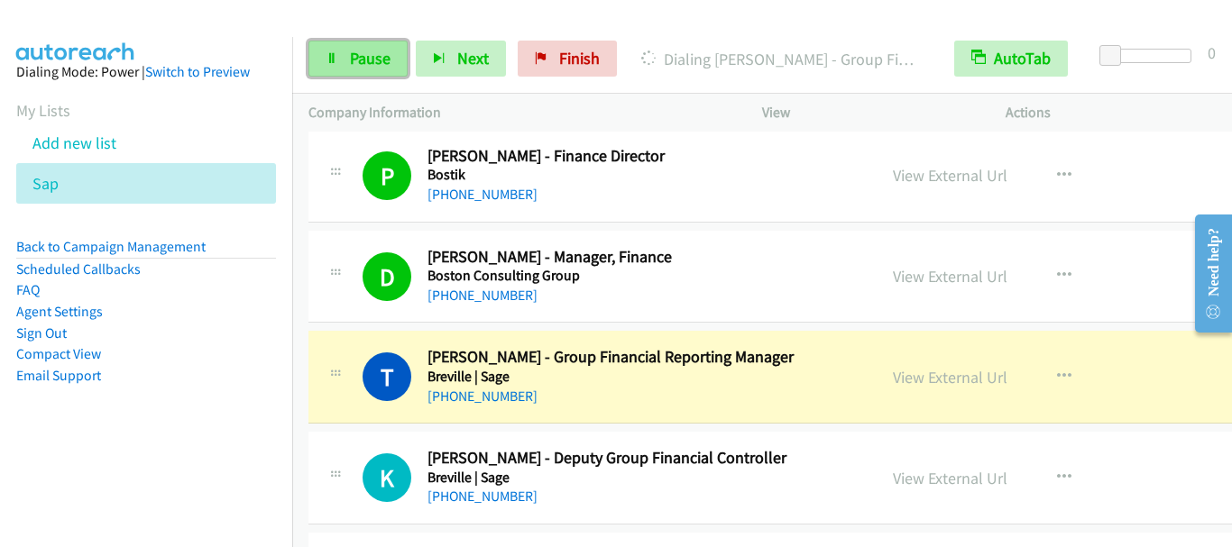
click at [377, 70] on link "Pause" at bounding box center [357, 59] width 99 height 36
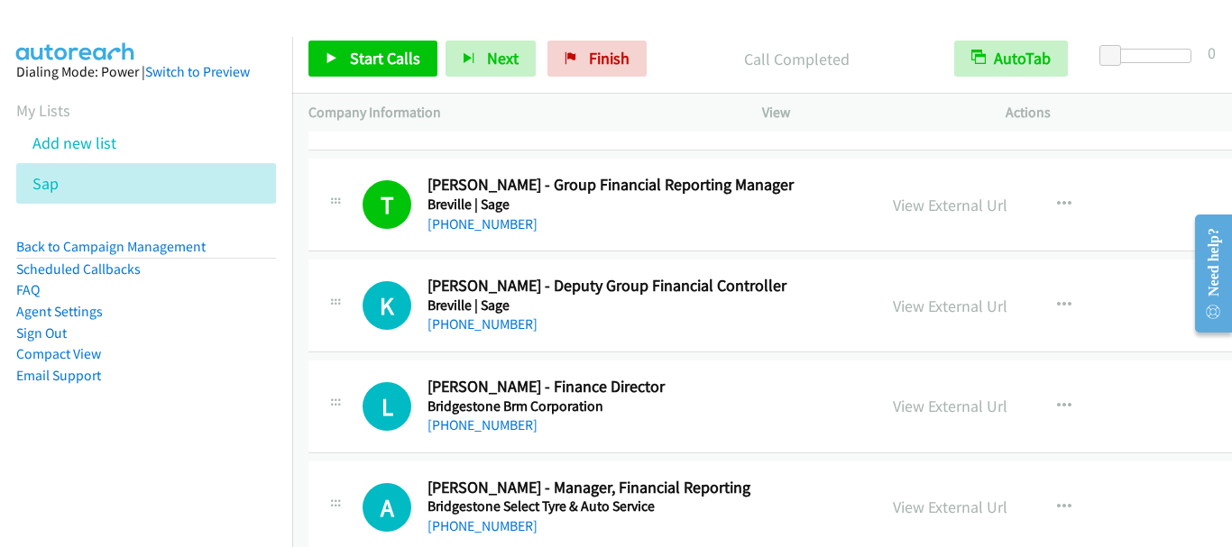
scroll to position [12445, 0]
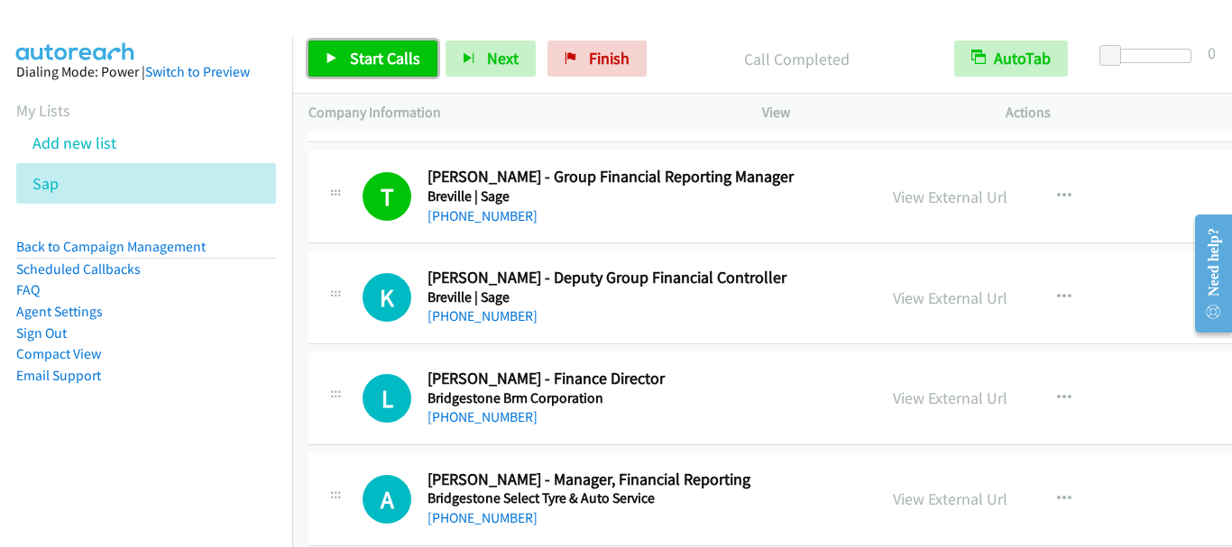
click at [390, 69] on link "Start Calls" at bounding box center [372, 59] width 129 height 36
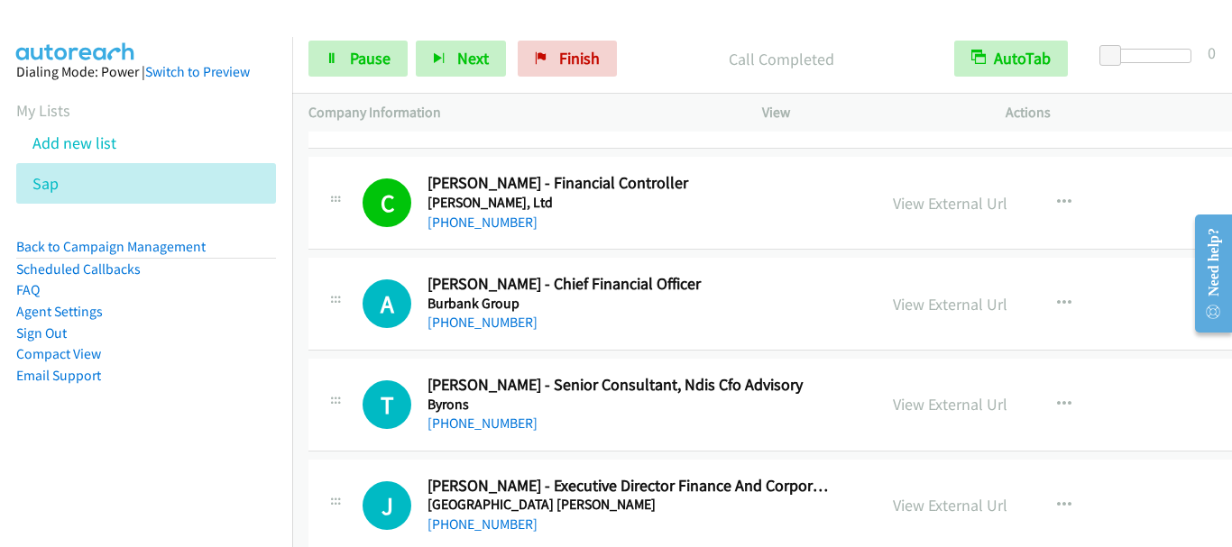
scroll to position [13528, 0]
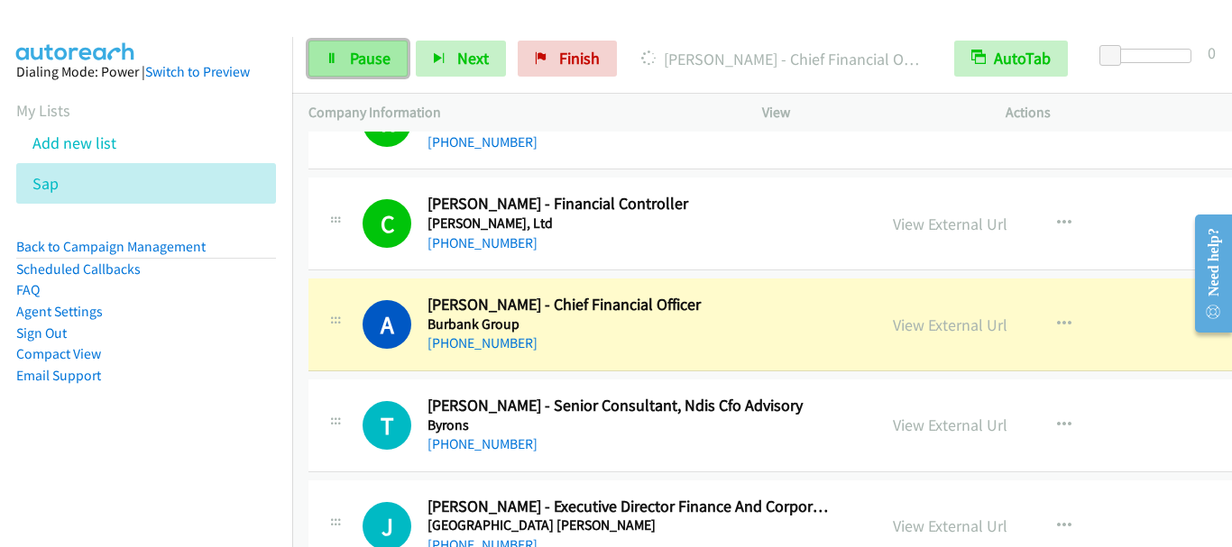
click at [369, 54] on span "Pause" at bounding box center [370, 58] width 41 height 21
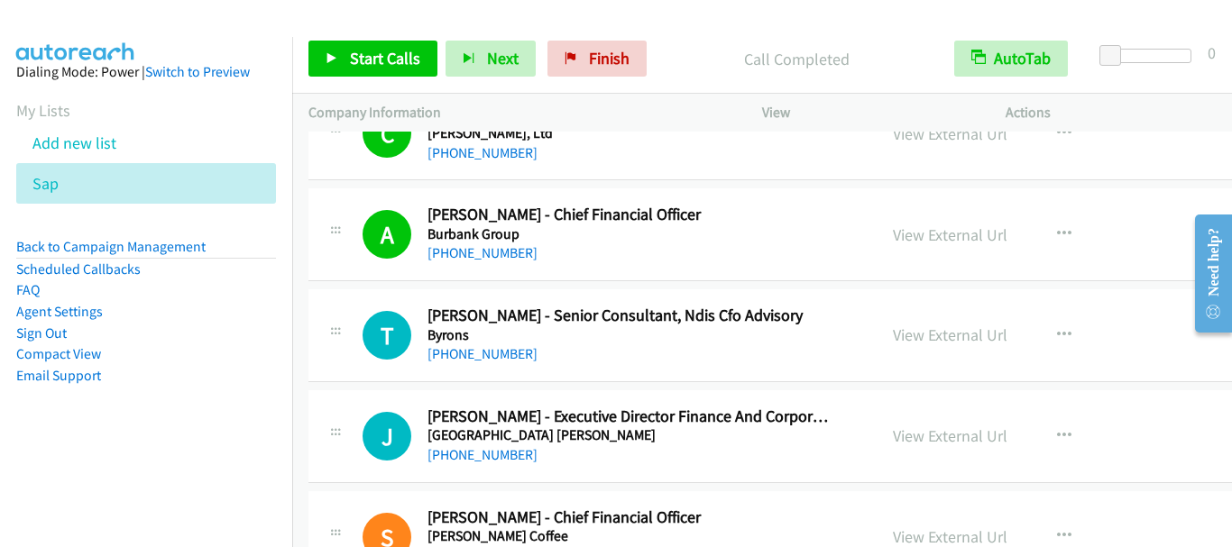
scroll to position [13708, 0]
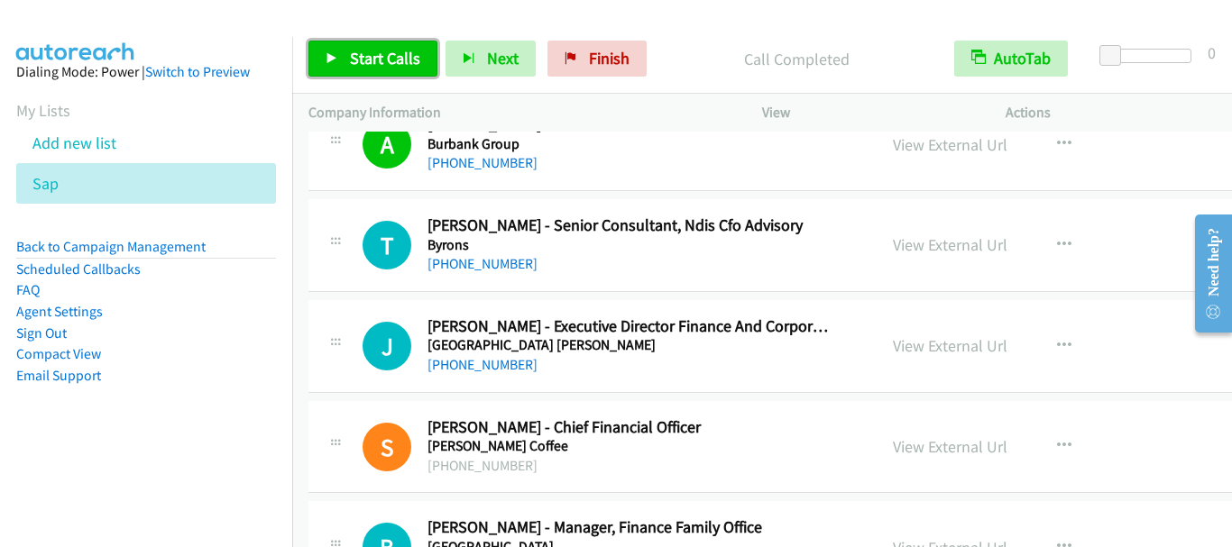
click at [425, 60] on link "Start Calls" at bounding box center [372, 59] width 129 height 36
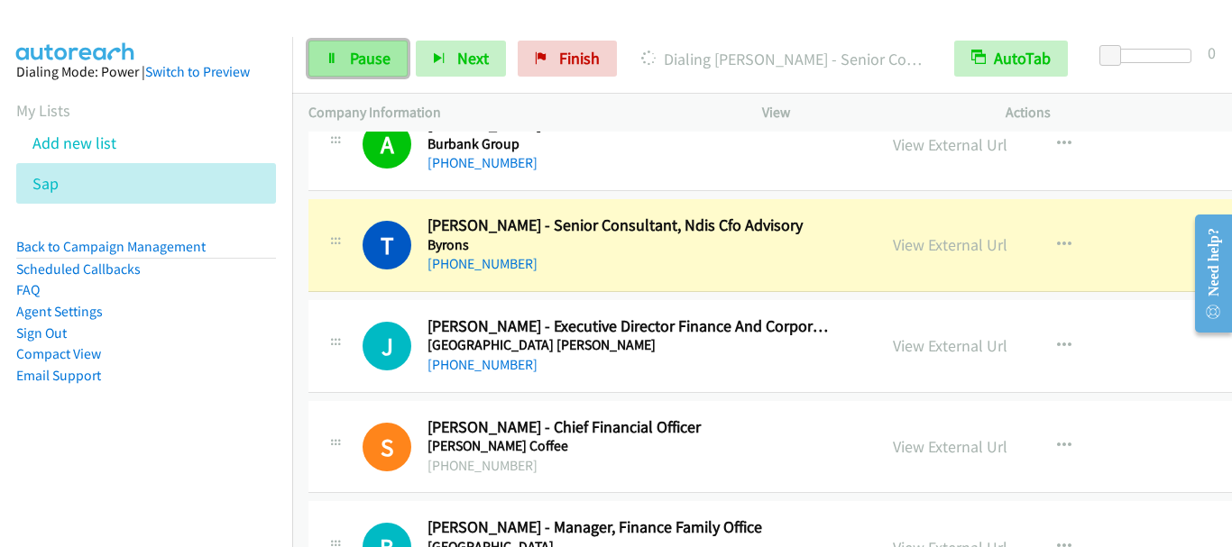
click at [368, 66] on span "Pause" at bounding box center [370, 58] width 41 height 21
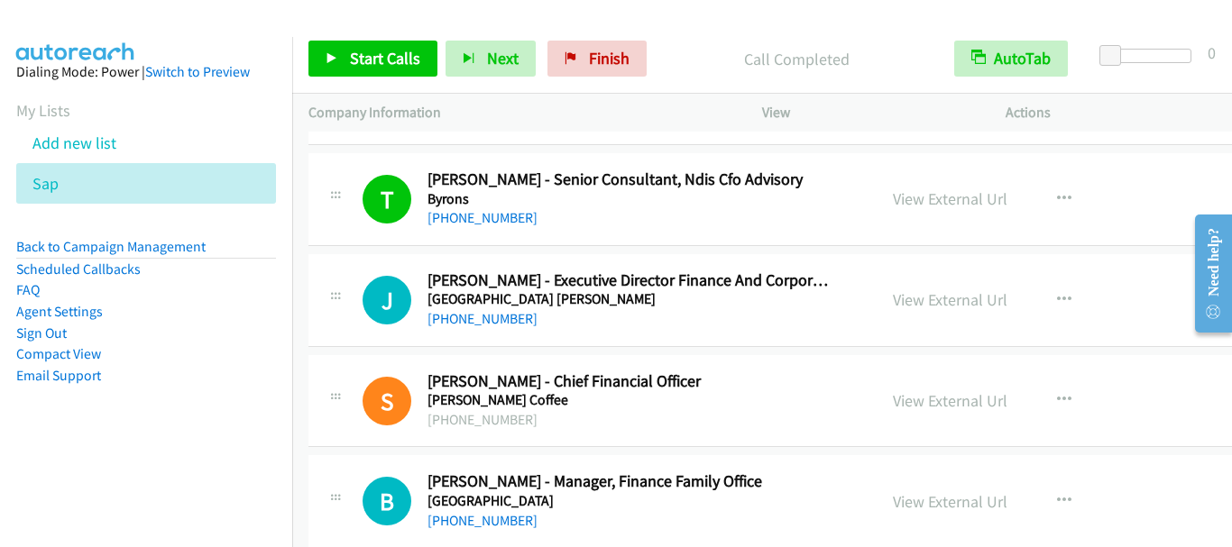
scroll to position [13798, 0]
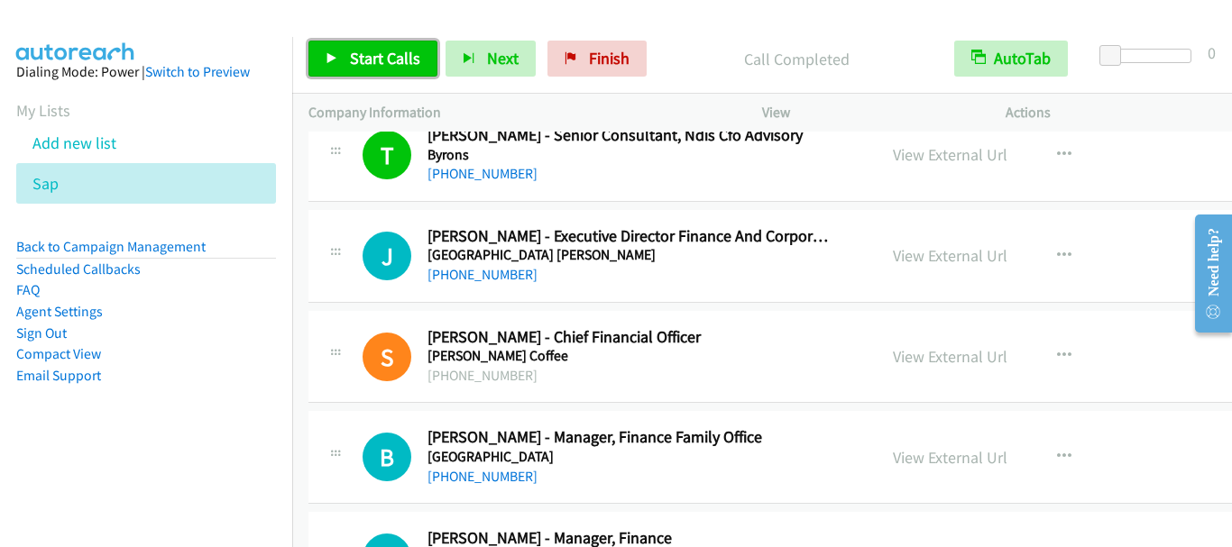
click at [382, 50] on span "Start Calls" at bounding box center [385, 58] width 70 height 21
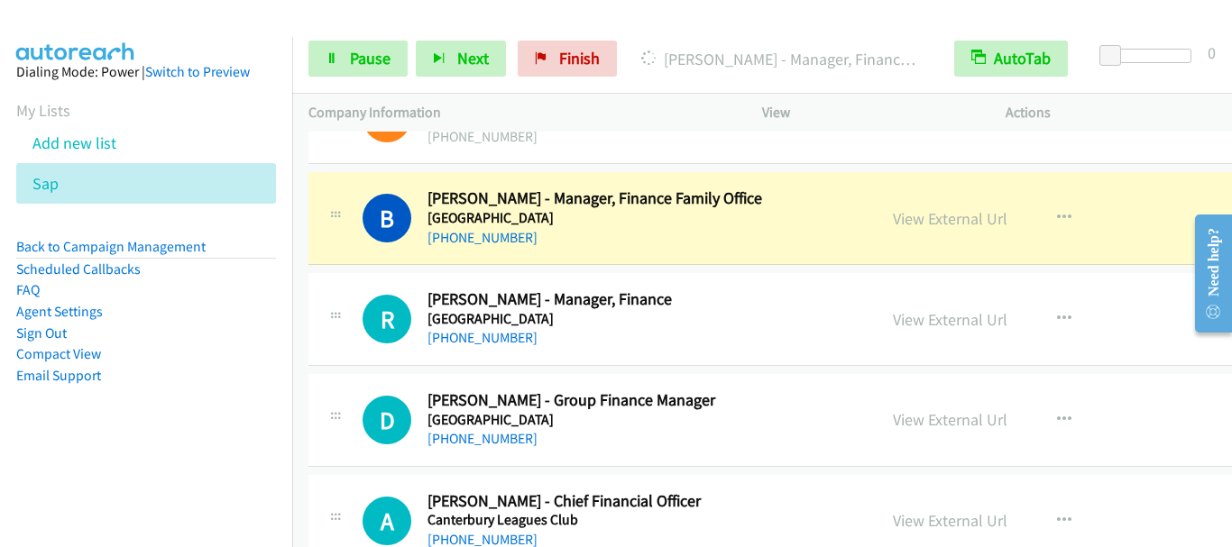
scroll to position [14069, 0]
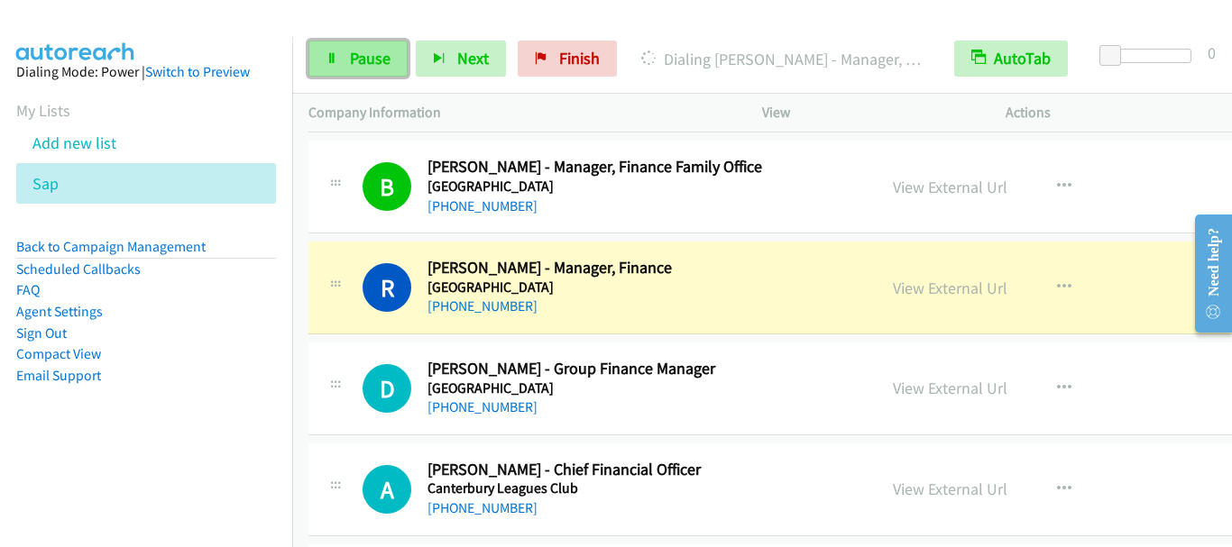
click at [373, 68] on span "Pause" at bounding box center [370, 58] width 41 height 21
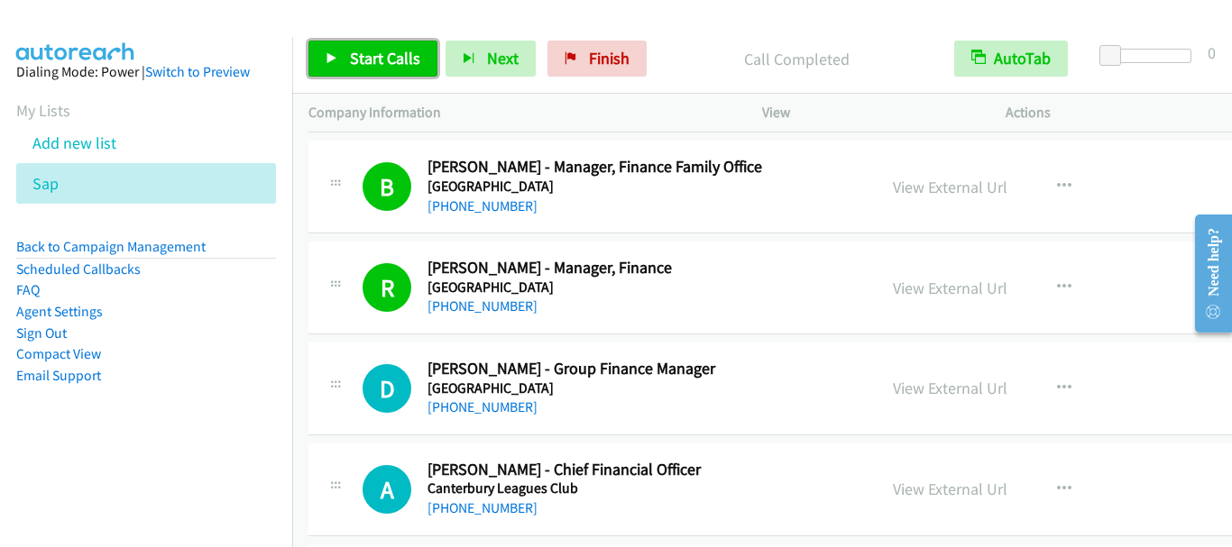
click at [380, 62] on span "Start Calls" at bounding box center [385, 58] width 70 height 21
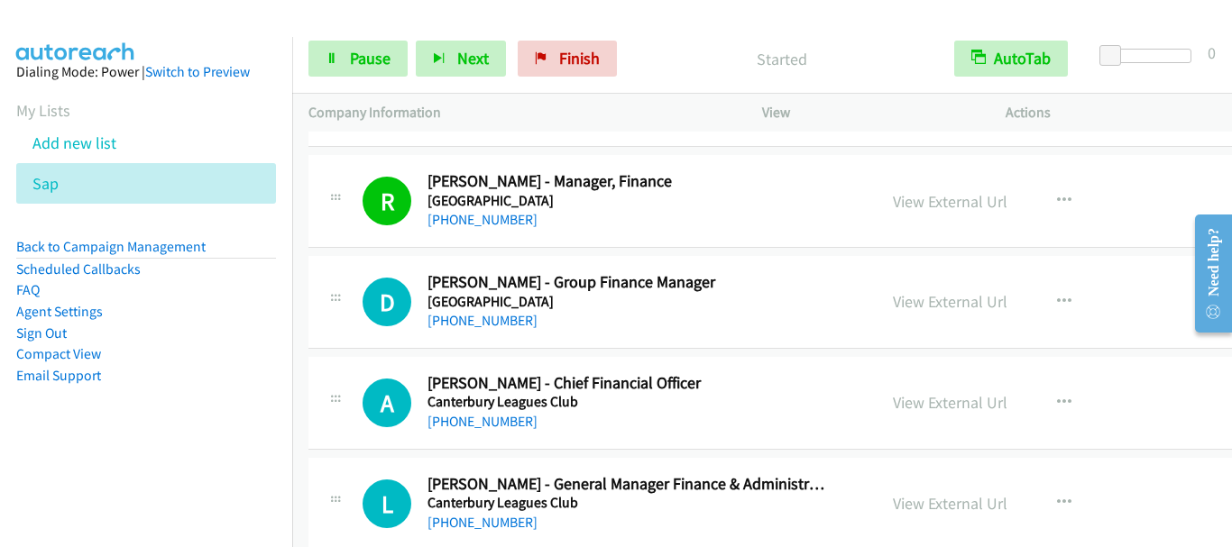
scroll to position [14159, 0]
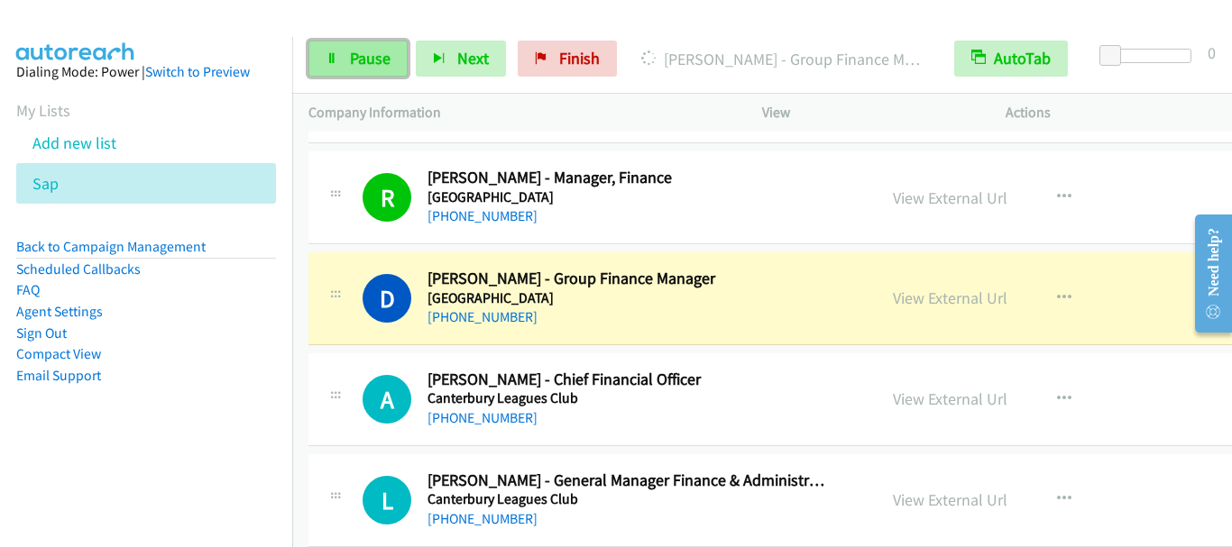
click at [372, 51] on span "Pause" at bounding box center [370, 58] width 41 height 21
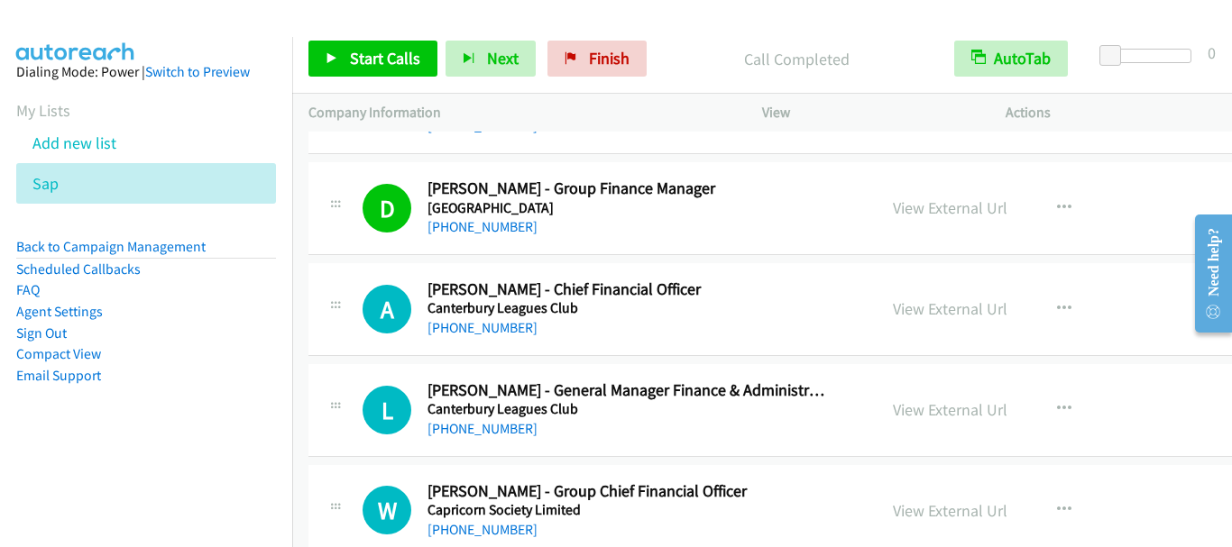
scroll to position [14339, 0]
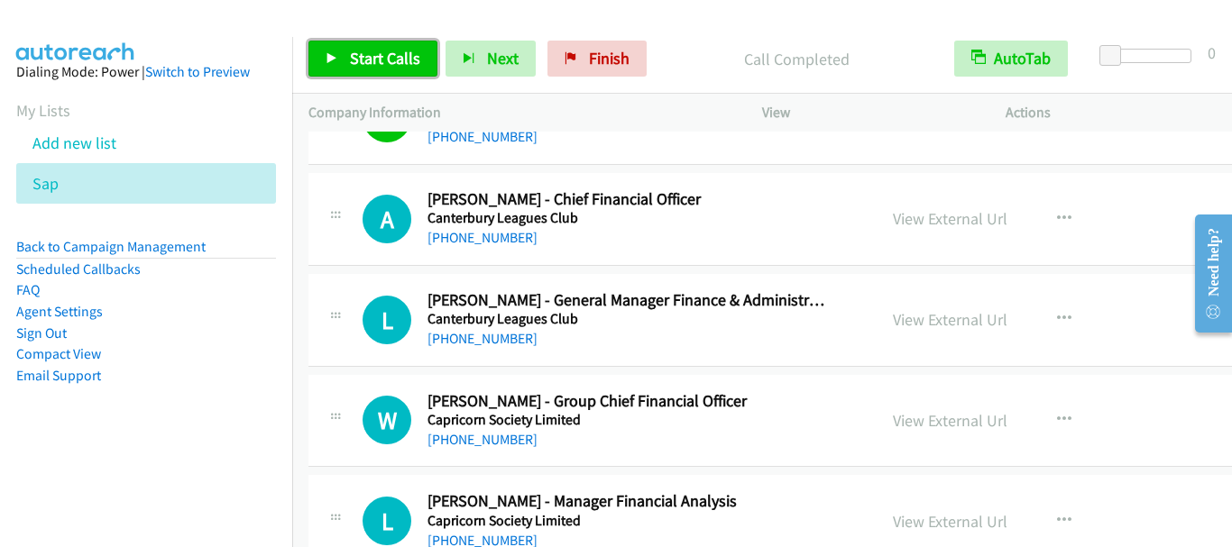
click at [369, 56] on span "Start Calls" at bounding box center [385, 58] width 70 height 21
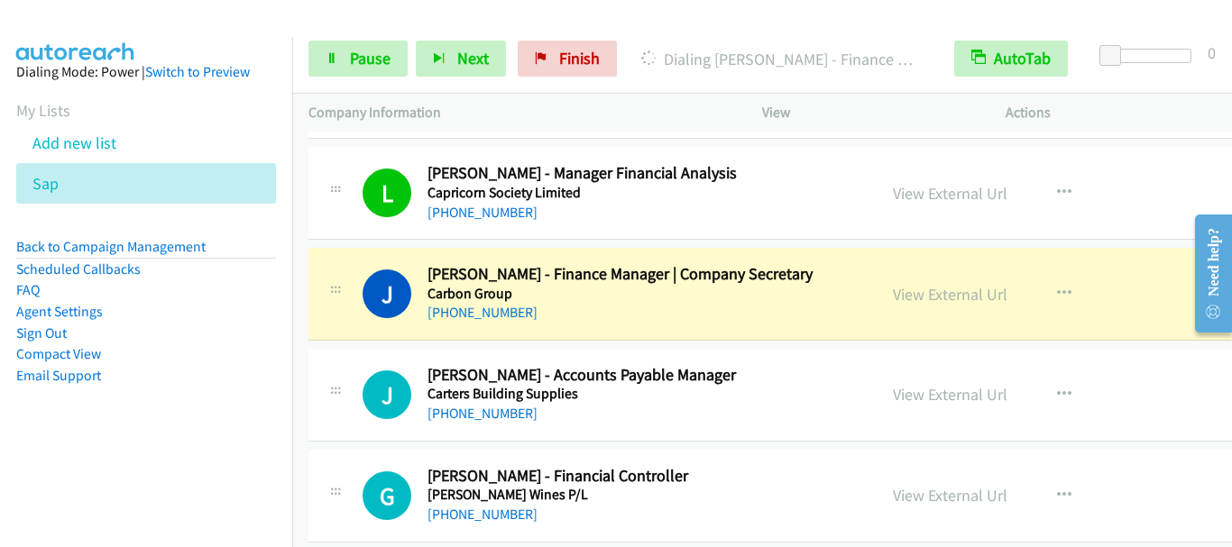
scroll to position [14700, 0]
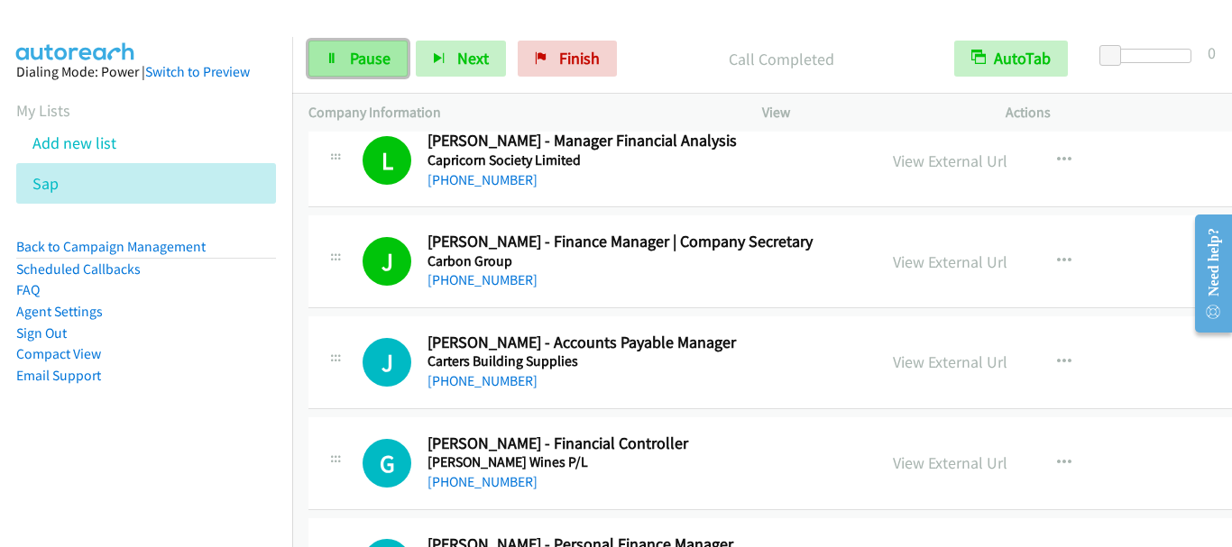
click at [347, 58] on link "Pause" at bounding box center [357, 59] width 99 height 36
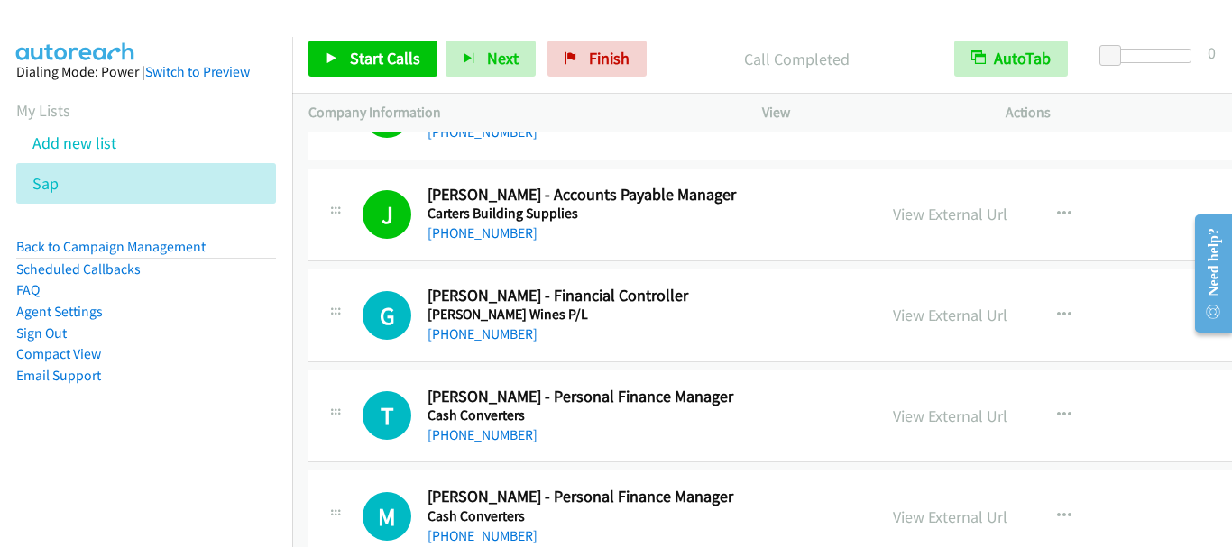
scroll to position [14880, 0]
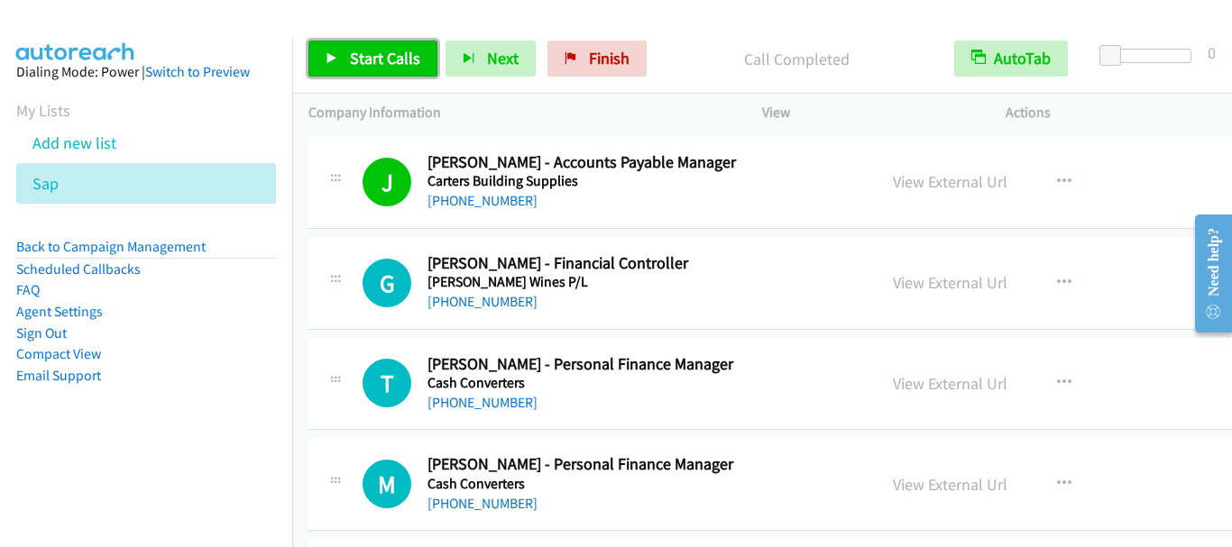
click at [335, 59] on icon at bounding box center [332, 59] width 13 height 13
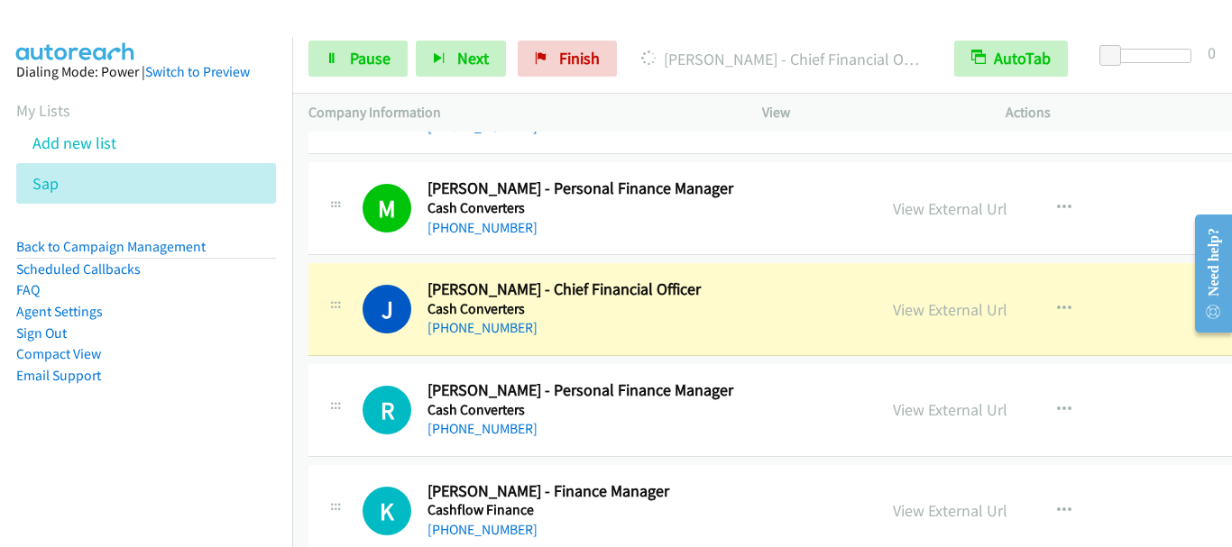
scroll to position [15241, 0]
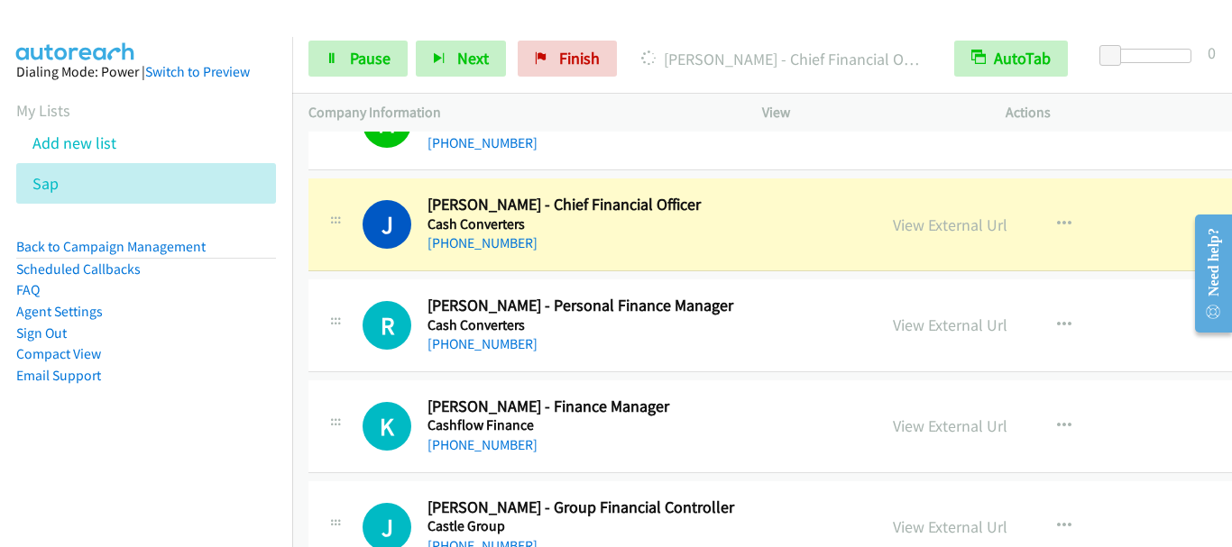
drag, startPoint x: 903, startPoint y: 583, endPoint x: 901, endPoint y: 556, distance: 27.1
click at [901, 86] on html "Start Calls Pause Next Finish [PERSON_NAME] - Chief Financial Officer AutoTab A…" at bounding box center [616, 43] width 1232 height 86
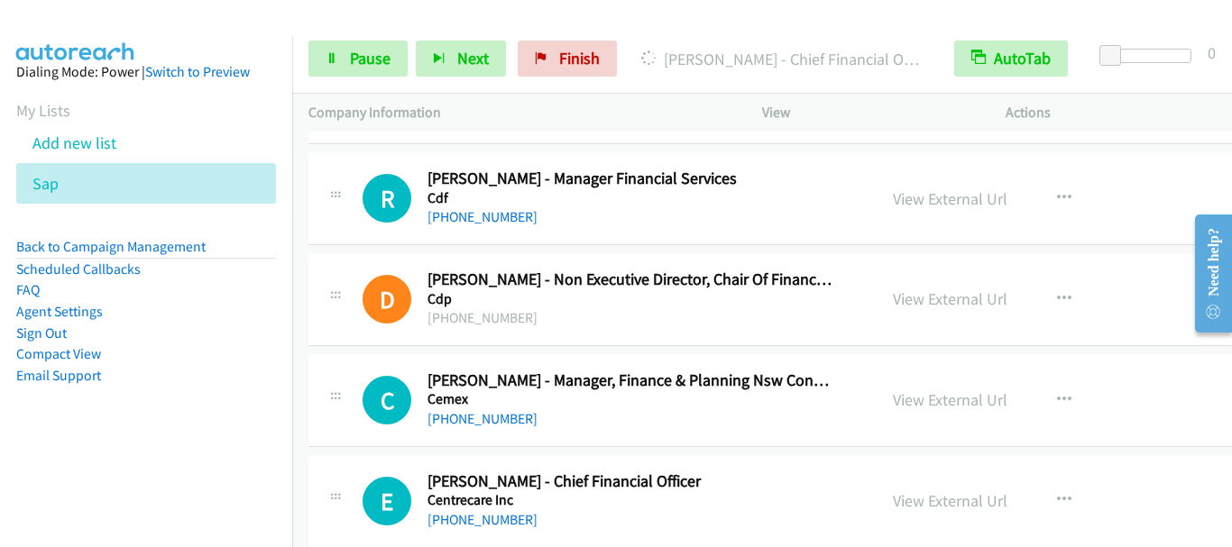
click at [715, 125] on div "Company Information" at bounding box center [519, 113] width 454 height 38
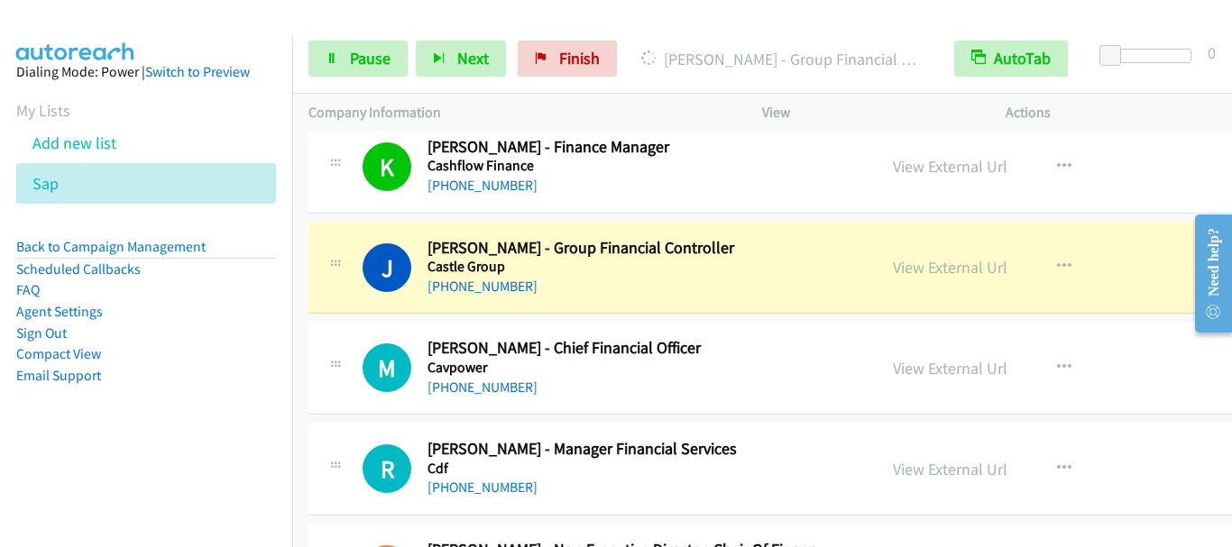
scroll to position [15591, 0]
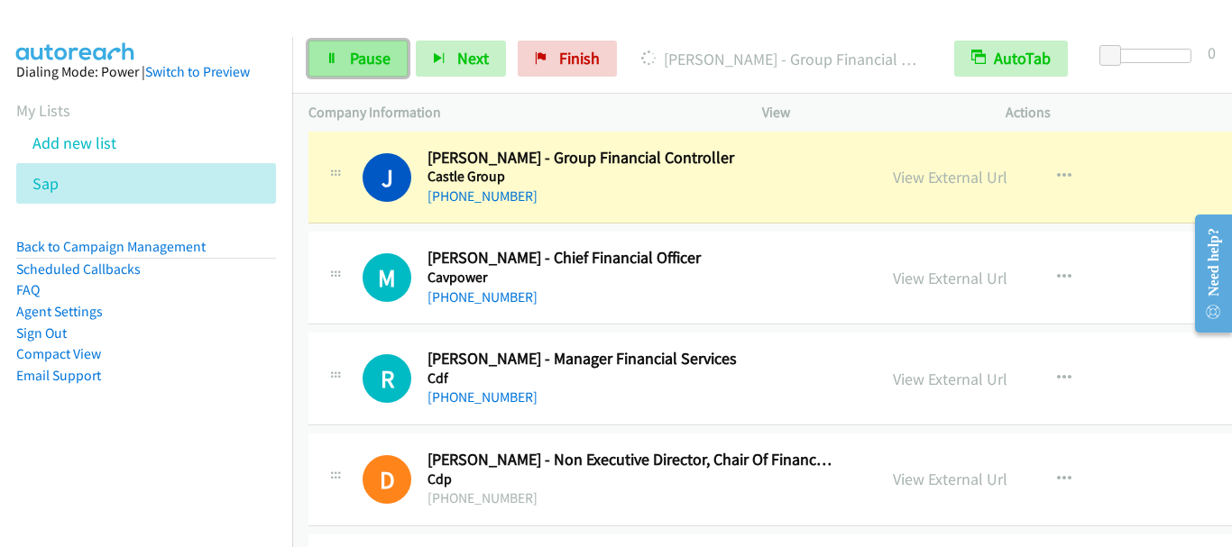
click at [364, 58] on span "Pause" at bounding box center [370, 58] width 41 height 21
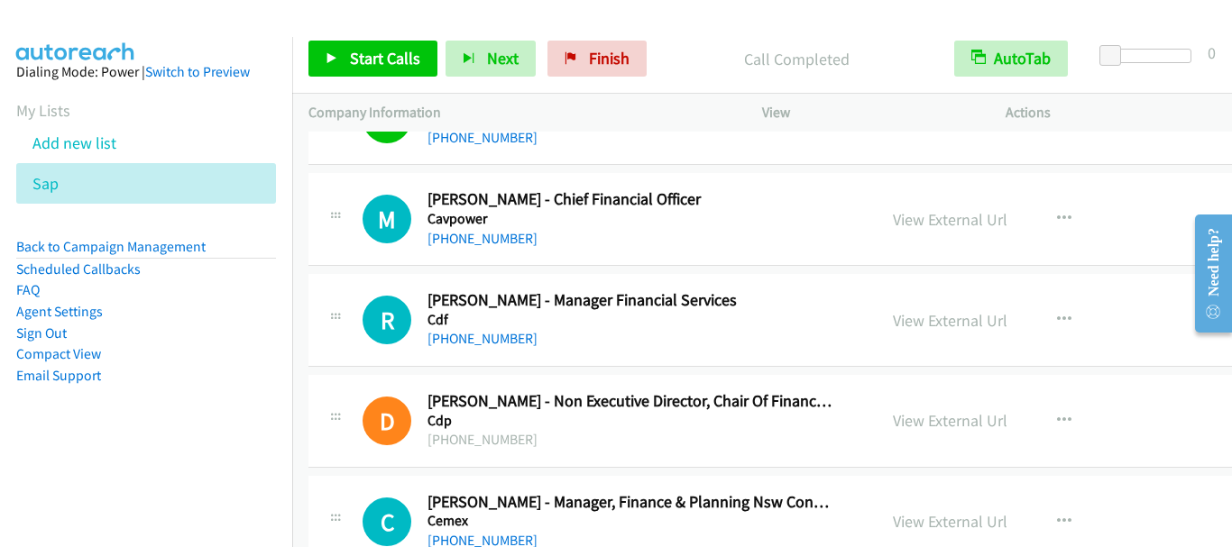
scroll to position [15681, 0]
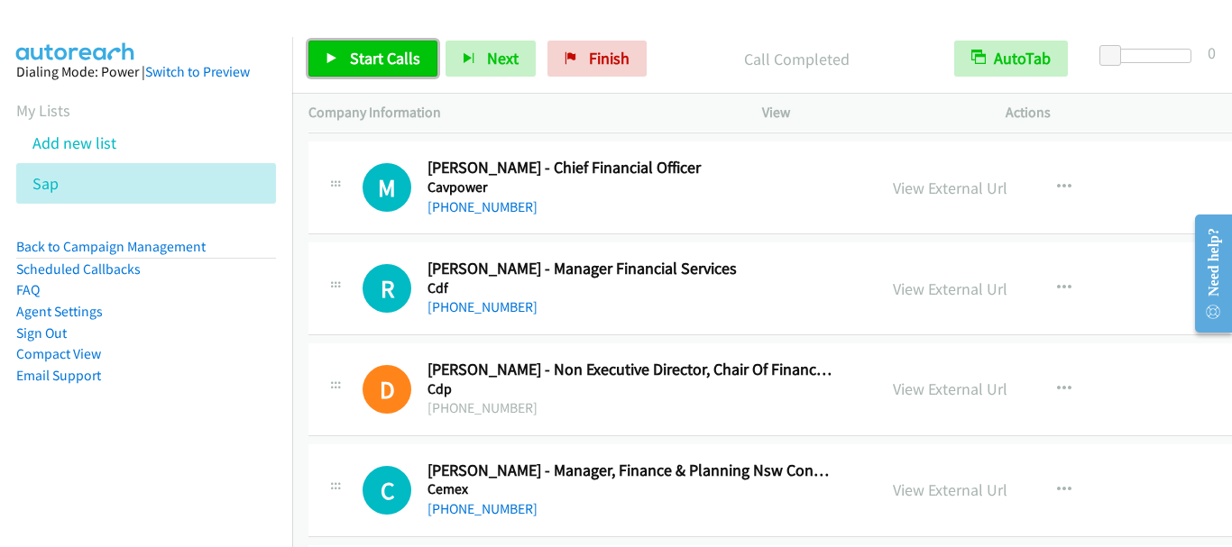
click at [391, 53] on span "Start Calls" at bounding box center [385, 58] width 70 height 21
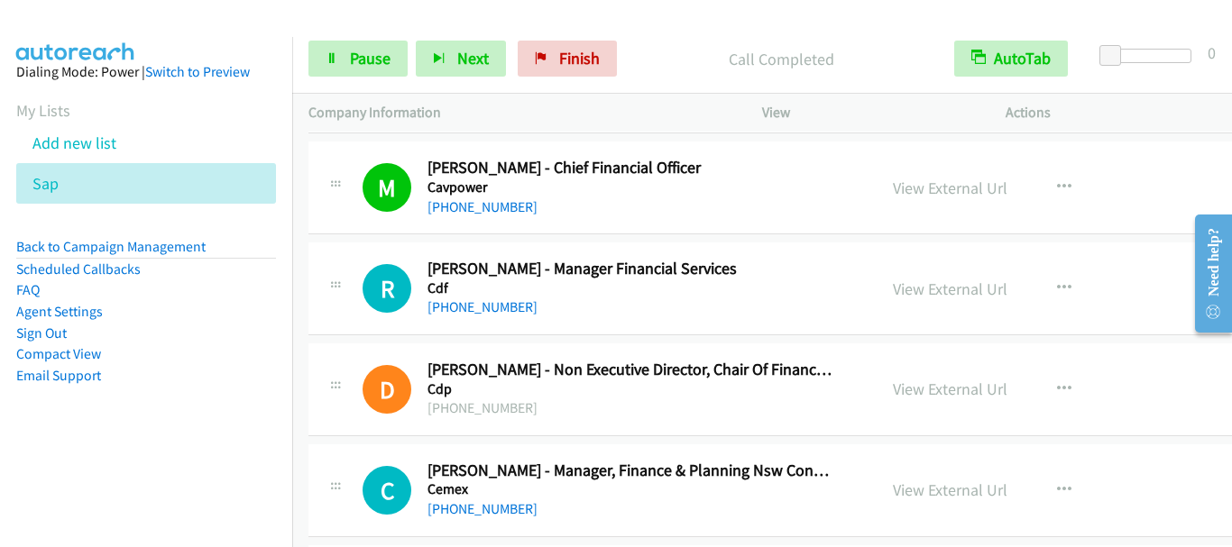
scroll to position [15771, 0]
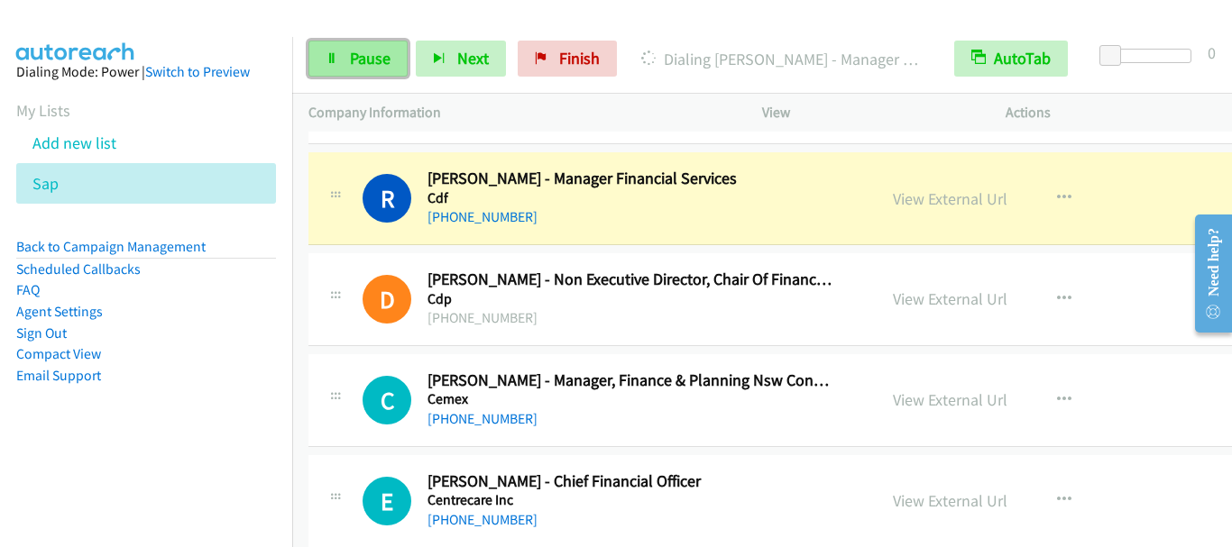
click at [367, 67] on span "Pause" at bounding box center [370, 58] width 41 height 21
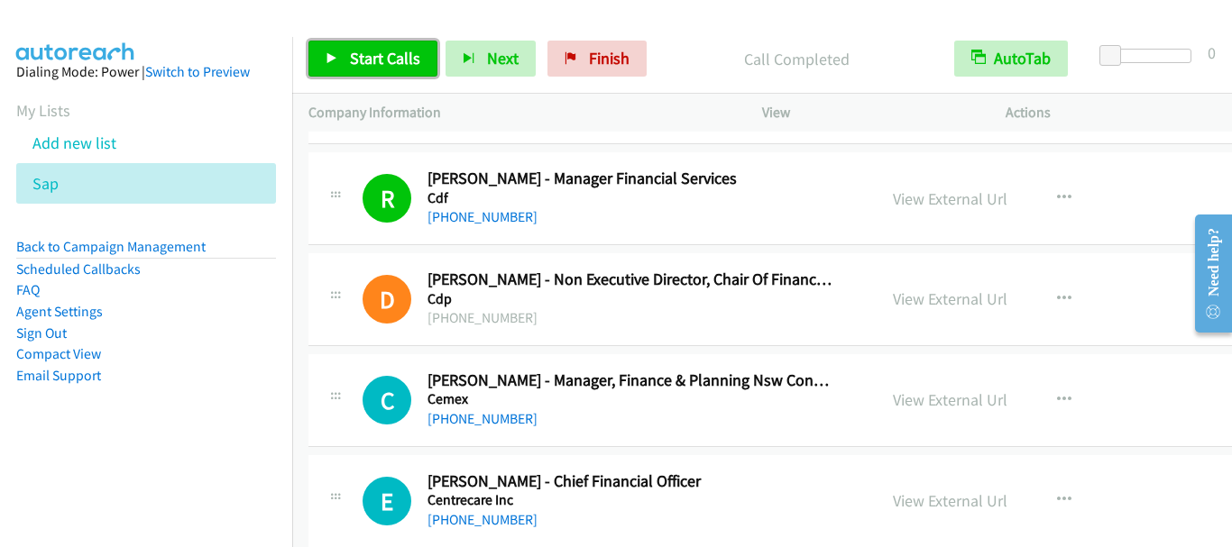
click at [372, 62] on span "Start Calls" at bounding box center [385, 58] width 70 height 21
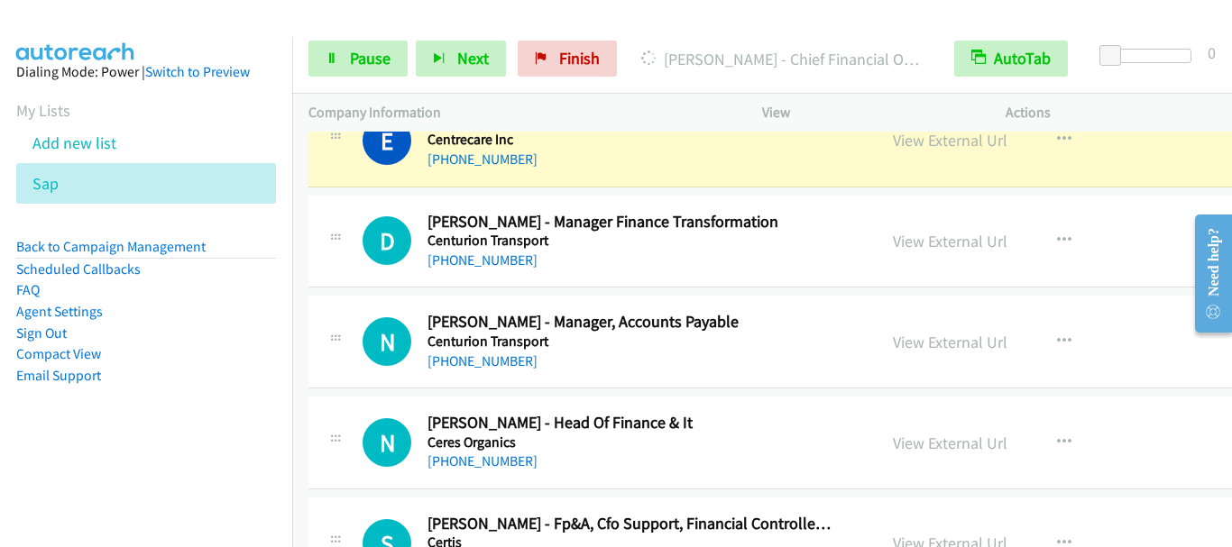
scroll to position [16042, 0]
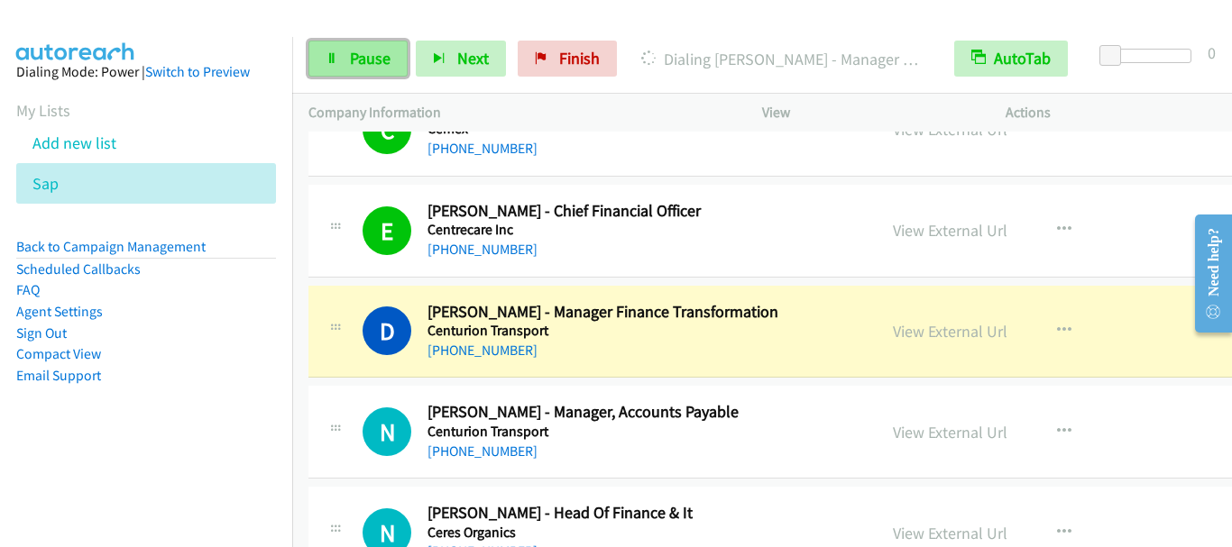
click at [370, 63] on span "Pause" at bounding box center [370, 58] width 41 height 21
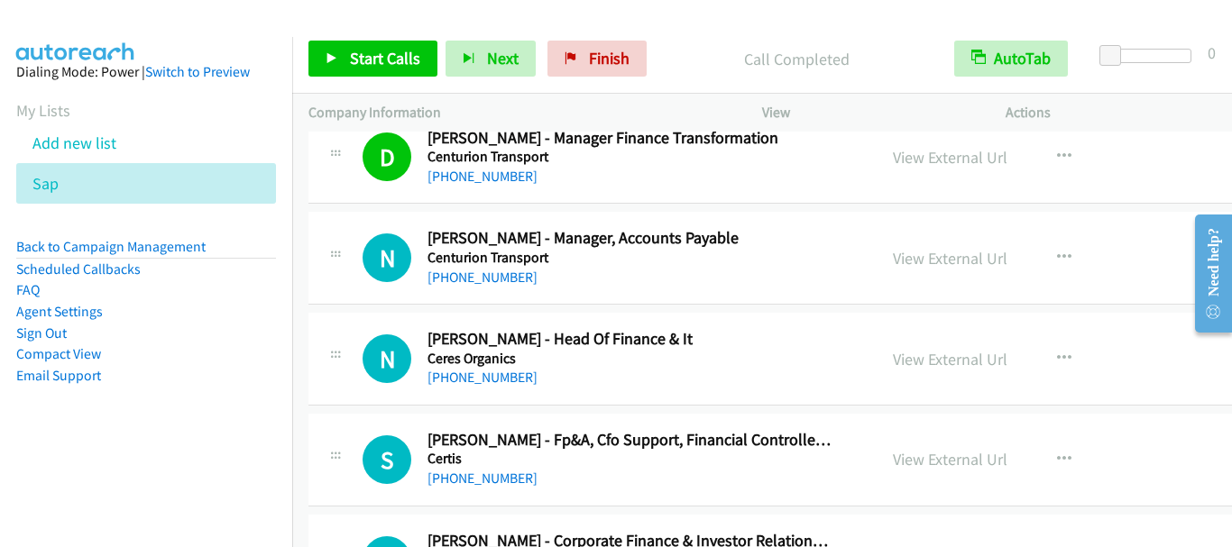
scroll to position [16222, 0]
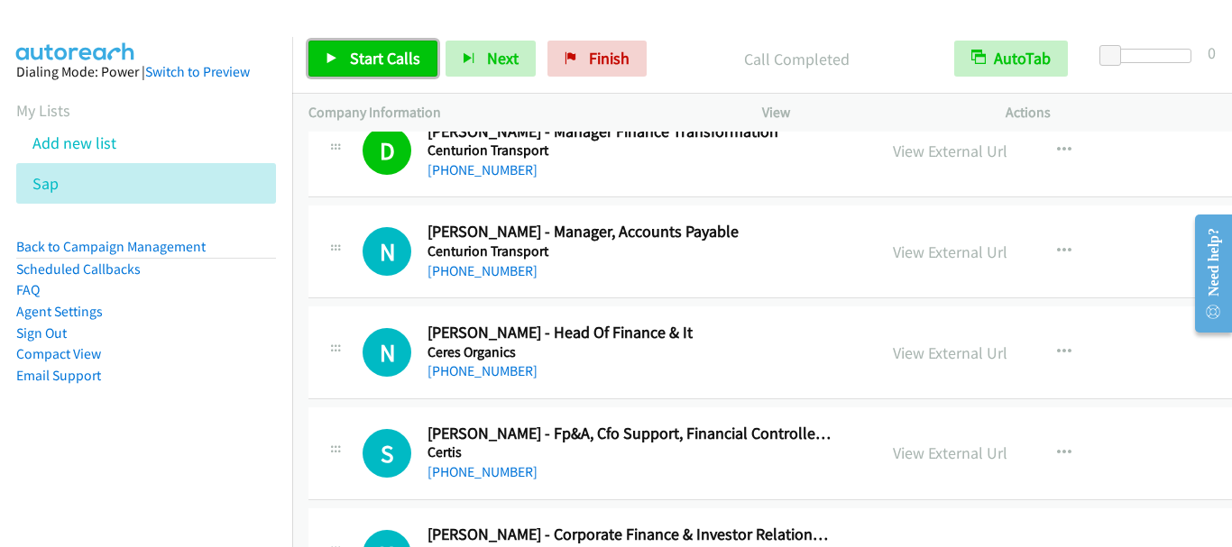
click at [370, 64] on span "Start Calls" at bounding box center [385, 58] width 70 height 21
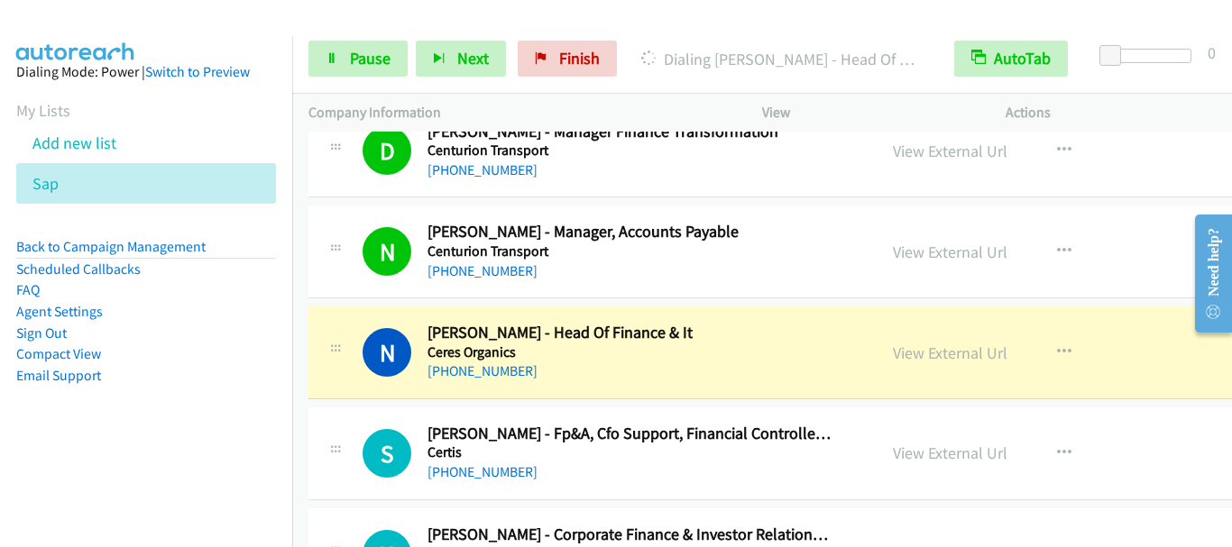
click at [565, 0] on div "Start Calls Pause Next Finish Dialing [PERSON_NAME] - Head Of Finance & It Auto…" at bounding box center [616, 0] width 1232 height 0
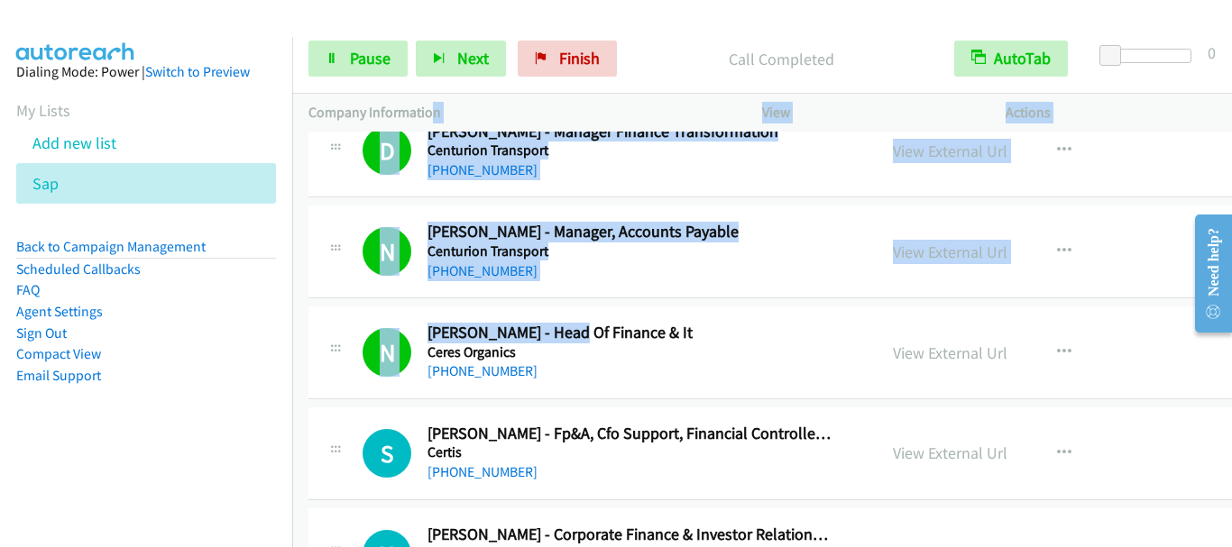
click at [831, 281] on div "[PHONE_NUMBER]" at bounding box center [629, 272] width 405 height 22
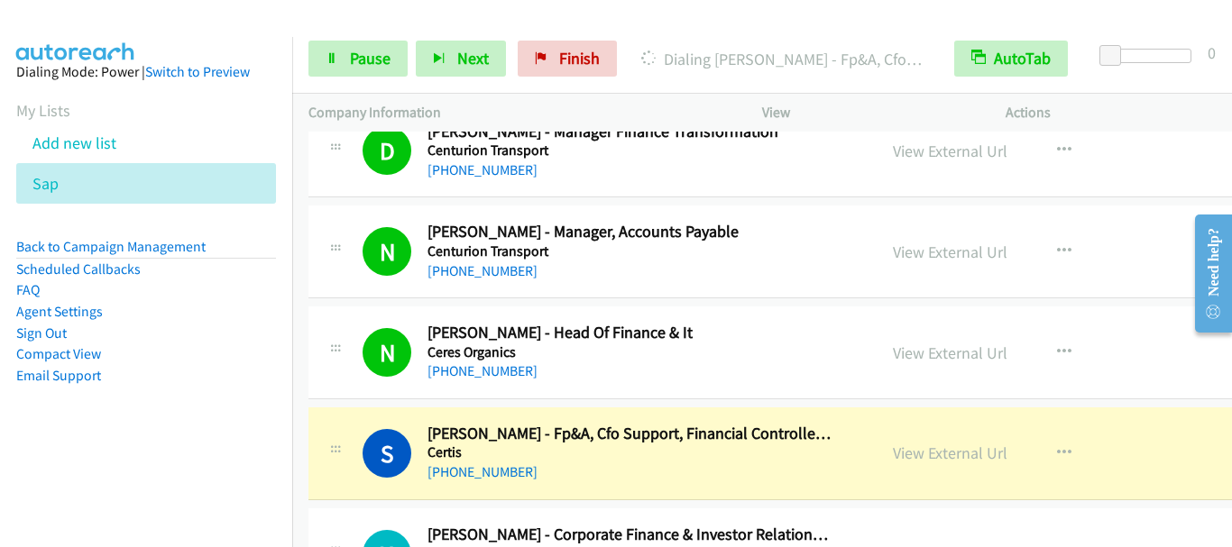
click at [274, 175] on aside "Dialing Mode: Power | Switch to Preview My Lists Add new list Sap Back to Campa…" at bounding box center [146, 252] width 292 height 431
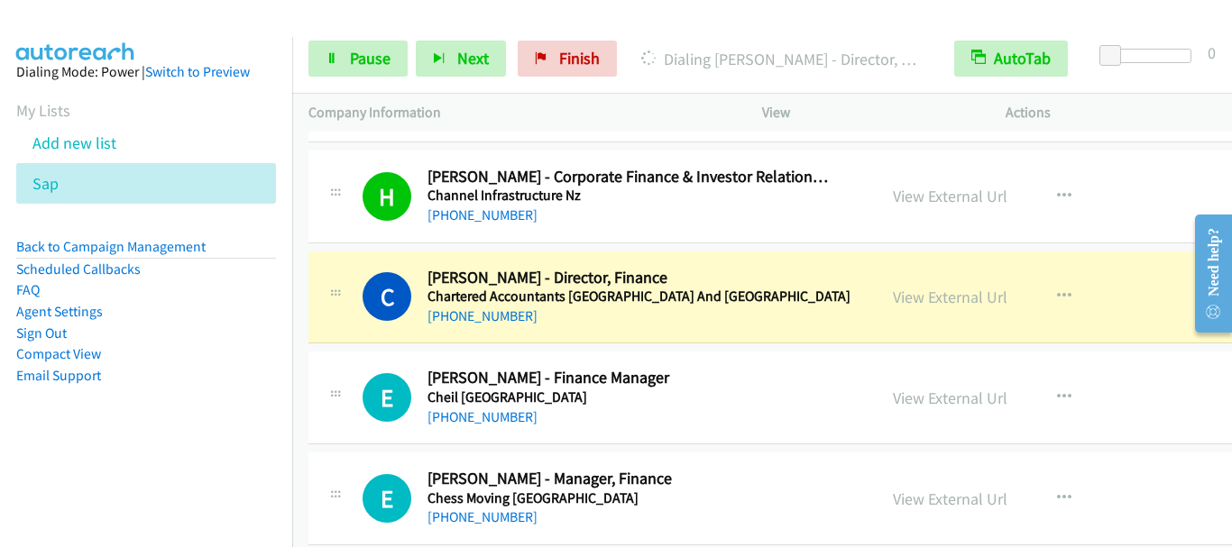
scroll to position [16583, 0]
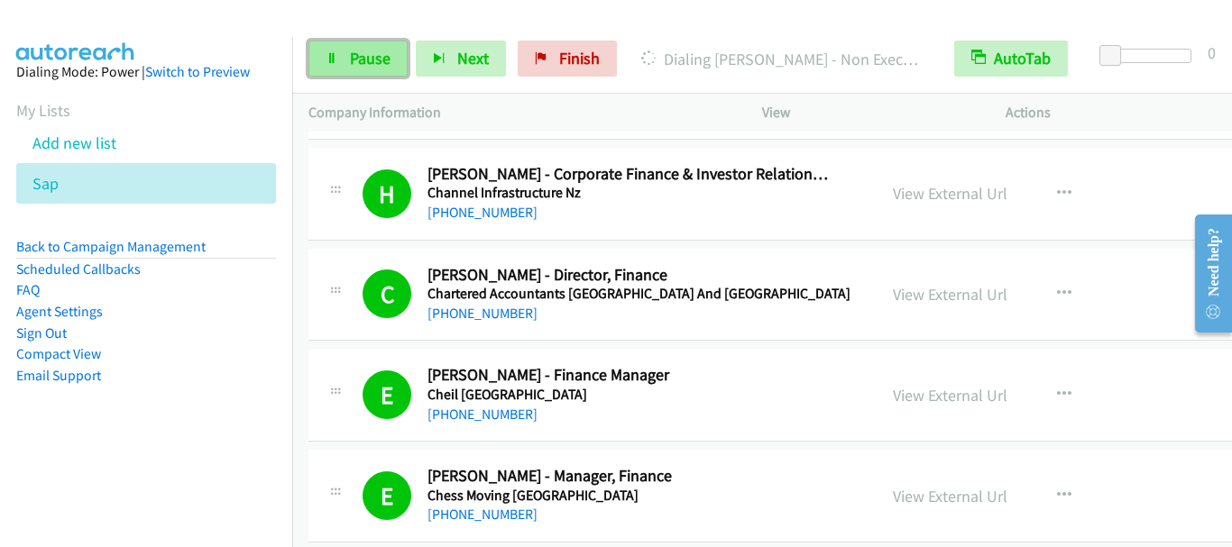
click at [354, 56] on span "Pause" at bounding box center [370, 58] width 41 height 21
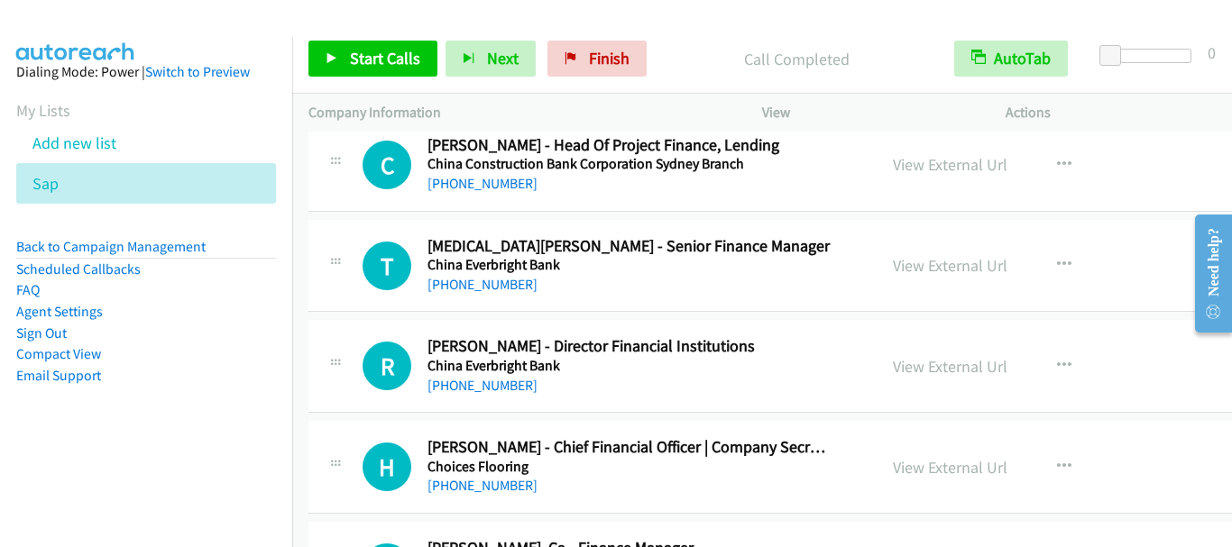
scroll to position [17124, 0]
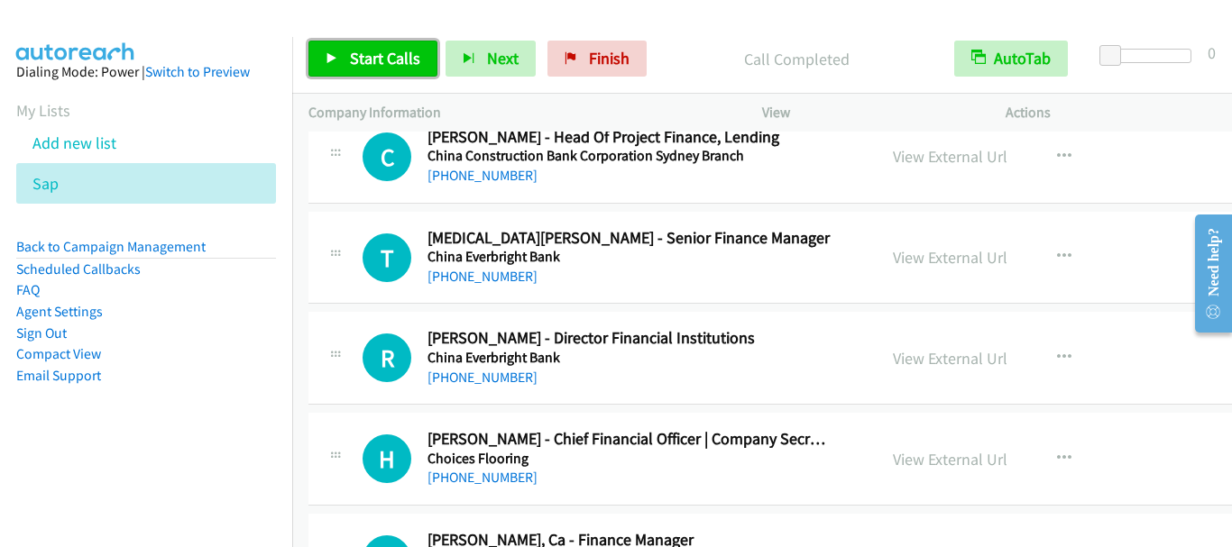
click at [409, 54] on span "Start Calls" at bounding box center [385, 58] width 70 height 21
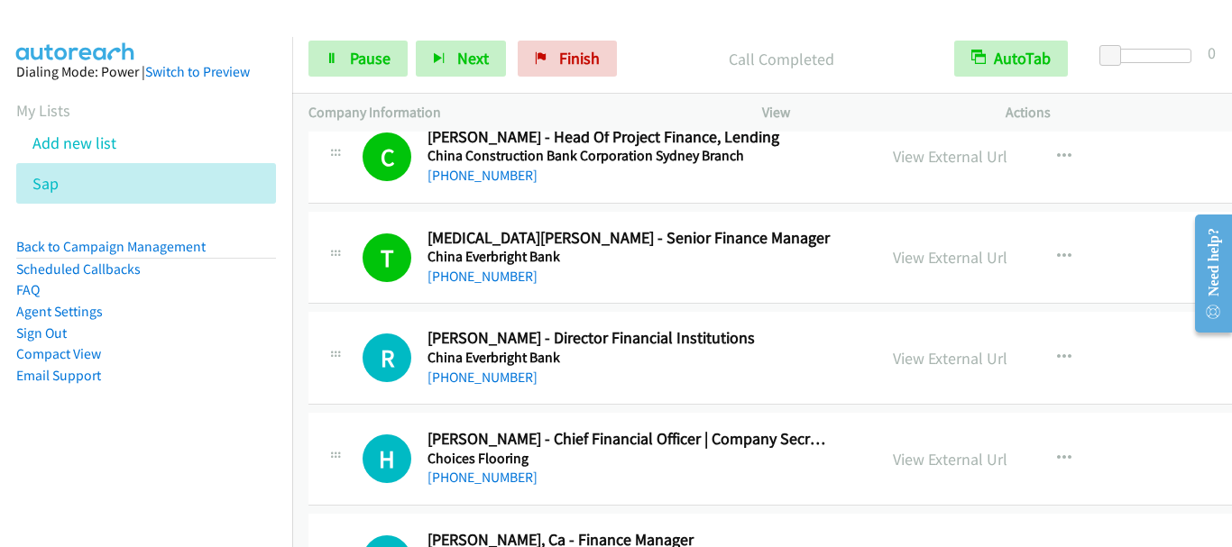
click at [160, 357] on li "Compact View" at bounding box center [146, 355] width 260 height 22
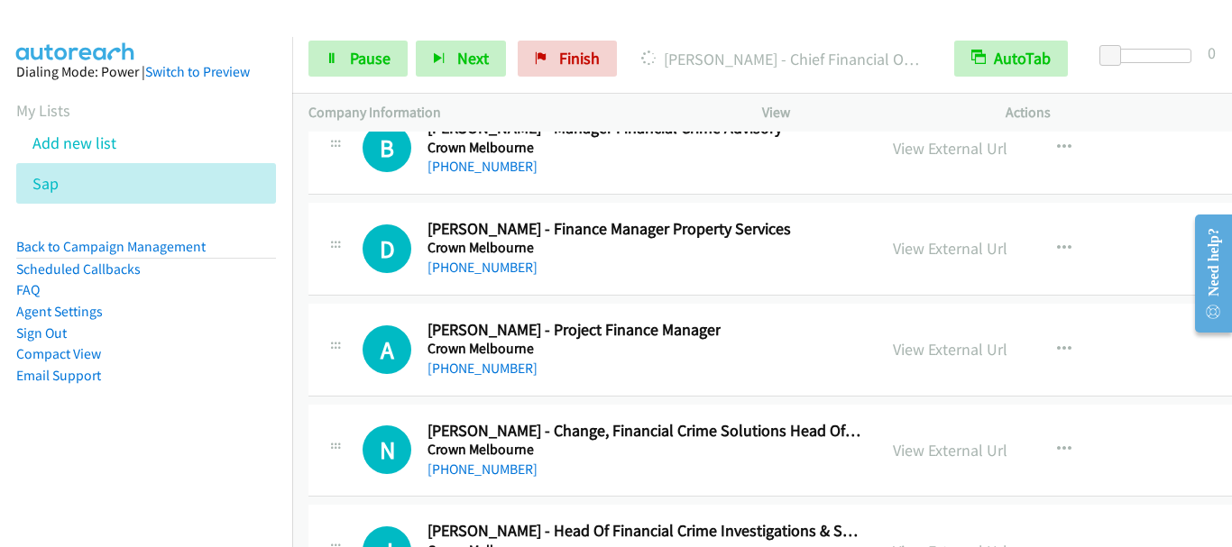
scroll to position [22896, 0]
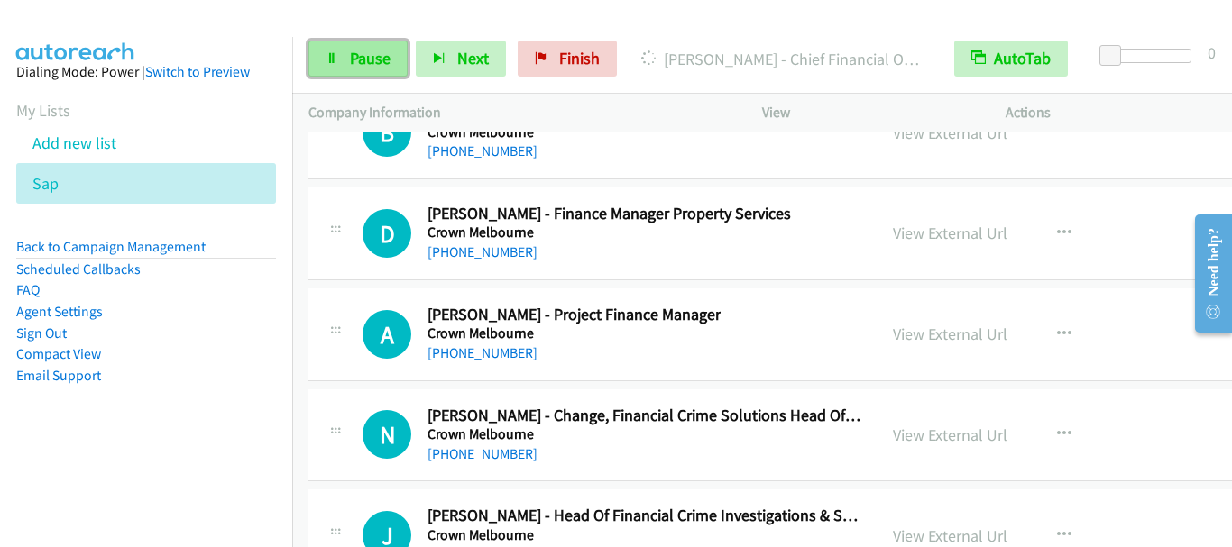
click at [364, 65] on span "Pause" at bounding box center [370, 58] width 41 height 21
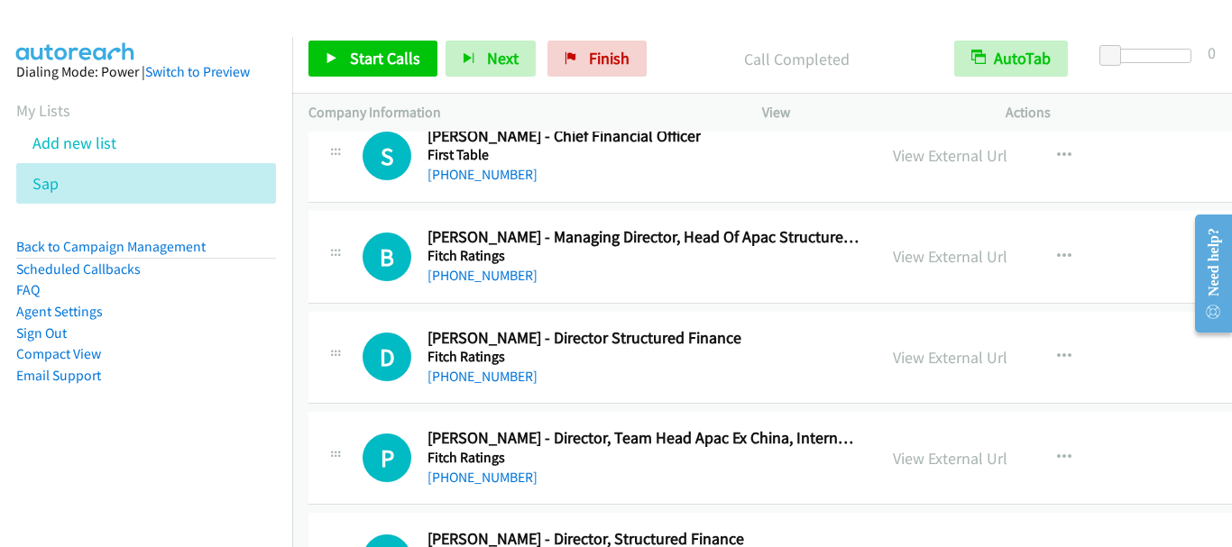
scroll to position [34502, 0]
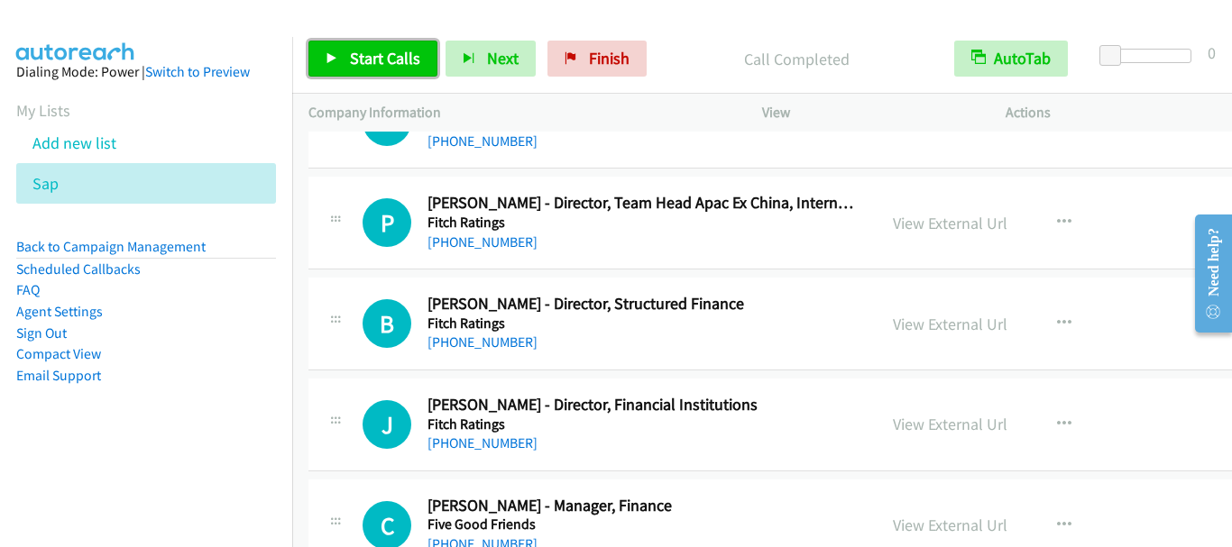
click at [381, 53] on span "Start Calls" at bounding box center [385, 58] width 70 height 21
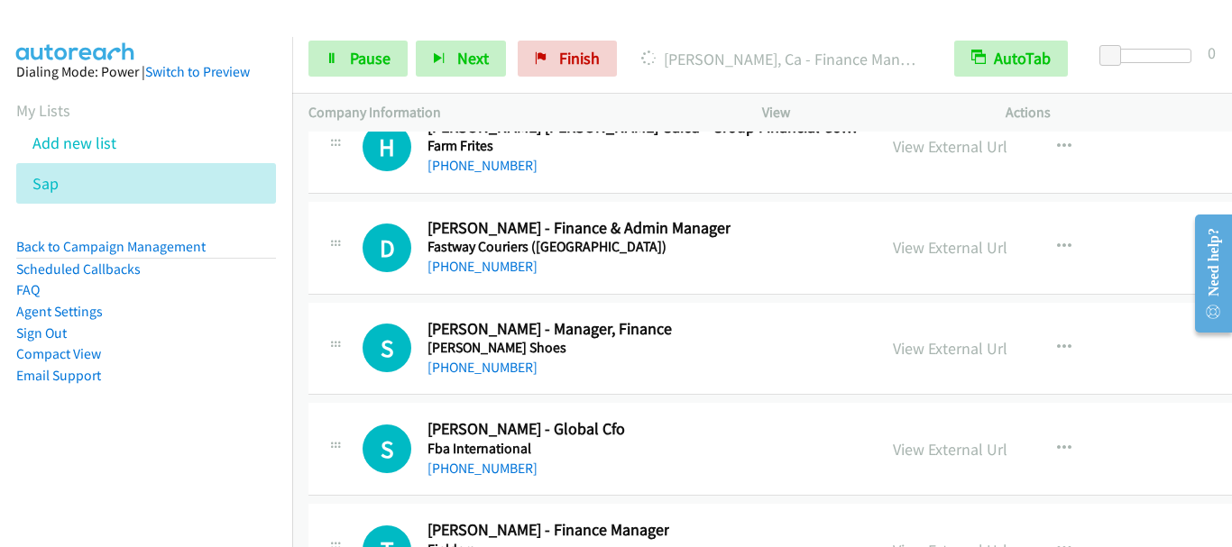
scroll to position [33781, 0]
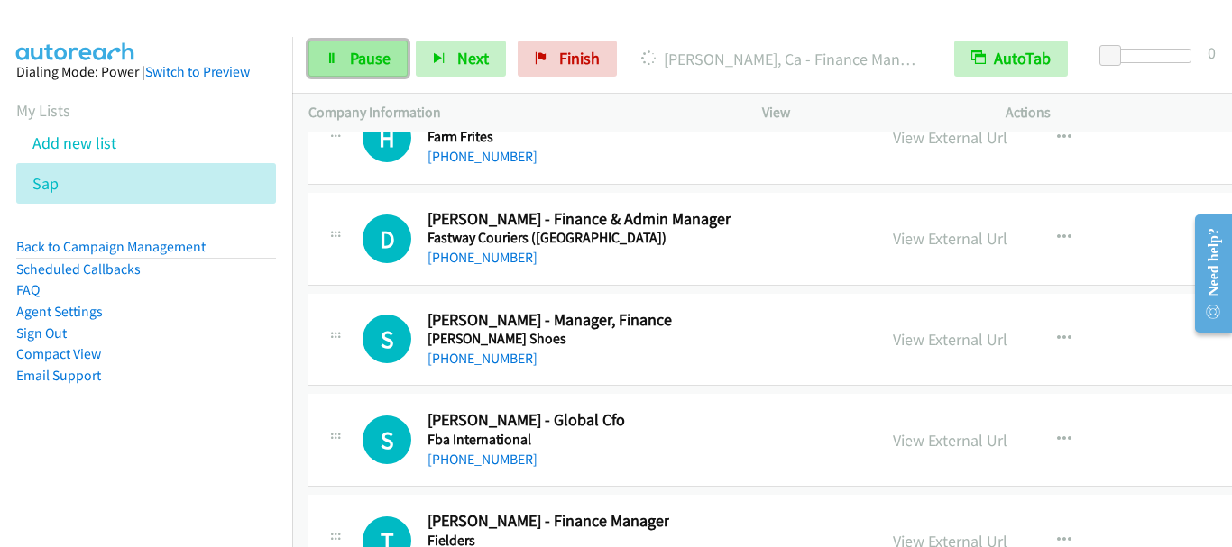
click at [378, 60] on span "Pause" at bounding box center [370, 58] width 41 height 21
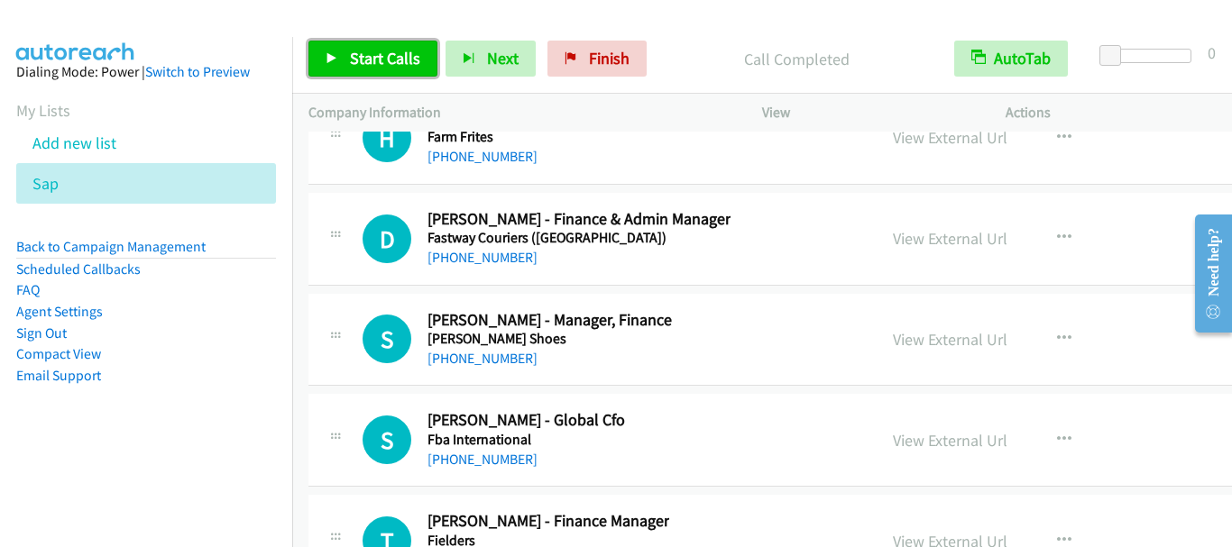
click at [395, 54] on span "Start Calls" at bounding box center [385, 58] width 70 height 21
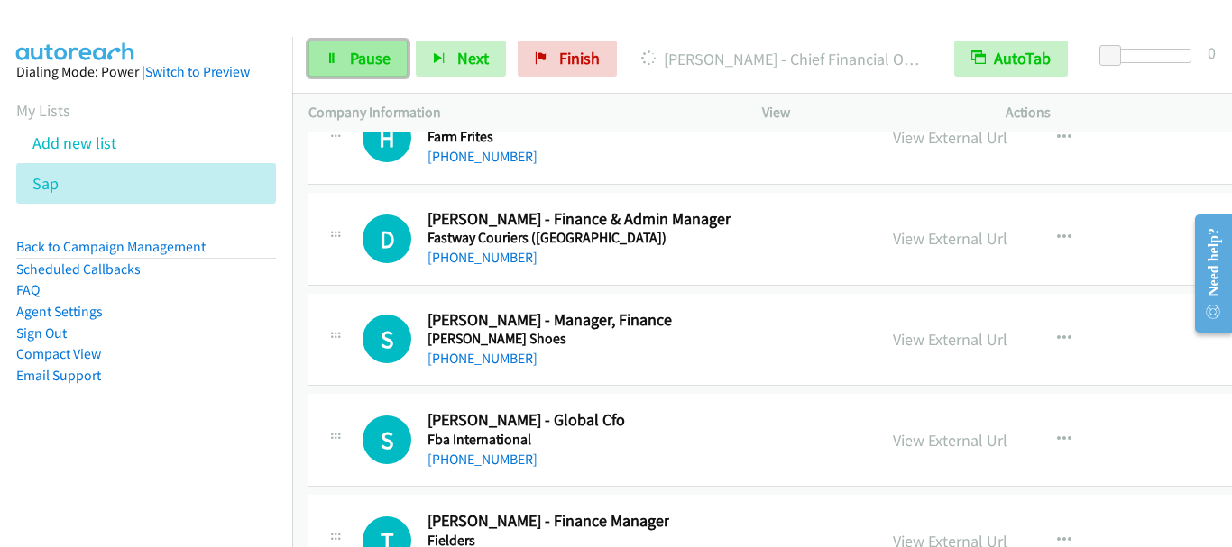
click at [362, 56] on span "Pause" at bounding box center [370, 58] width 41 height 21
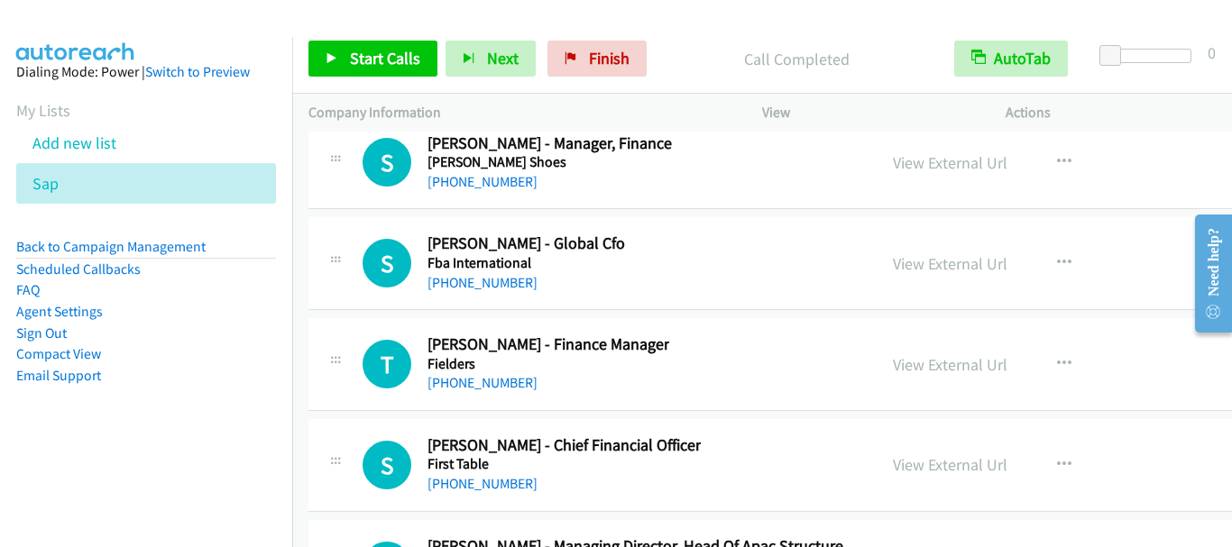
scroll to position [33961, 0]
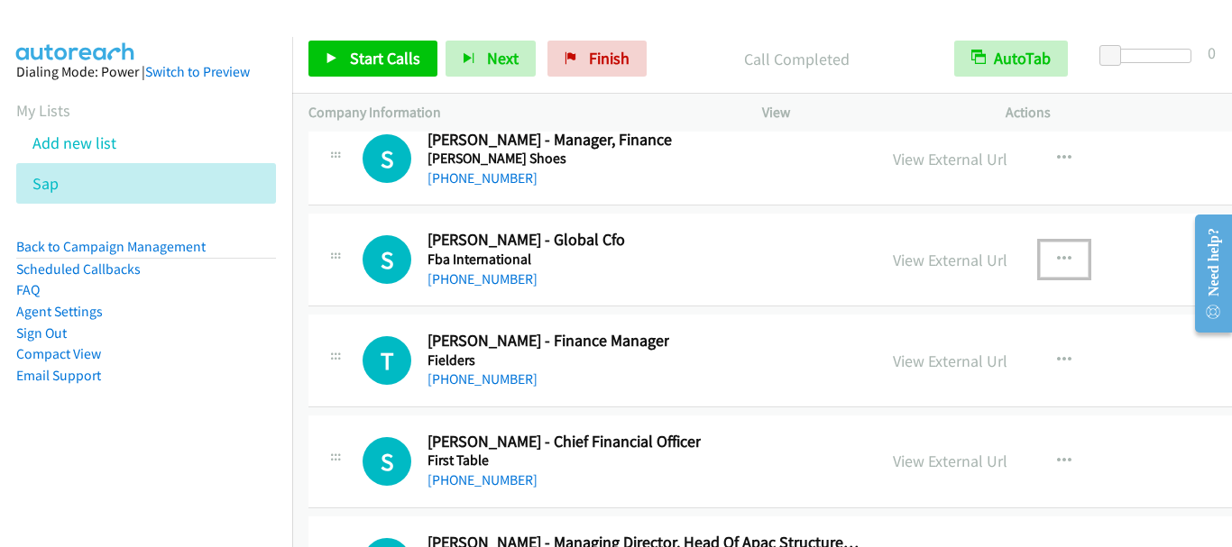
click at [1057, 259] on icon "button" at bounding box center [1064, 260] width 14 height 14
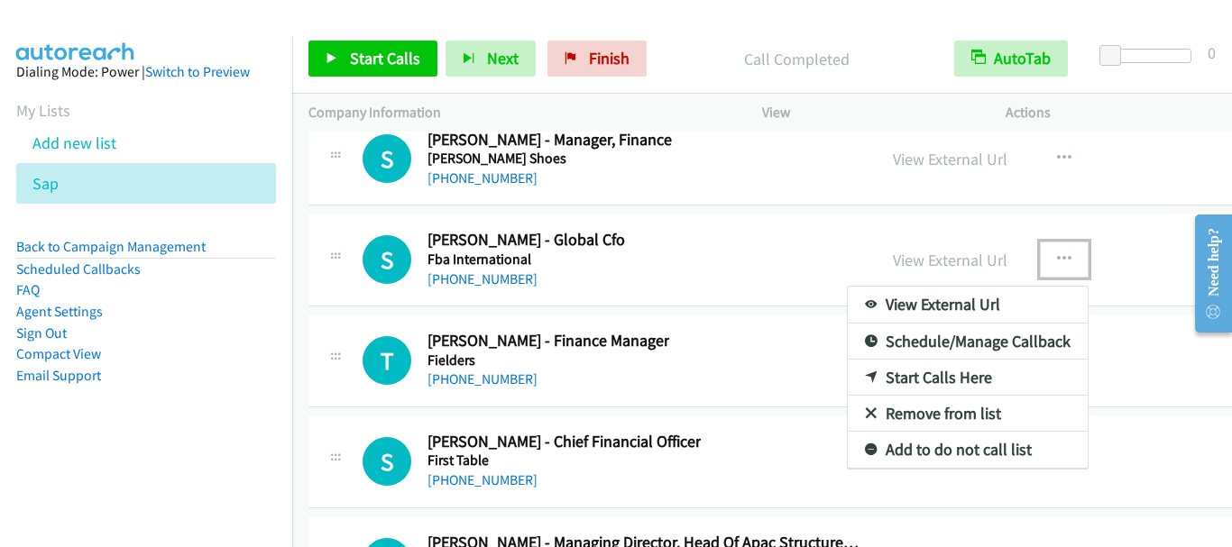
click at [922, 378] on link "Start Calls Here" at bounding box center [968, 378] width 240 height 36
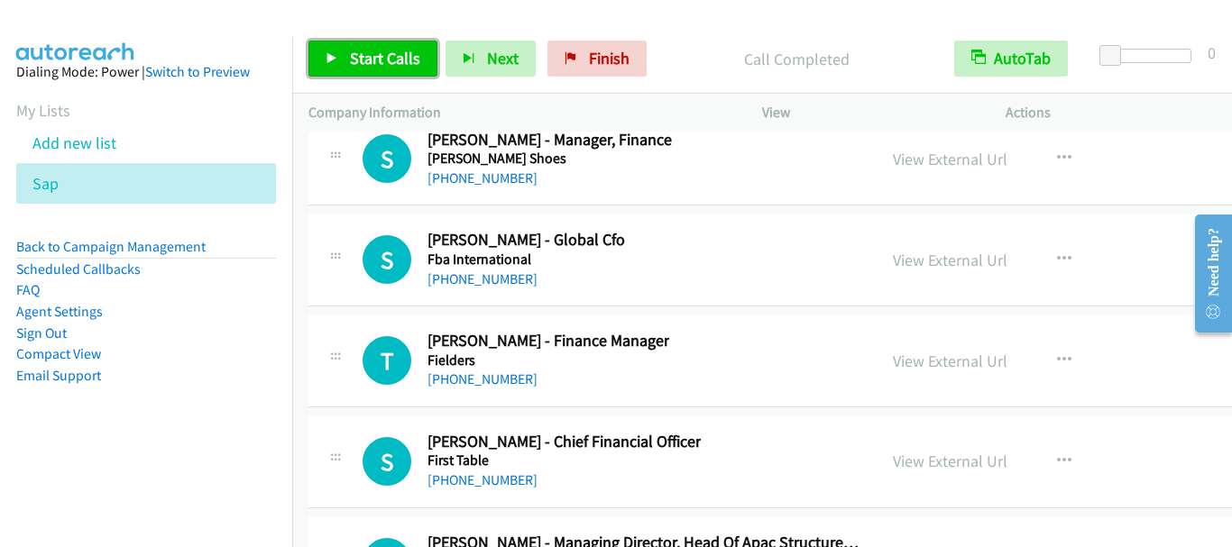
click at [371, 58] on span "Start Calls" at bounding box center [385, 58] width 70 height 21
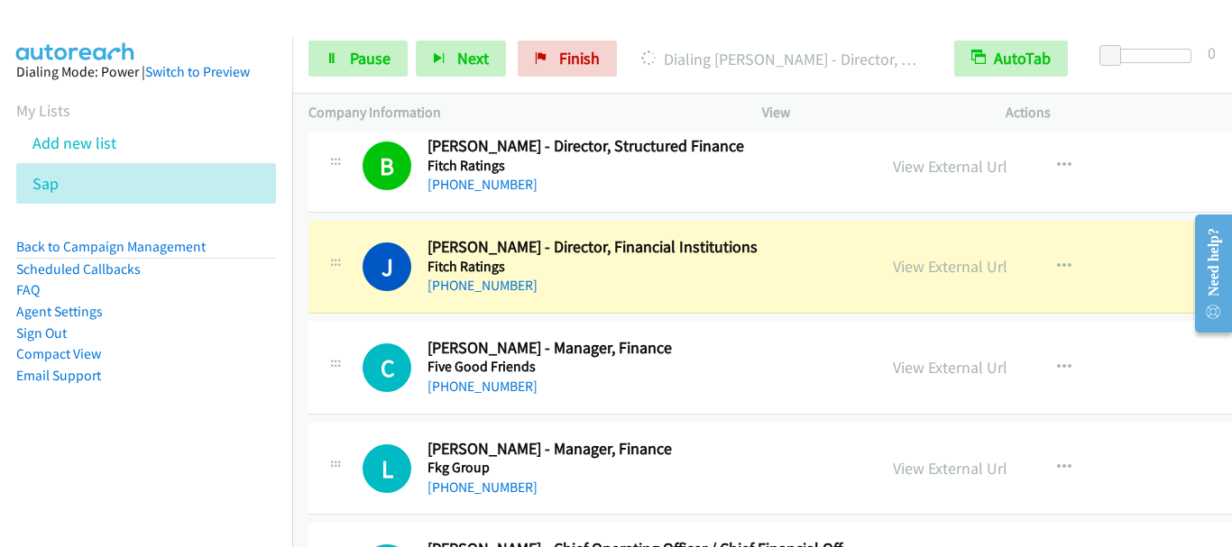
scroll to position [34683, 0]
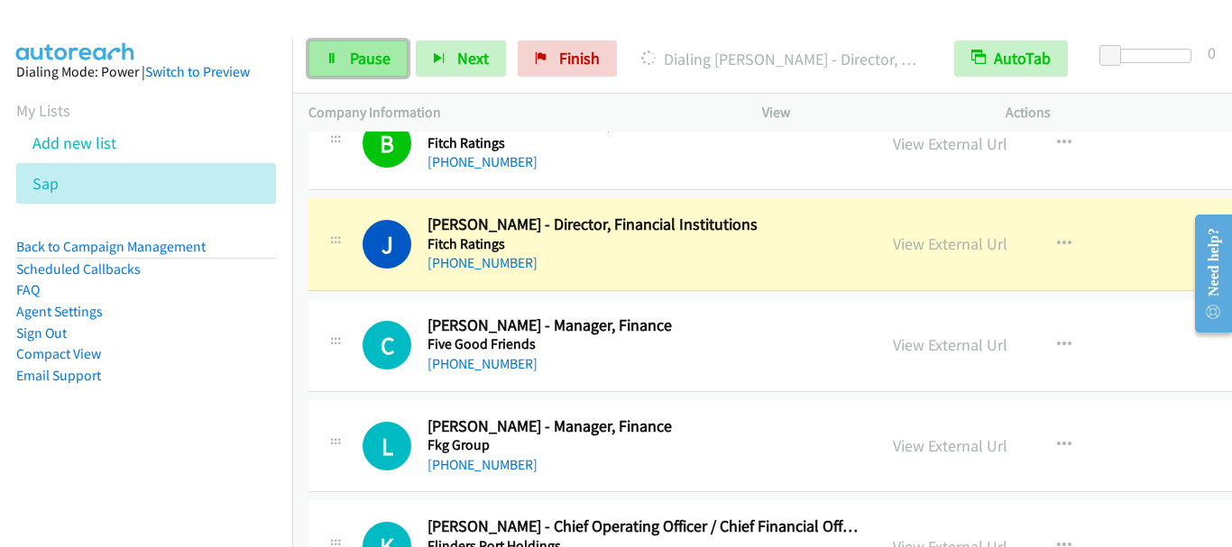
click at [368, 63] on span "Pause" at bounding box center [370, 58] width 41 height 21
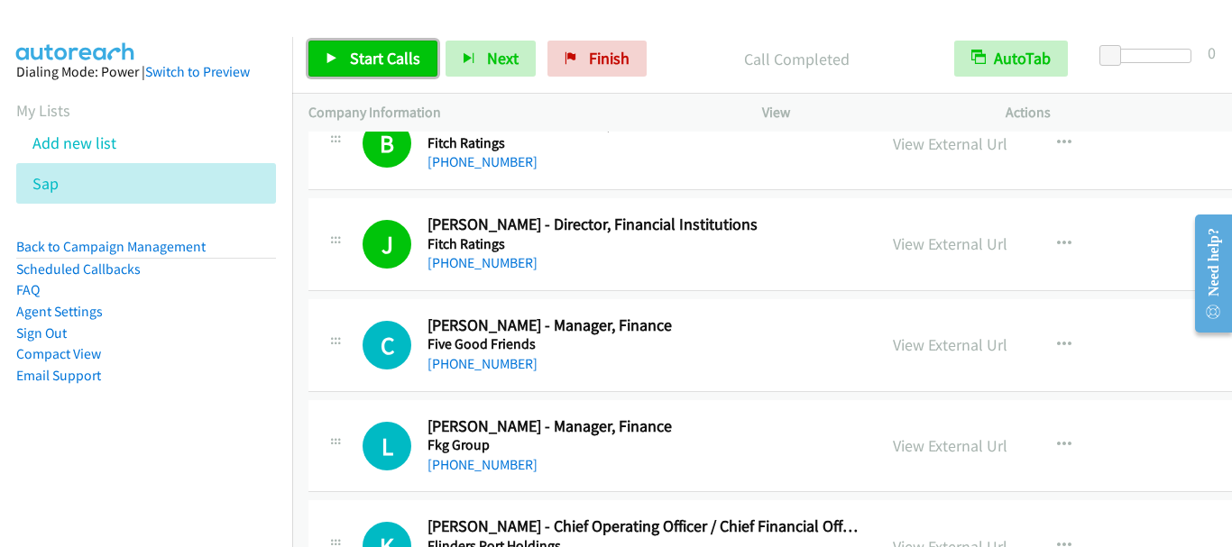
click at [386, 60] on span "Start Calls" at bounding box center [385, 58] width 70 height 21
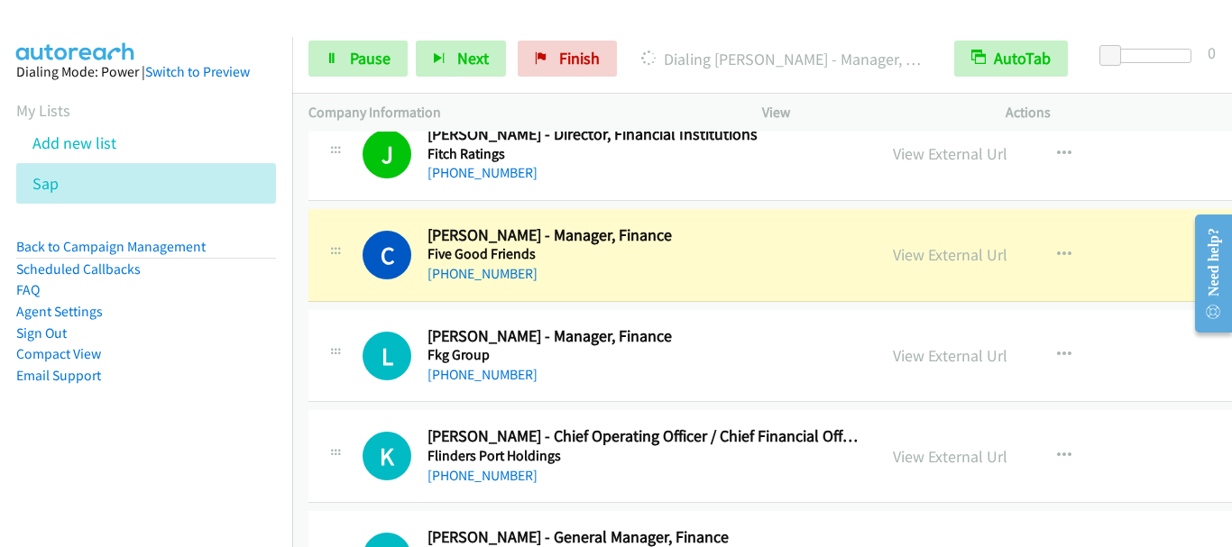
scroll to position [34863, 0]
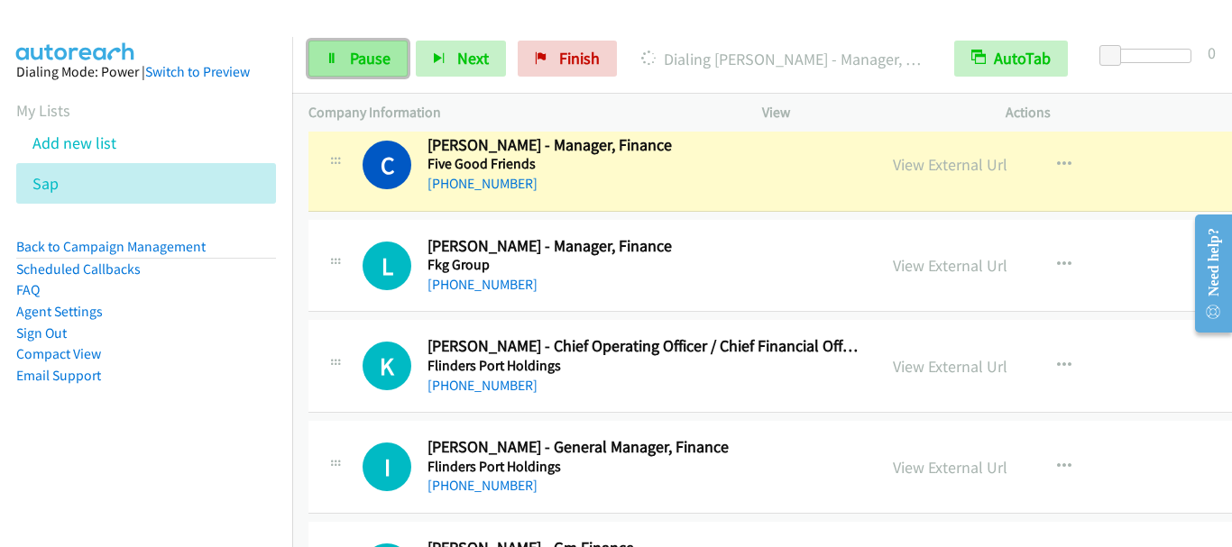
click at [376, 57] on span "Pause" at bounding box center [370, 58] width 41 height 21
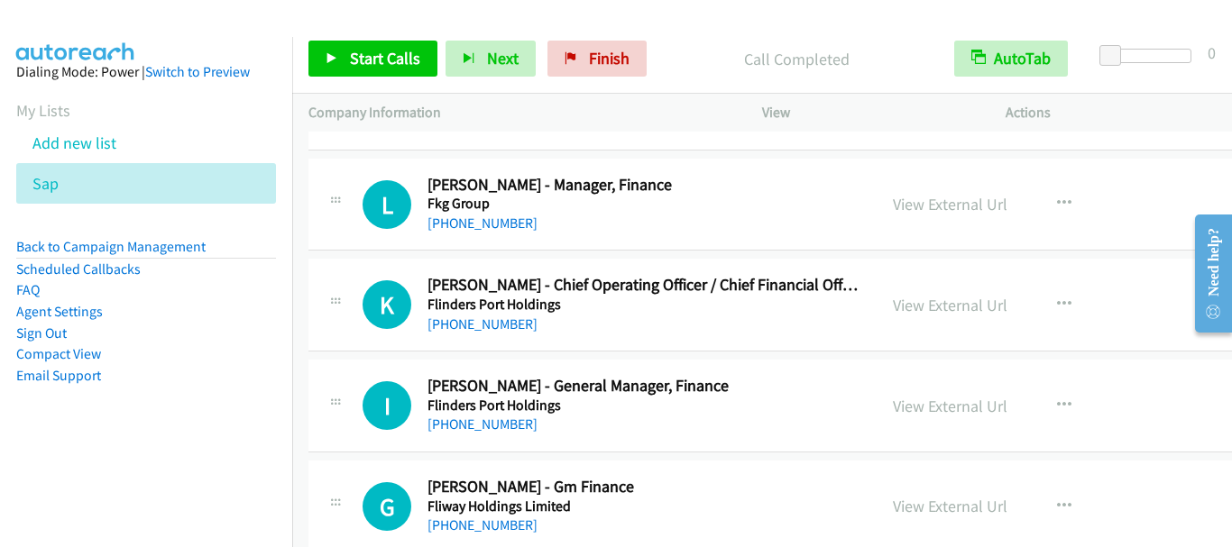
scroll to position [34953, 0]
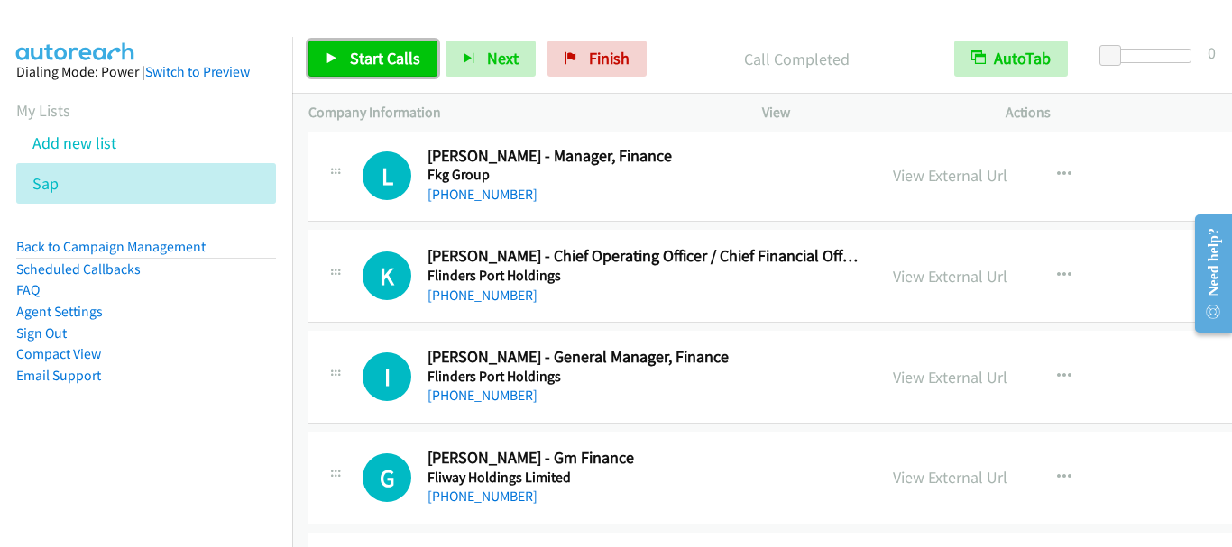
click at [392, 60] on span "Start Calls" at bounding box center [385, 58] width 70 height 21
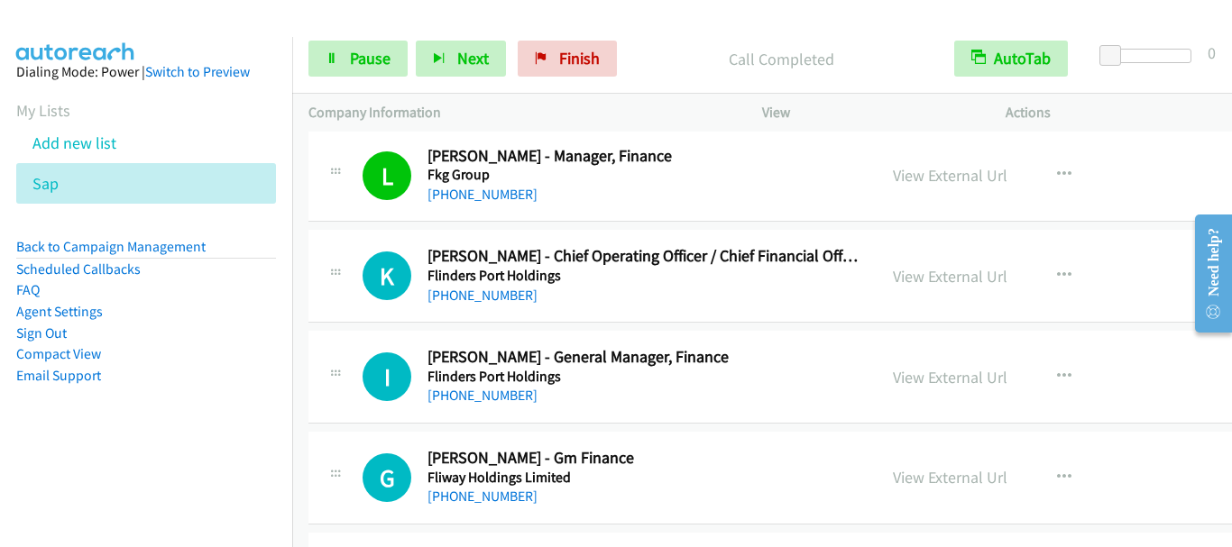
click at [144, 27] on div at bounding box center [608, 34] width 1216 height 69
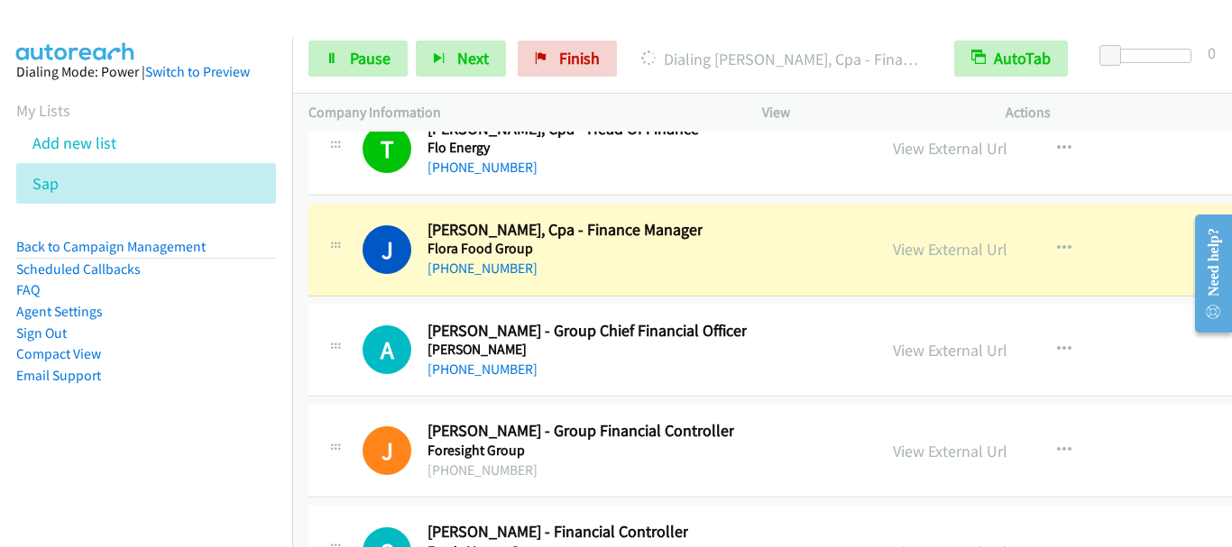
scroll to position [35404, 0]
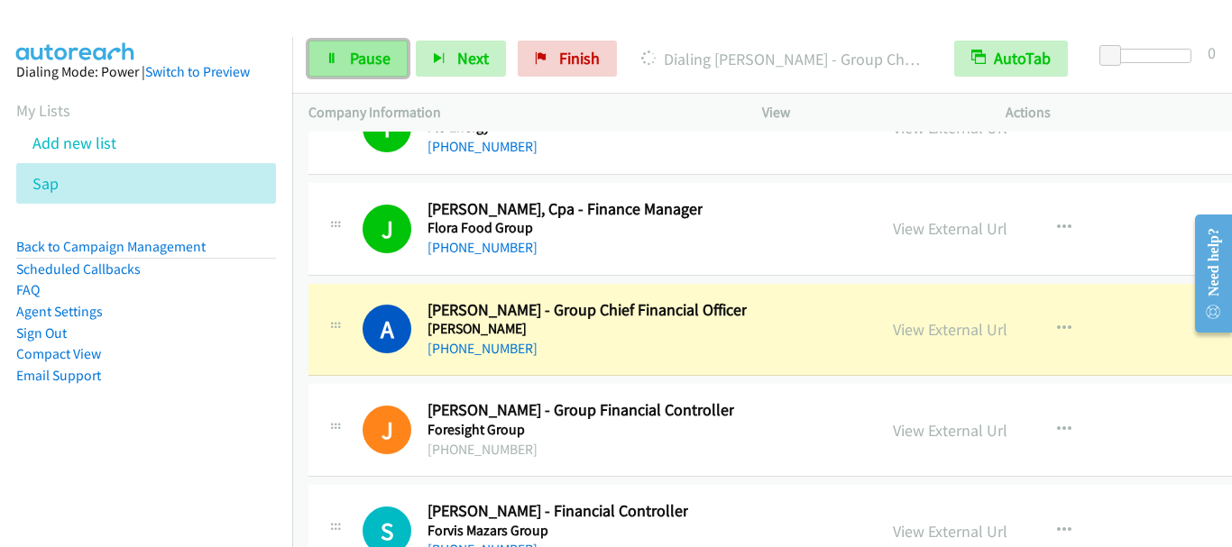
click at [364, 56] on span "Pause" at bounding box center [370, 58] width 41 height 21
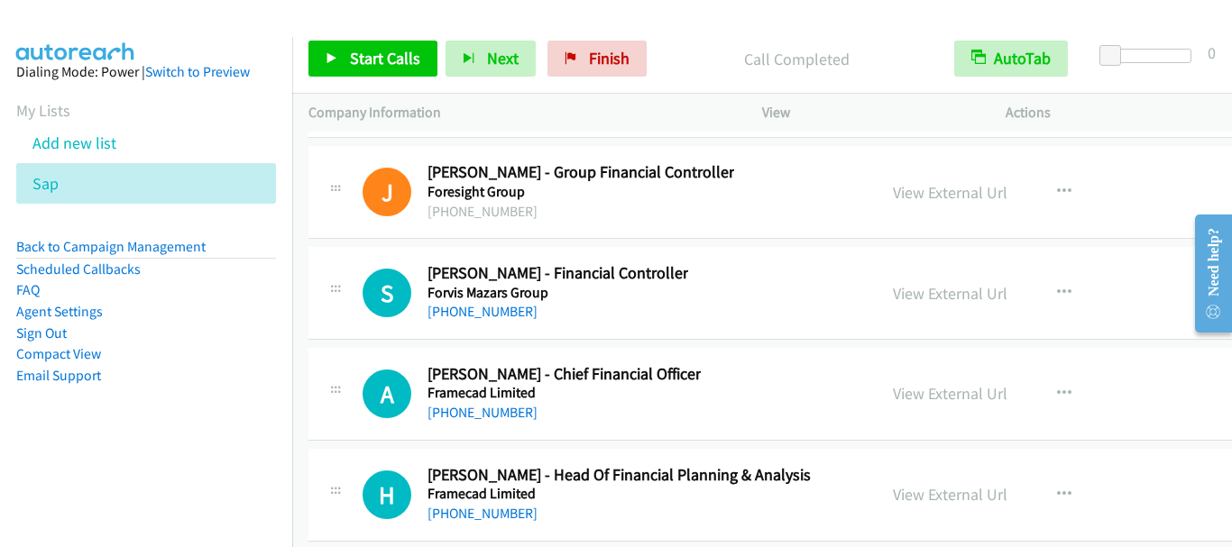
scroll to position [35675, 0]
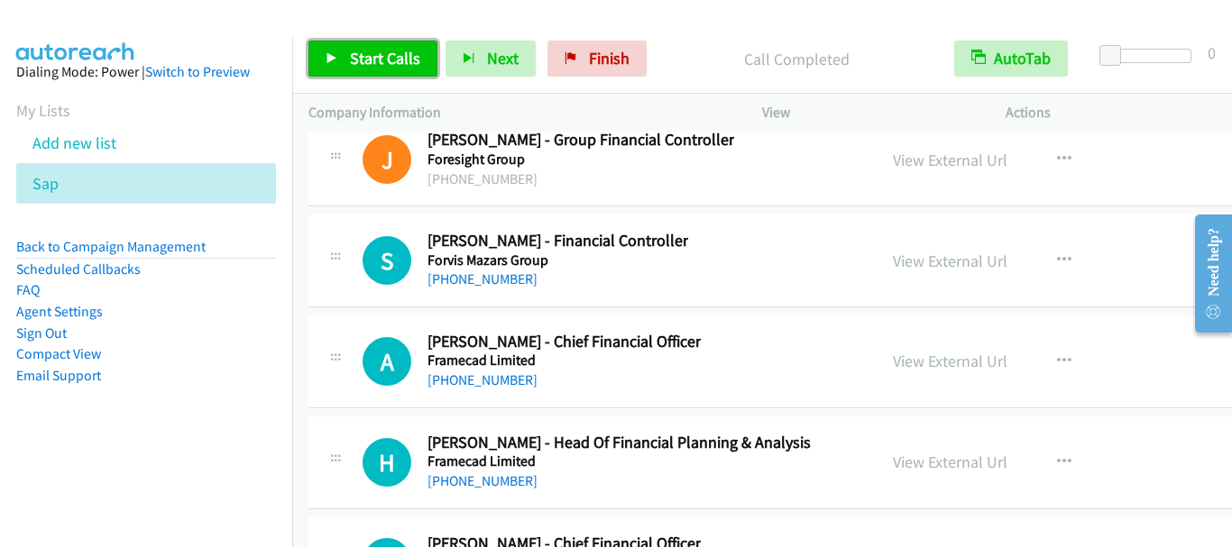
click at [409, 77] on link "Start Calls" at bounding box center [372, 59] width 129 height 36
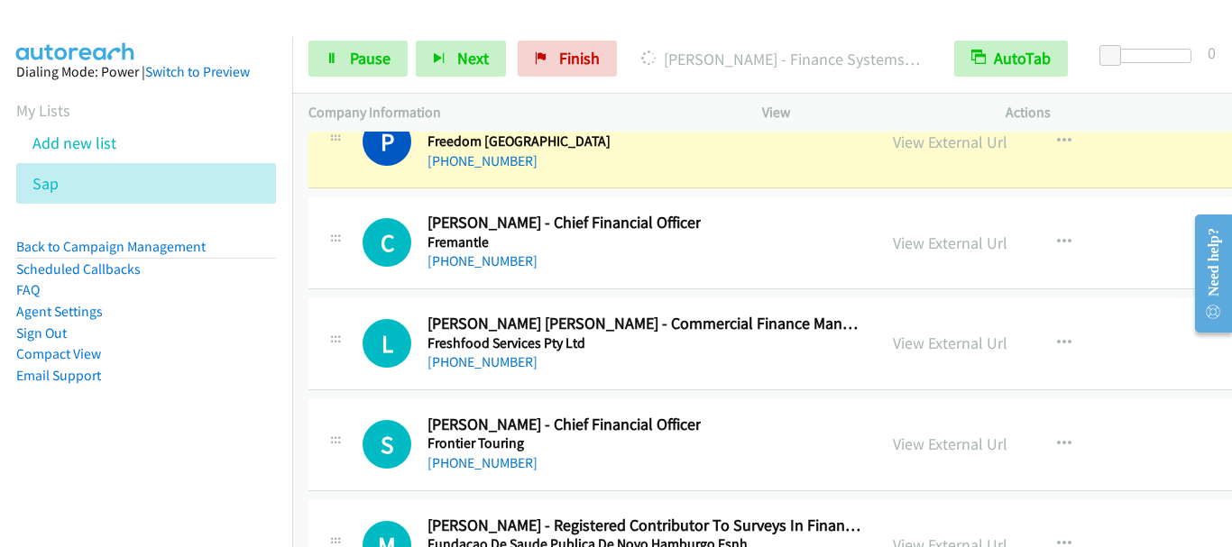
scroll to position [36216, 0]
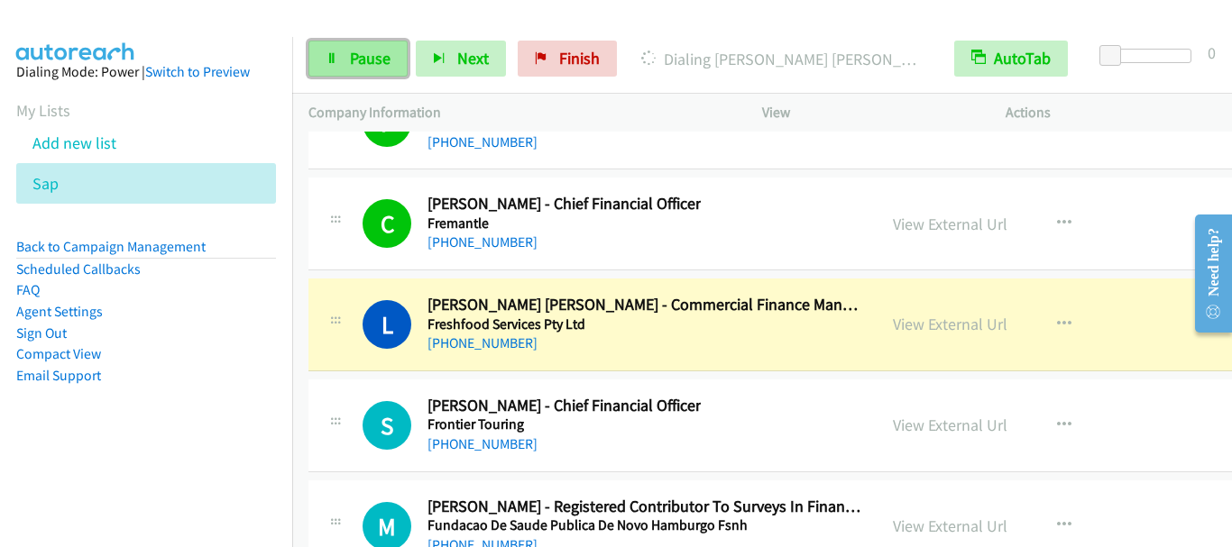
click at [354, 60] on span "Pause" at bounding box center [370, 58] width 41 height 21
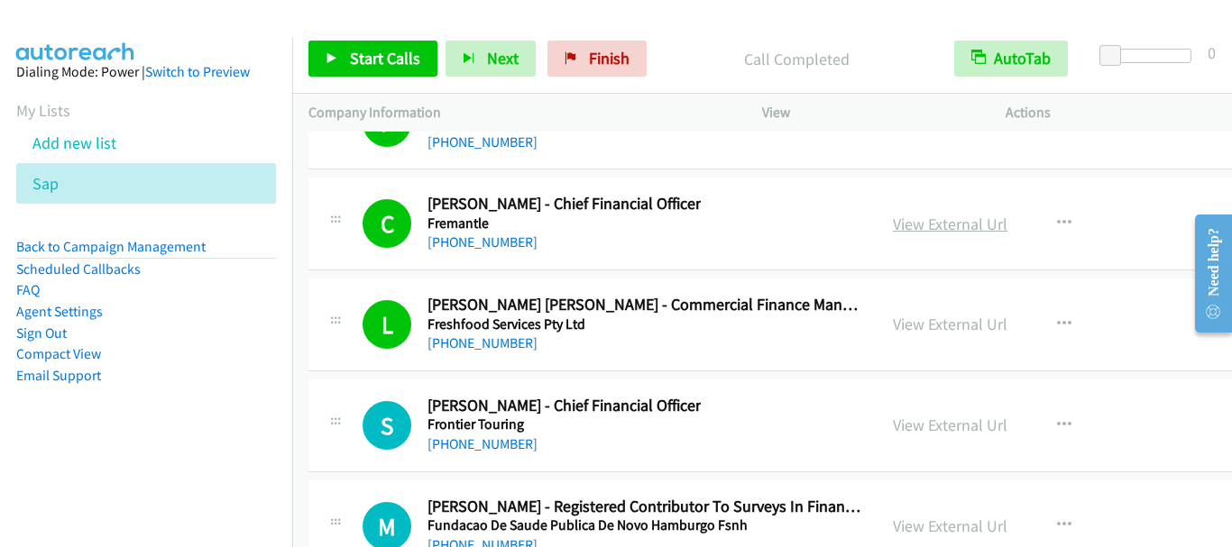
click at [922, 218] on link "View External Url" at bounding box center [950, 224] width 115 height 21
click at [728, 35] on div "Start Calls Pause Next Finish Call Completed AutoTab AutoTab 0" at bounding box center [762, 58] width 940 height 69
click at [366, 62] on span "Start Calls" at bounding box center [385, 58] width 70 height 21
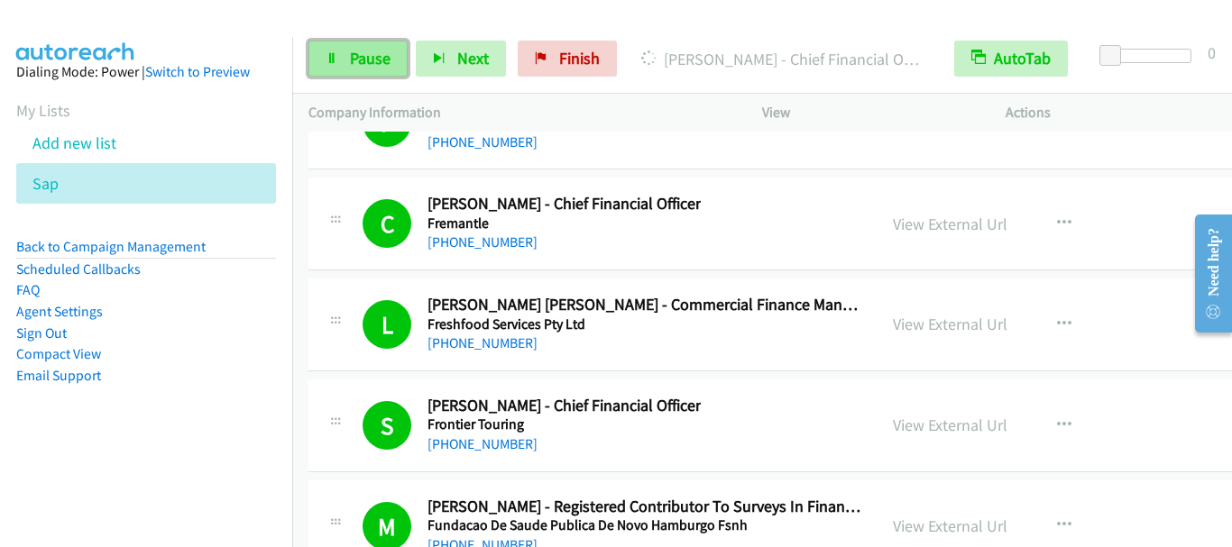
click at [385, 73] on link "Pause" at bounding box center [357, 59] width 99 height 36
